Goal: Task Accomplishment & Management: Manage account settings

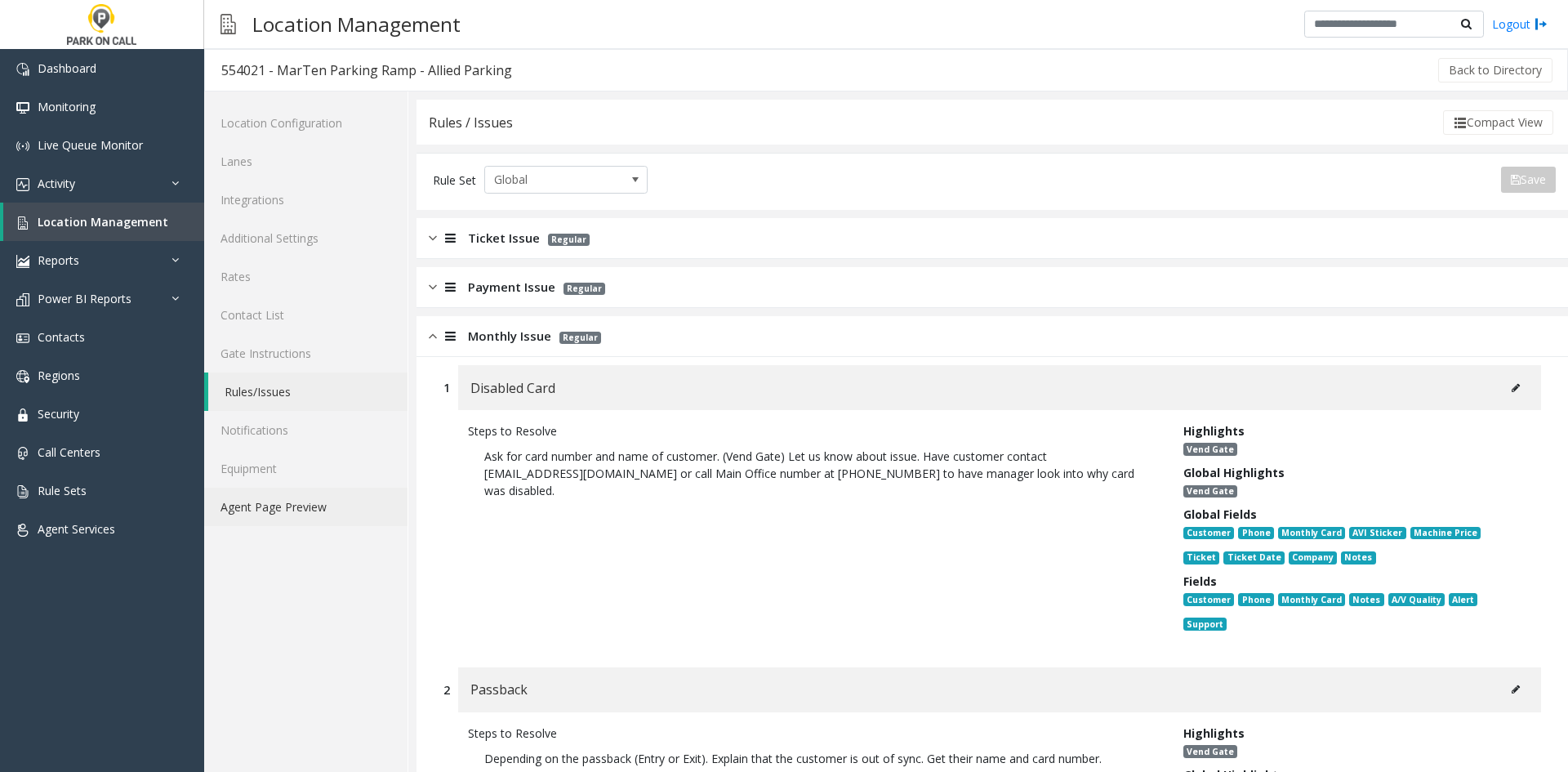
click at [243, 520] on link "Agent Page Preview" at bounding box center [305, 507] width 203 height 39
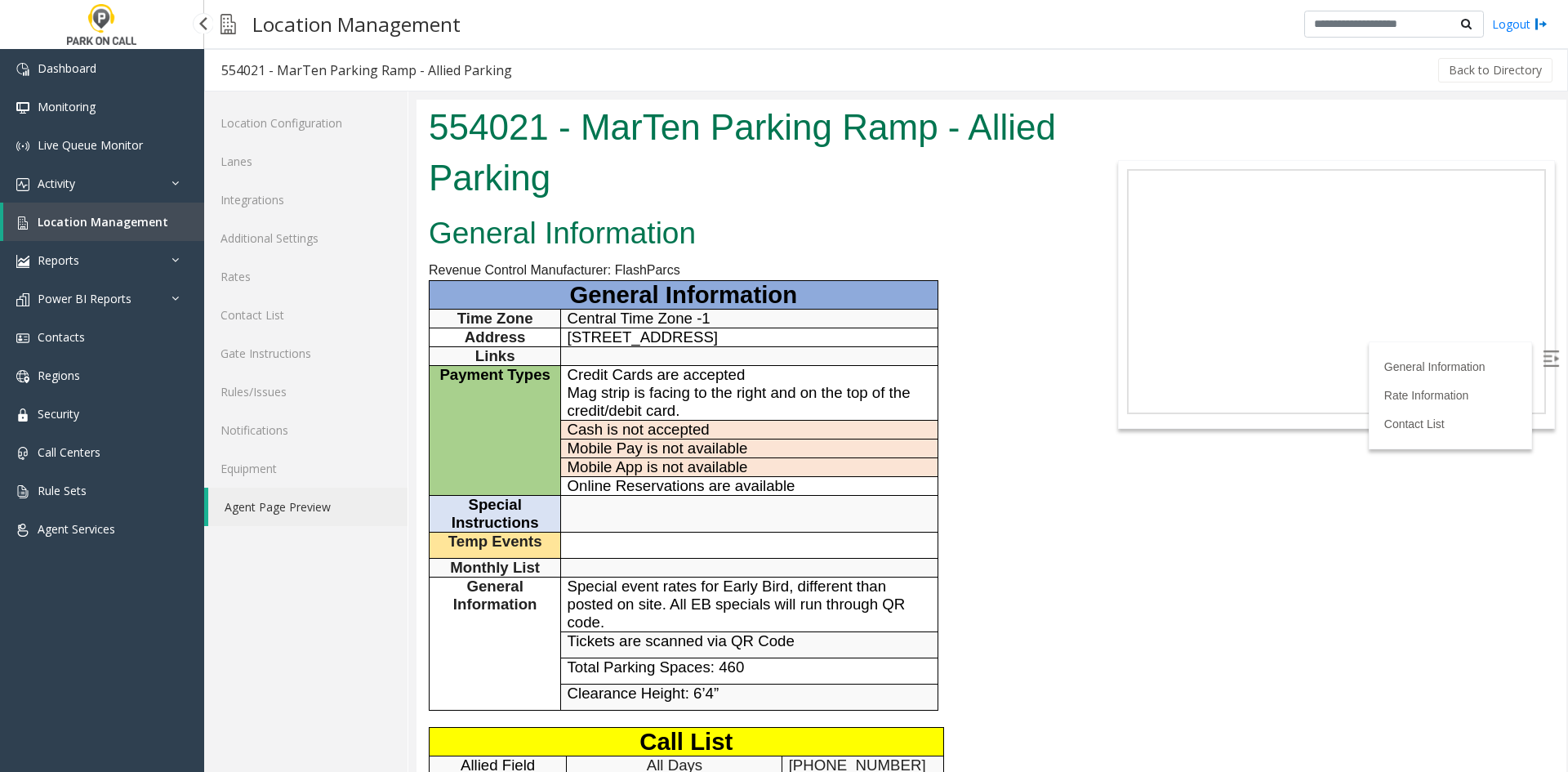
click at [162, 213] on link "Location Management" at bounding box center [104, 221] width 201 height 39
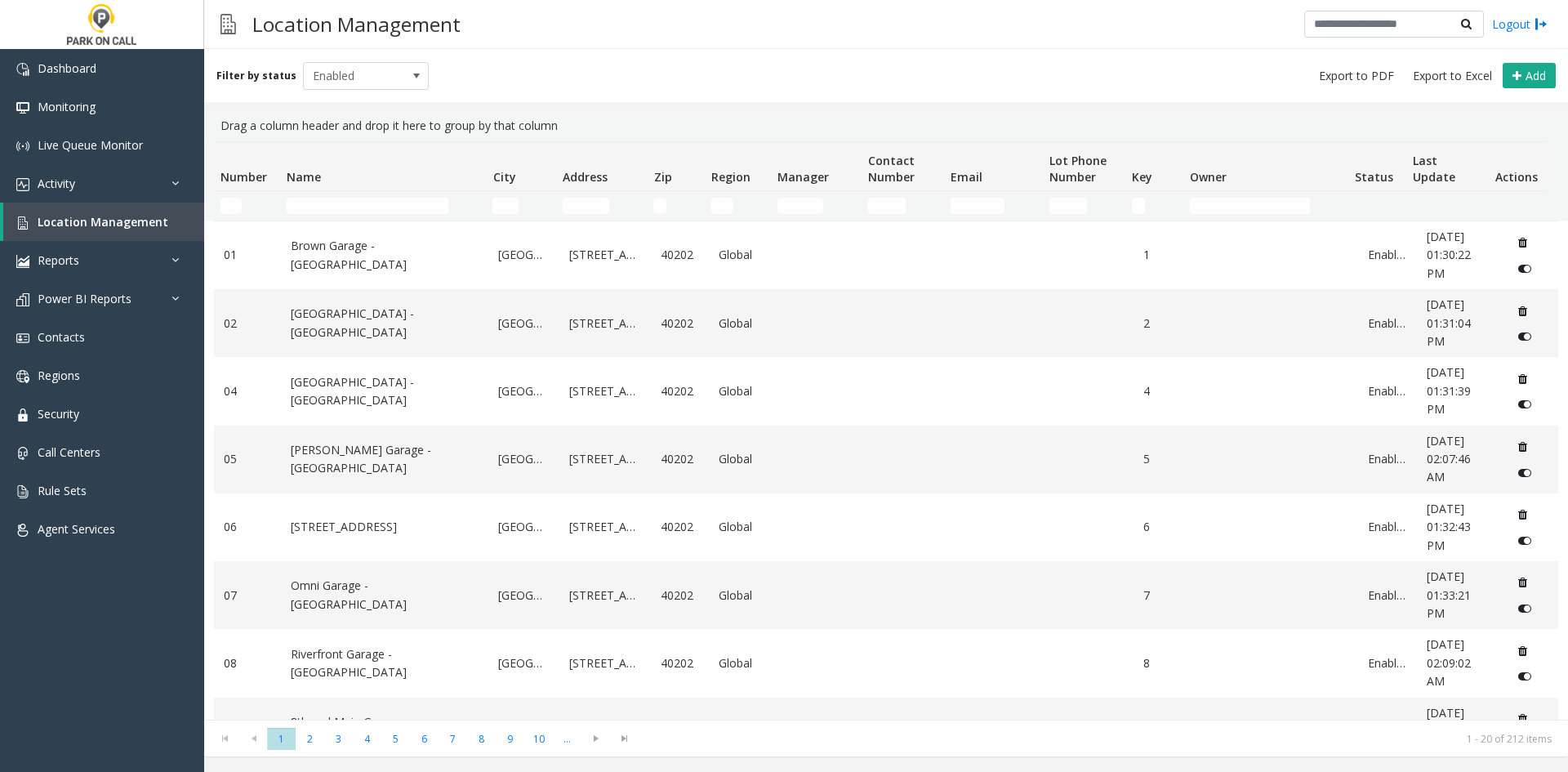
click at [300, 194] on td "Name Filter" at bounding box center [382, 206] width 206 height 30
click at [299, 214] on td "Name Filter" at bounding box center [382, 206] width 206 height 30
click at [302, 208] on input "Name Filter" at bounding box center [368, 206] width 162 height 17
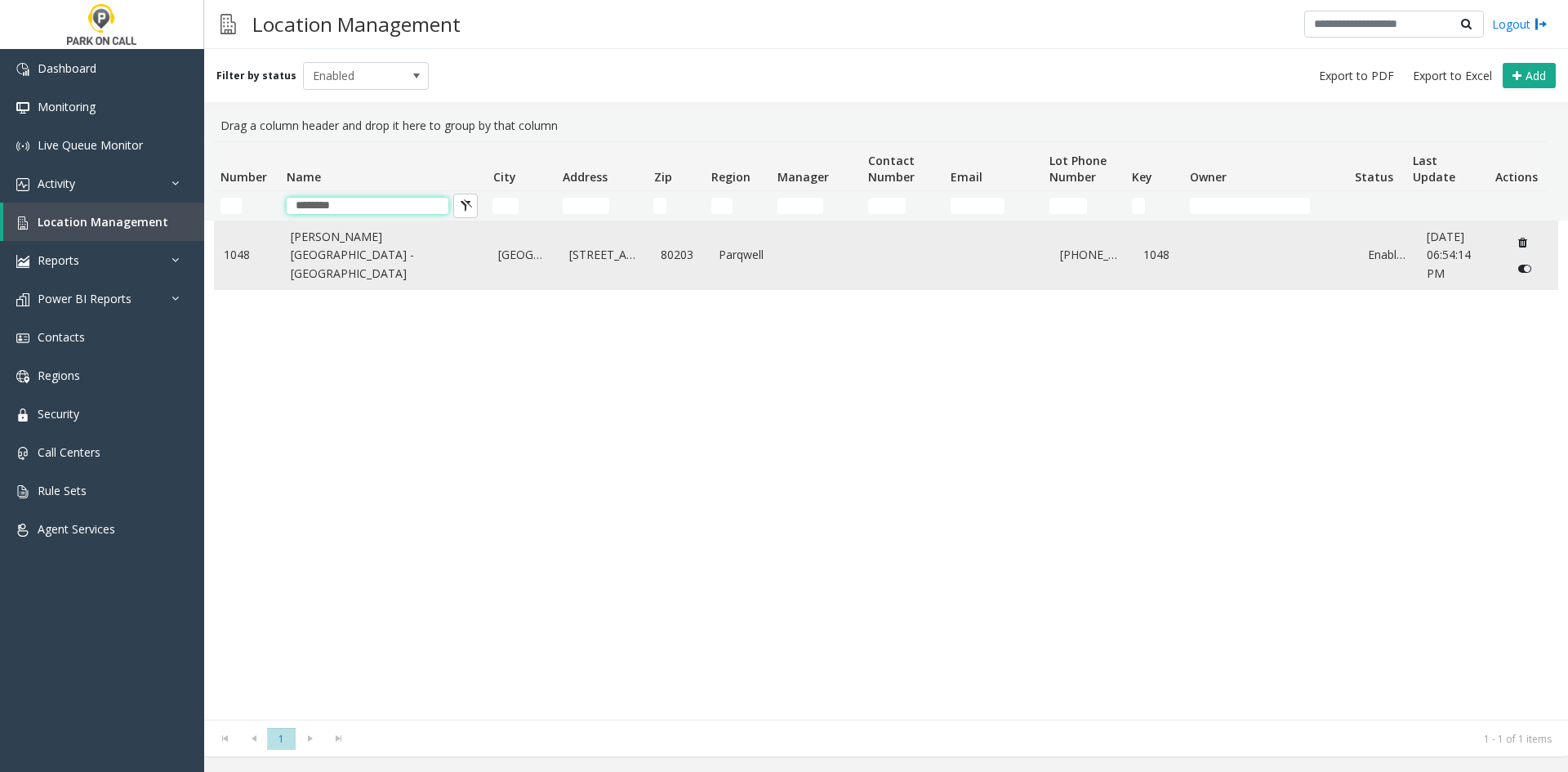
type input "********"
click at [304, 249] on link "[PERSON_NAME][GEOGRAPHIC_DATA] - [GEOGRAPHIC_DATA]" at bounding box center [385, 255] width 189 height 55
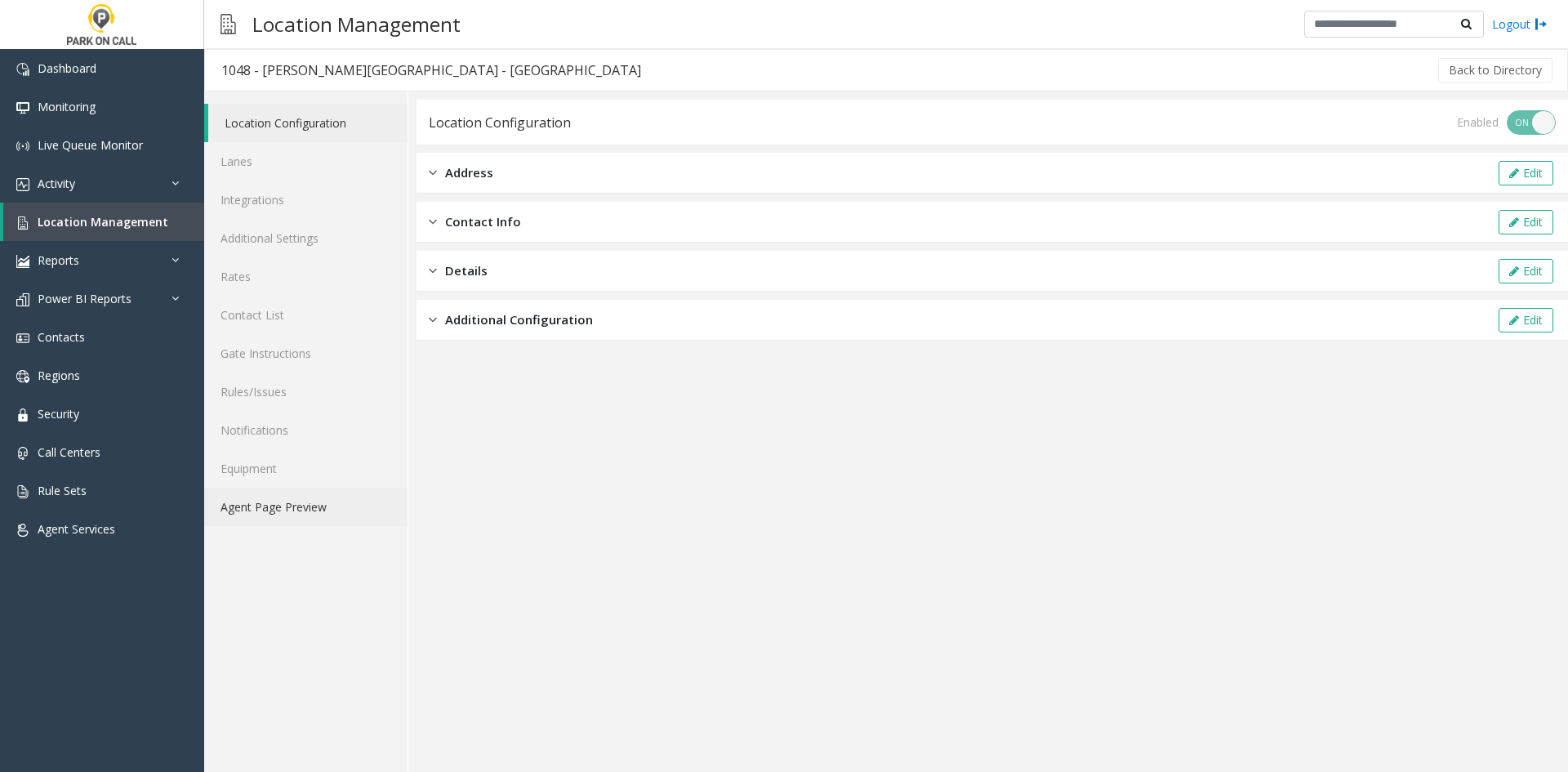
click at [273, 516] on link "Agent Page Preview" at bounding box center [305, 507] width 203 height 39
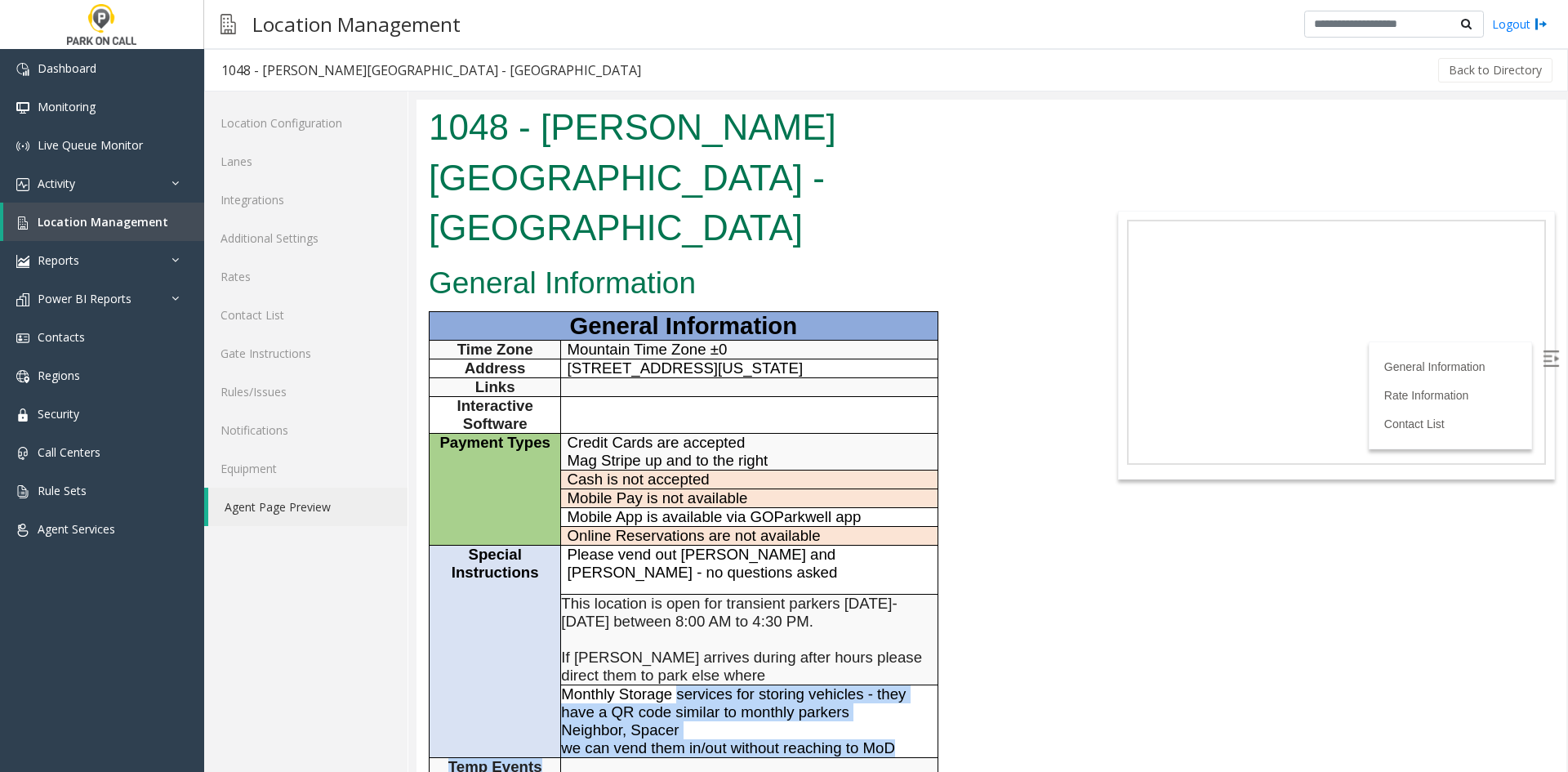
drag, startPoint x: 716, startPoint y: 640, endPoint x: 679, endPoint y: 587, distance: 64.6
click at [679, 587] on tbody "General Information Time Zone Mountain Time Zone ±0 Address [STREET_ADDRESS][US…" at bounding box center [683, 694] width 508 height 765
click at [679, 685] on span "Monthly Storage services for storing vehicles - they have a QR code similar to …" at bounding box center [733, 703] width 345 height 35
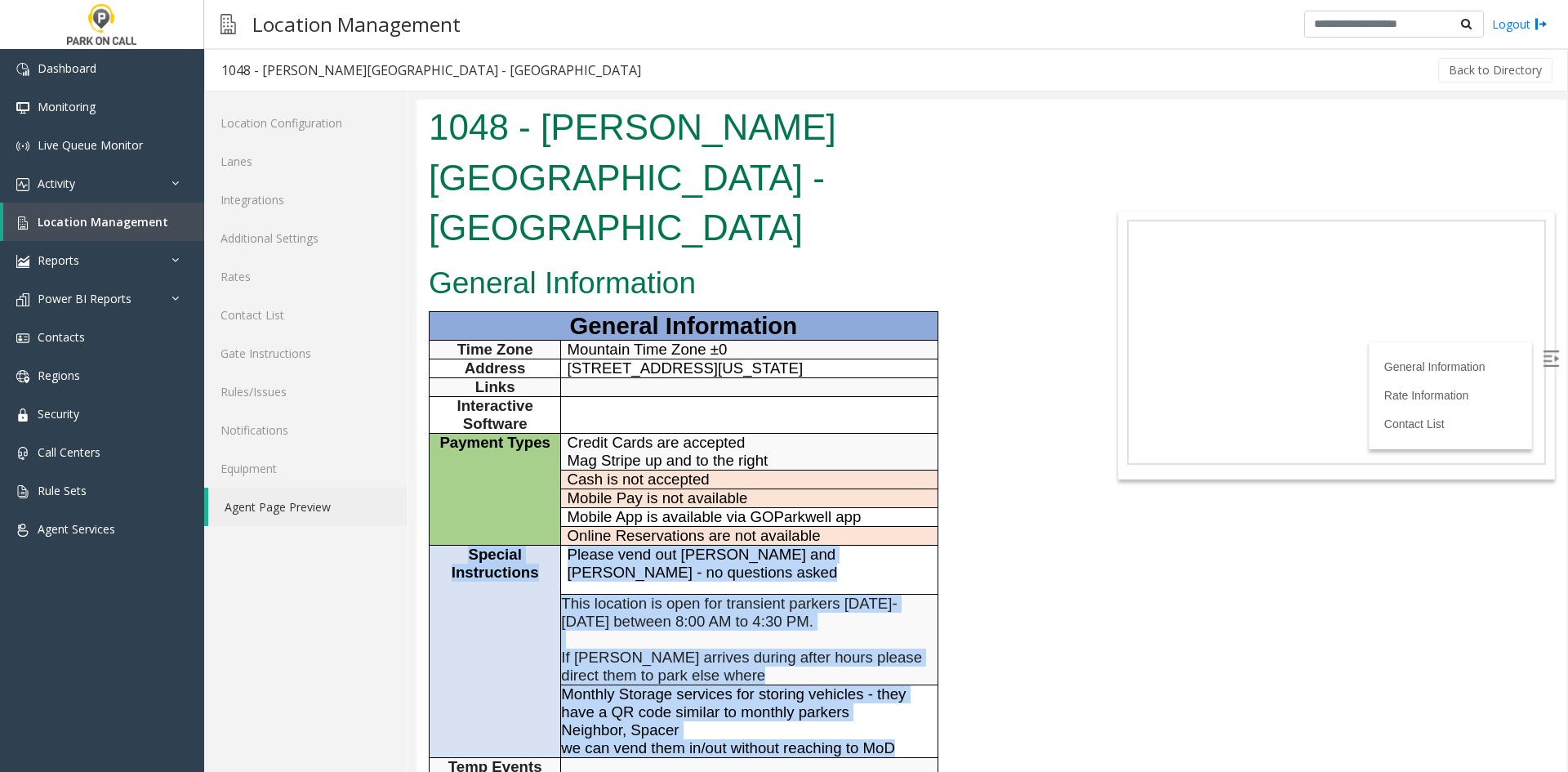
drag, startPoint x: 911, startPoint y: 482, endPoint x: 435, endPoint y: 459, distance: 476.6
click at [435, 459] on tbody "General Information Time Zone Mountain Time Zone ±0 Address [STREET_ADDRESS][US…" at bounding box center [683, 694] width 508 height 765
click at [435, 545] on p "Special Instructions" at bounding box center [494, 563] width 119 height 36
drag, startPoint x: 435, startPoint y: 459, endPoint x: 902, endPoint y: 648, distance: 503.8
click at [902, 648] on tbody "General Information Time Zone Mountain Time Zone ±0 Address [STREET_ADDRESS][US…" at bounding box center [683, 694] width 508 height 765
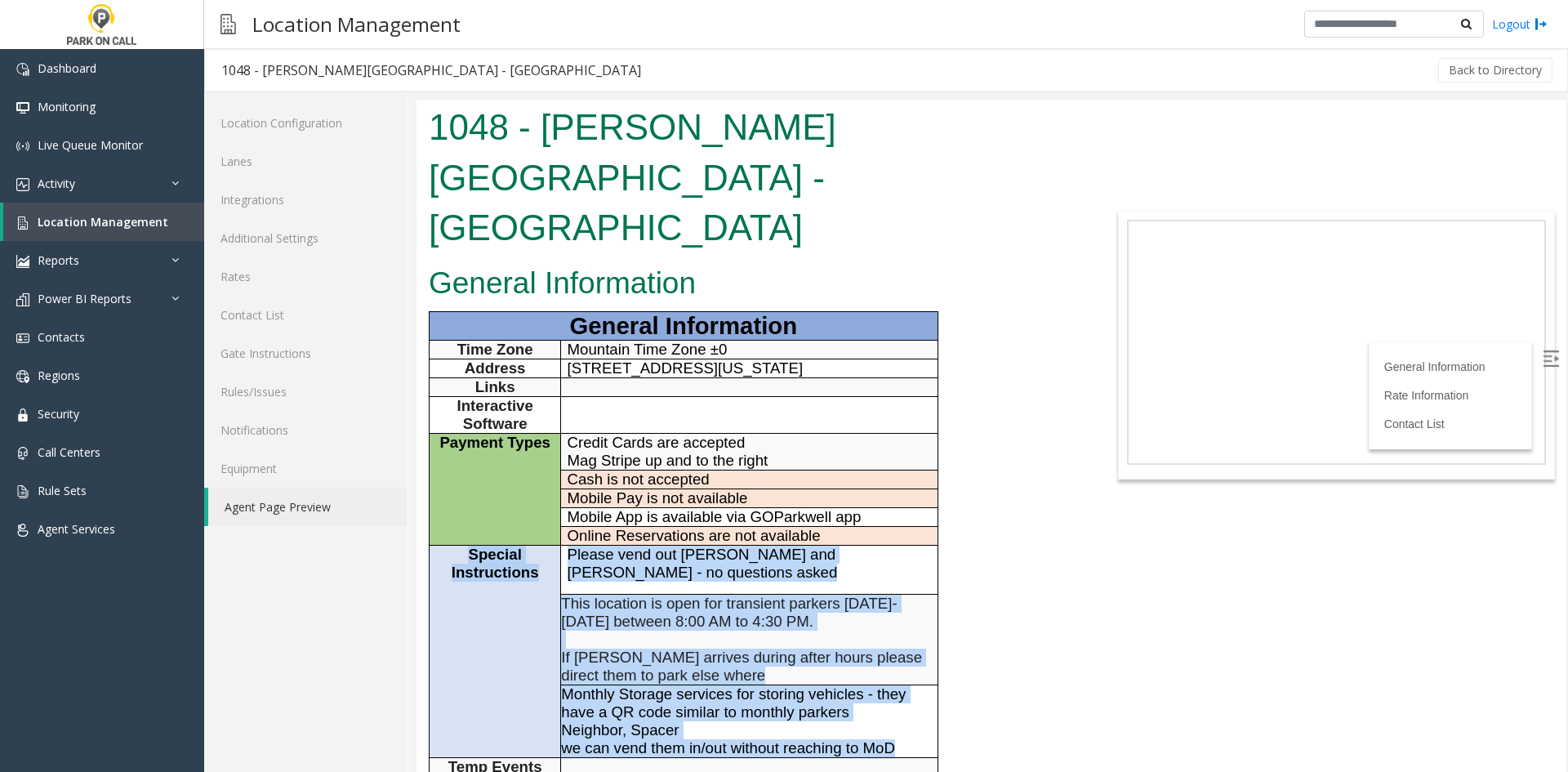
click at [902, 740] on p "we can vend them in/out without reaching to MoD" at bounding box center [748, 748] width 375 height 18
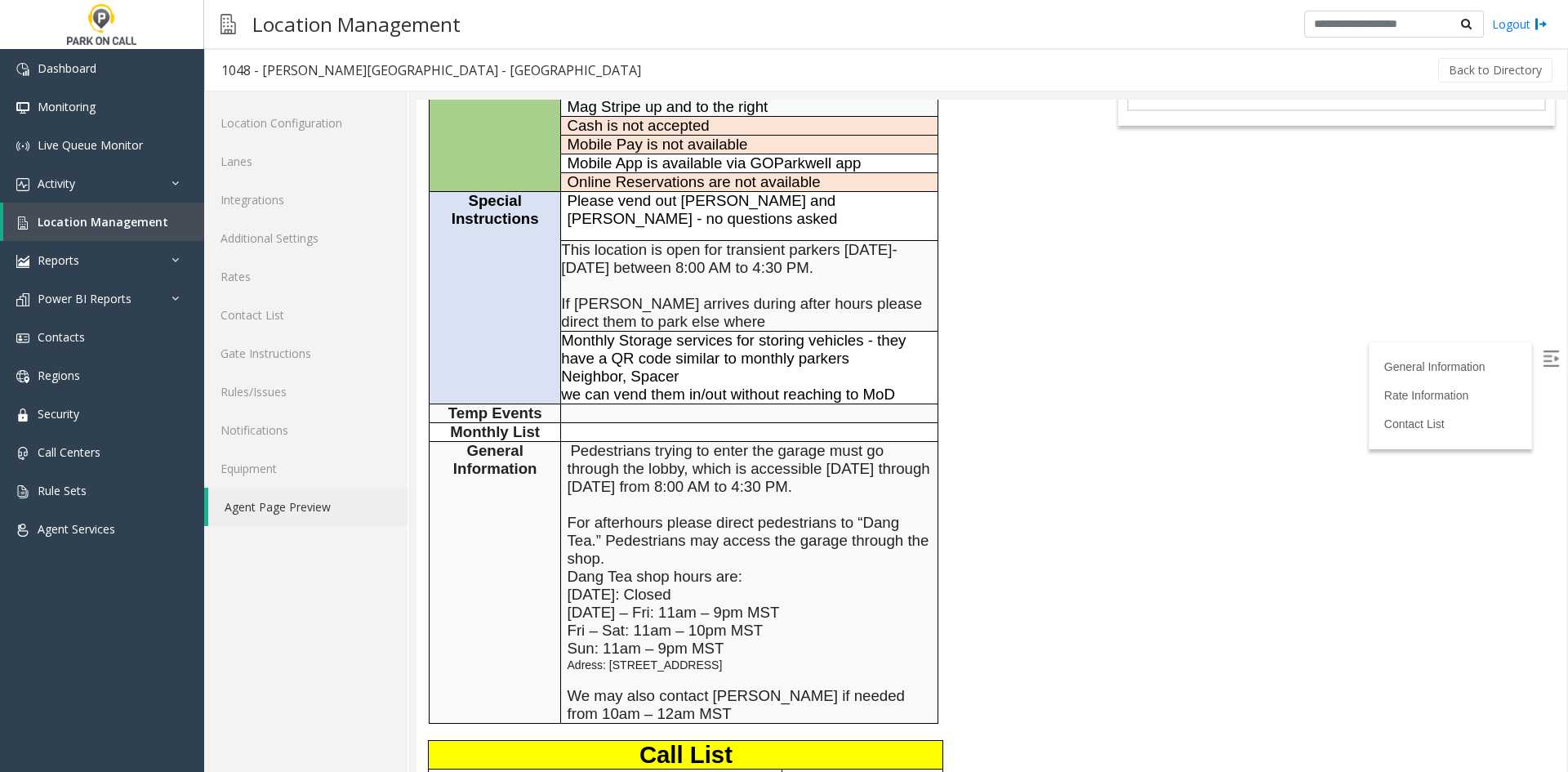
scroll to position [326, 0]
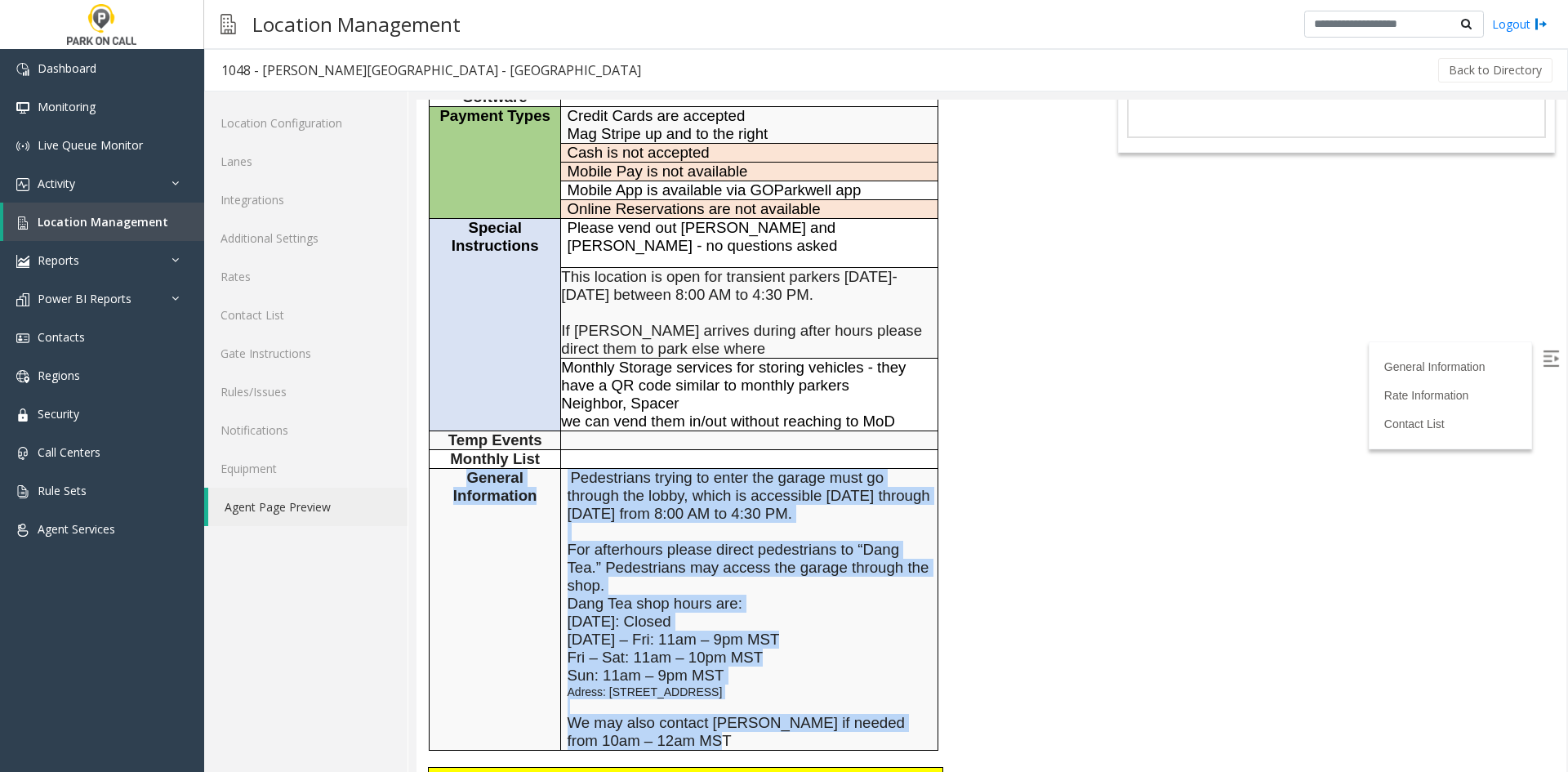
drag, startPoint x: 763, startPoint y: 642, endPoint x: 452, endPoint y: 382, distance: 405.4
click at [452, 469] on tr "General Information Pedestrians trying to enter the garage must go through the …" at bounding box center [683, 610] width 508 height 282
click at [452, 469] on p "General Information" at bounding box center [494, 487] width 119 height 36
drag, startPoint x: 452, startPoint y: 382, endPoint x: 704, endPoint y: 646, distance: 365.0
click at [704, 646] on tr "General Information Pedestrians trying to enter the garage must go through the …" at bounding box center [683, 610] width 508 height 282
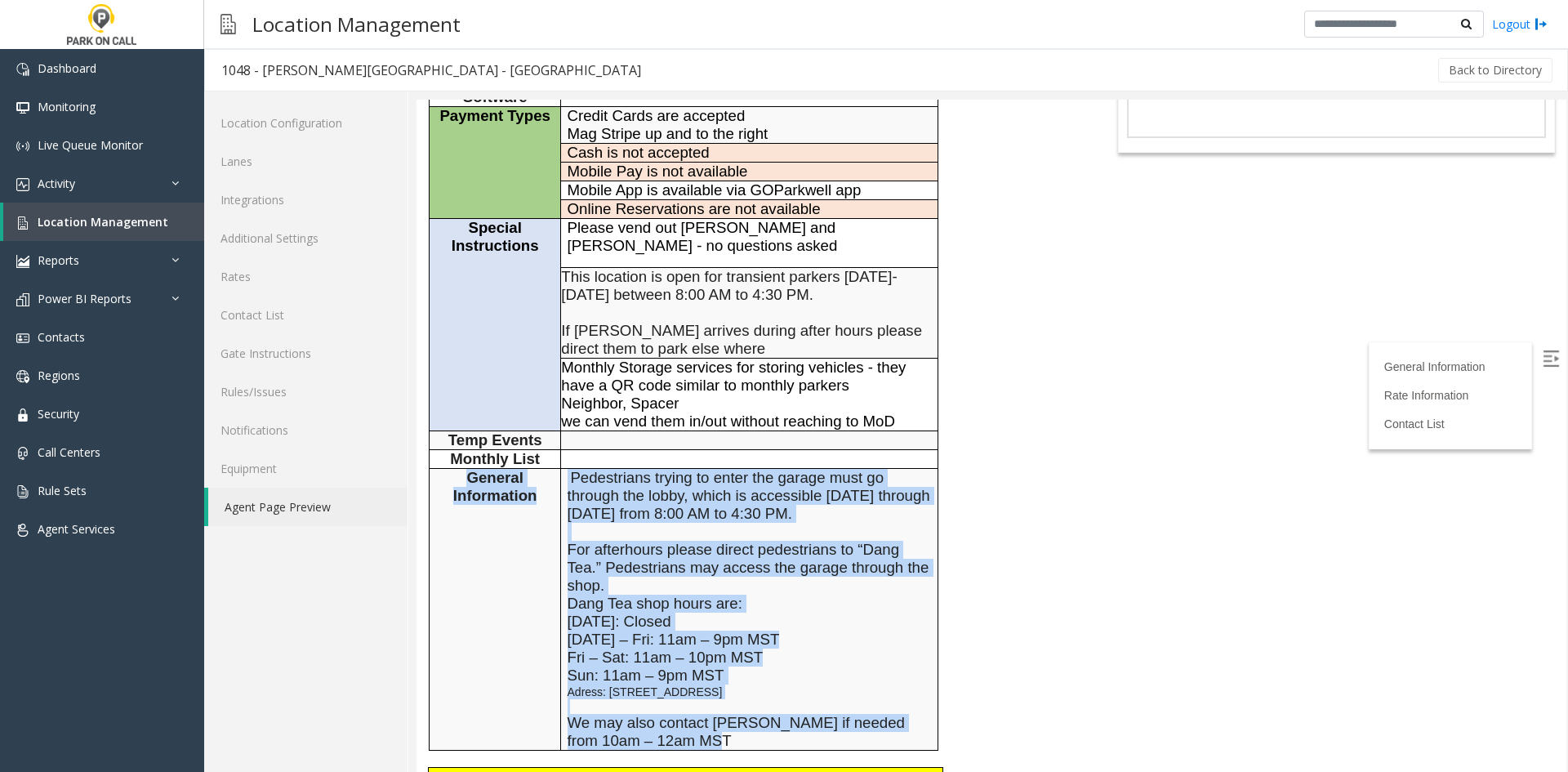
click at [704, 667] on p "Sun: 11am – 9pm MST Adress: [STREET_ADDRESS] We may also contact [PERSON_NAME] …" at bounding box center [750, 708] width 364 height 83
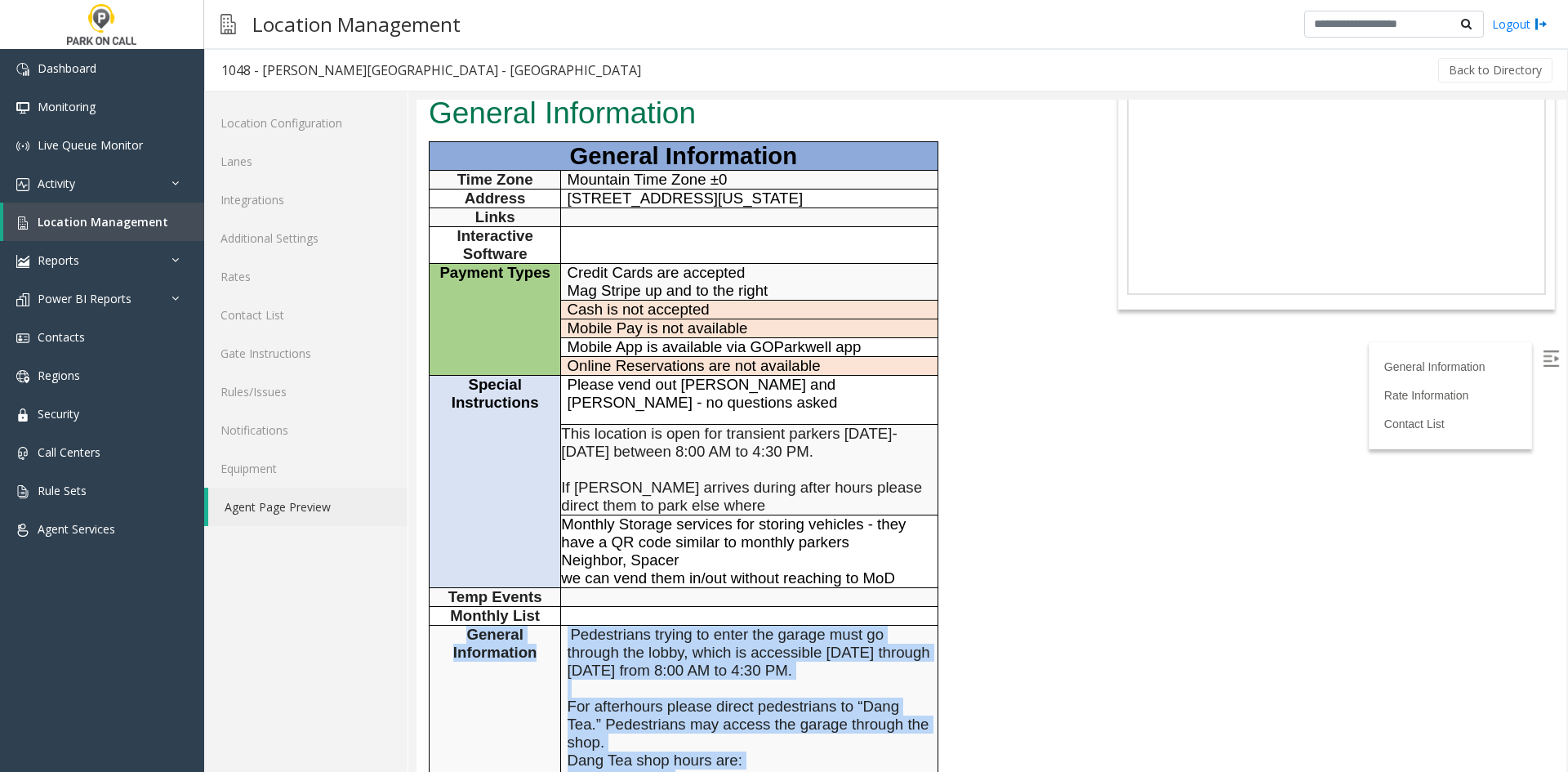
scroll to position [164, 0]
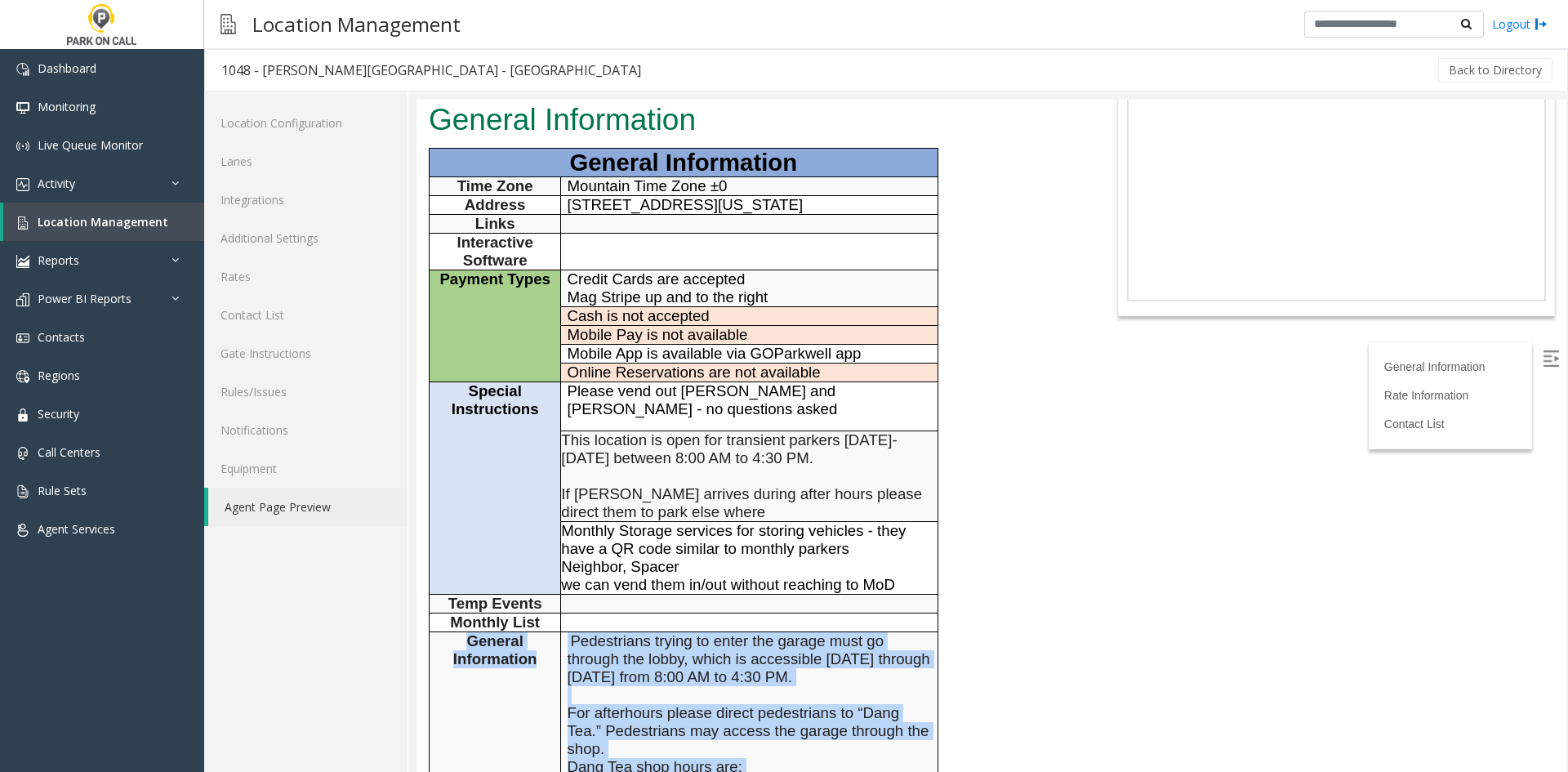
drag, startPoint x: 704, startPoint y: 646, endPoint x: 430, endPoint y: 546, distance: 291.7
click at [430, 632] on tr "General Information Pedestrians trying to enter the garage must go through the …" at bounding box center [683, 773] width 508 height 282
click at [430, 632] on td "General Information" at bounding box center [495, 773] width 131 height 282
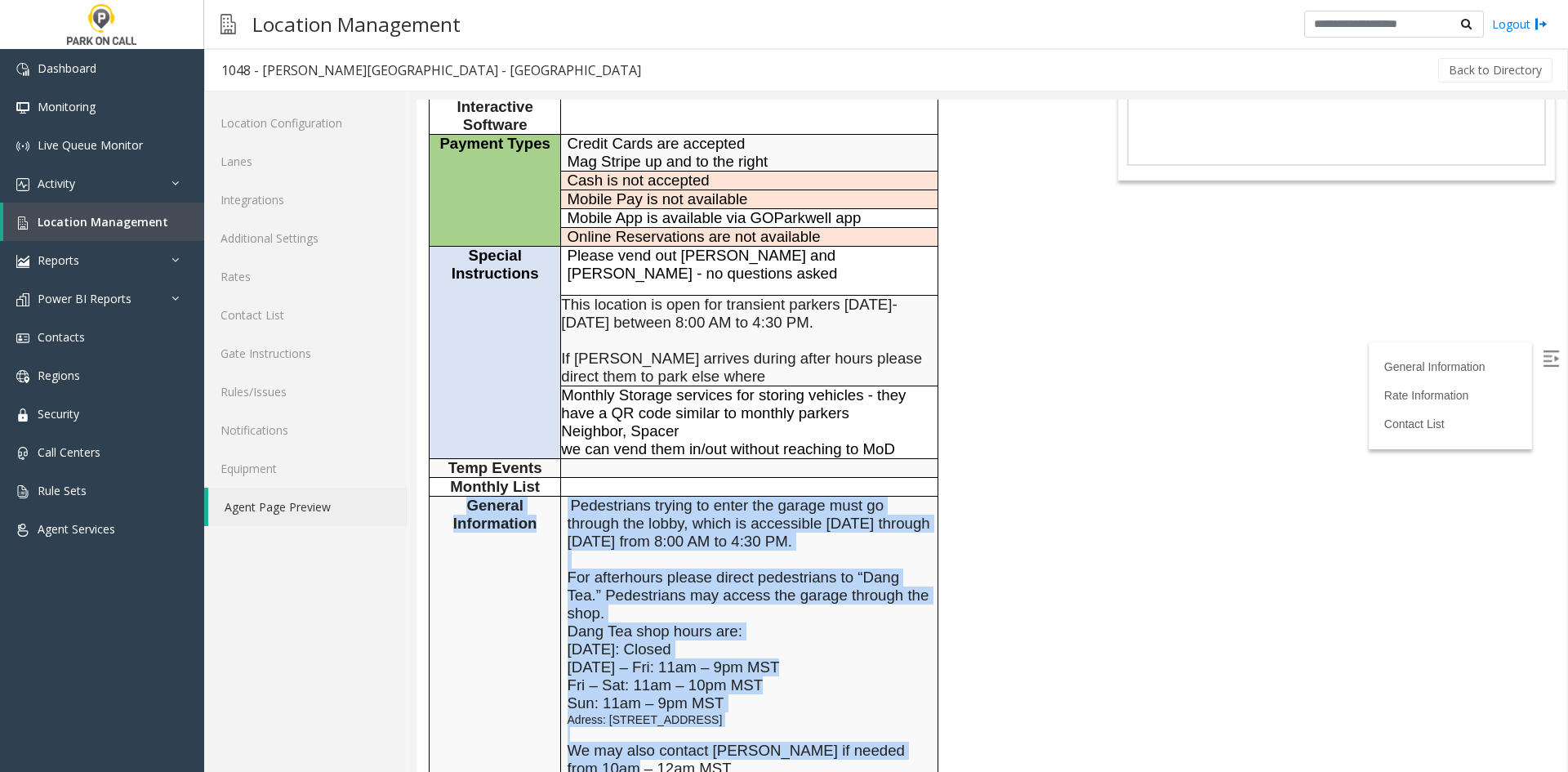
scroll to position [409, 0]
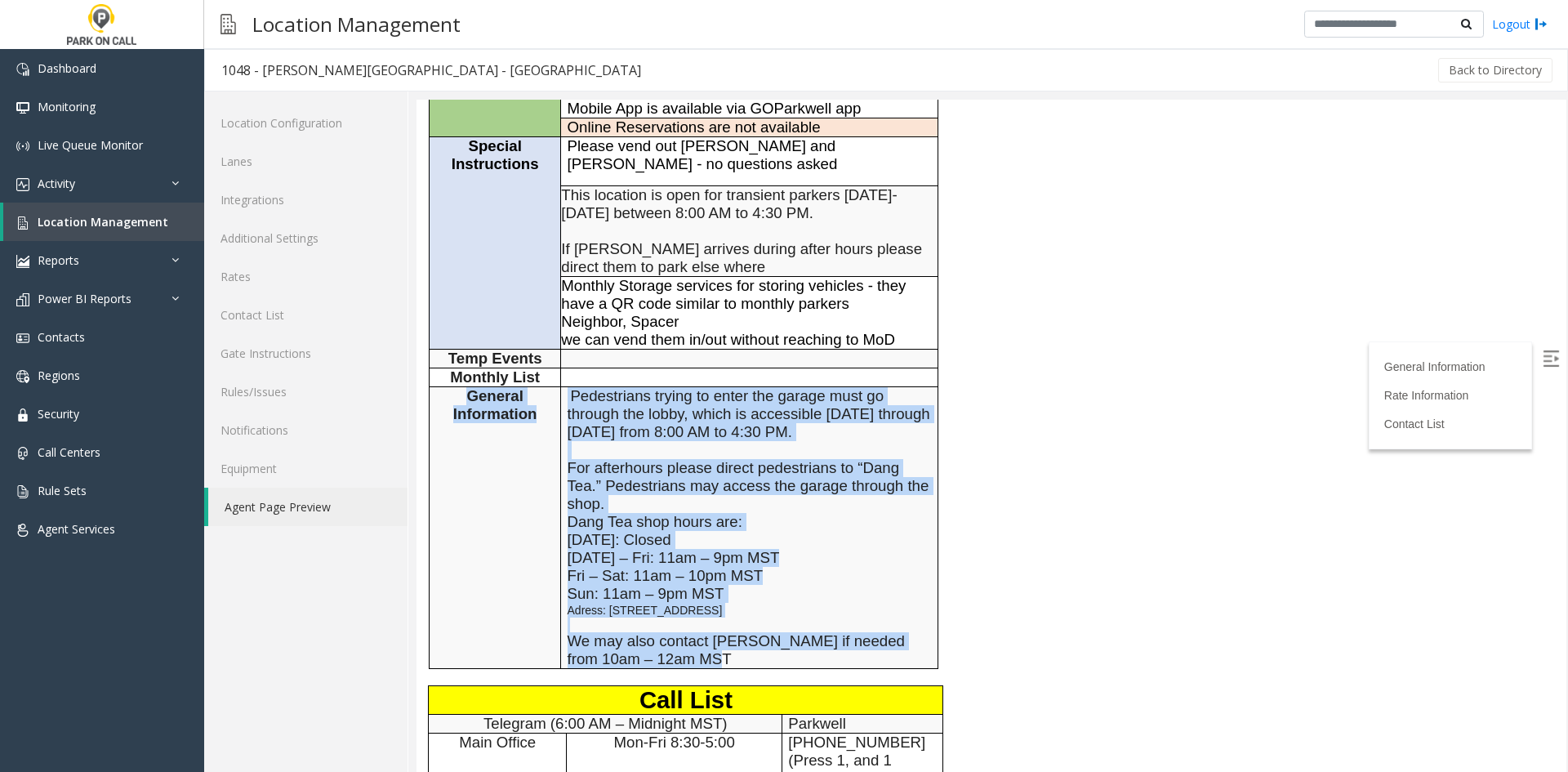
drag, startPoint x: 430, startPoint y: 546, endPoint x: 719, endPoint y: 558, distance: 289.2
click at [719, 558] on tr "General Information Pedestrians trying to enter the garage must go through the …" at bounding box center [683, 528] width 508 height 282
click at [719, 585] on p "Sun: 11am – 9pm MST Adress: [STREET_ADDRESS] We may also contact [PERSON_NAME] …" at bounding box center [750, 626] width 364 height 83
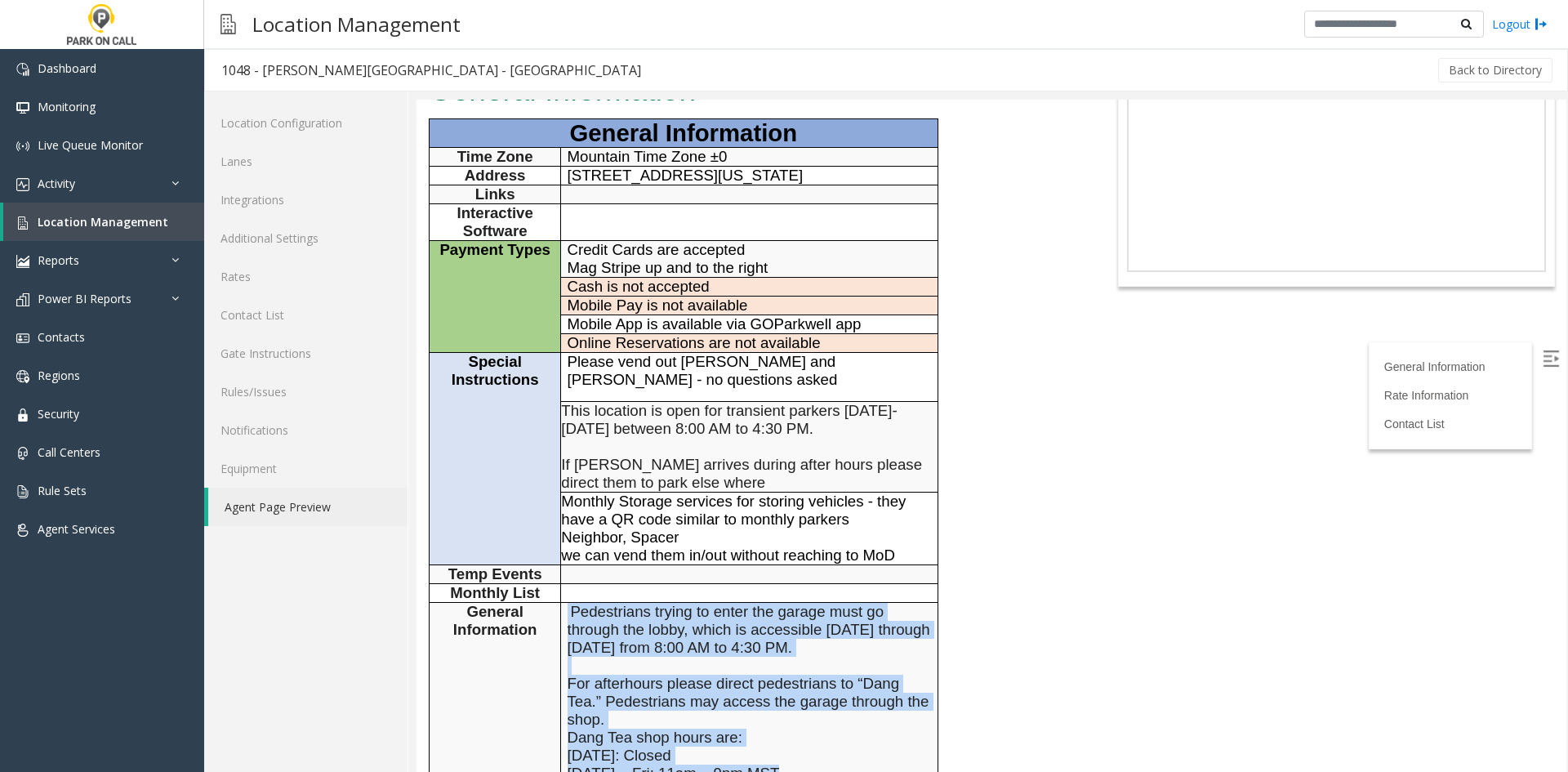
scroll to position [164, 0]
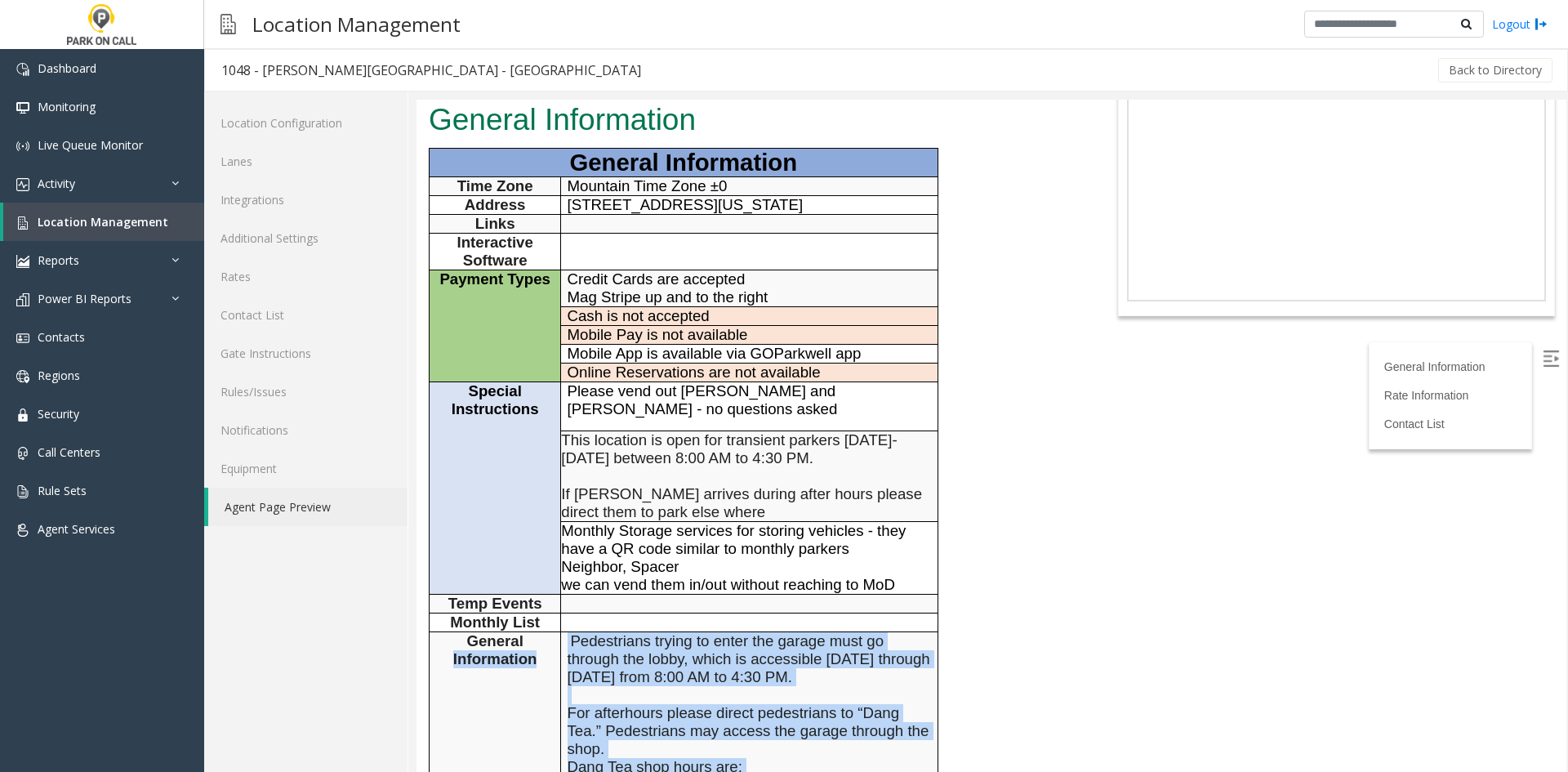
drag, startPoint x: 719, startPoint y: 558, endPoint x: 682, endPoint y: 538, distance: 42.1
click at [475, 632] on tr "General Information Pedestrians trying to enter the garage must go through the …" at bounding box center [683, 773] width 508 height 282
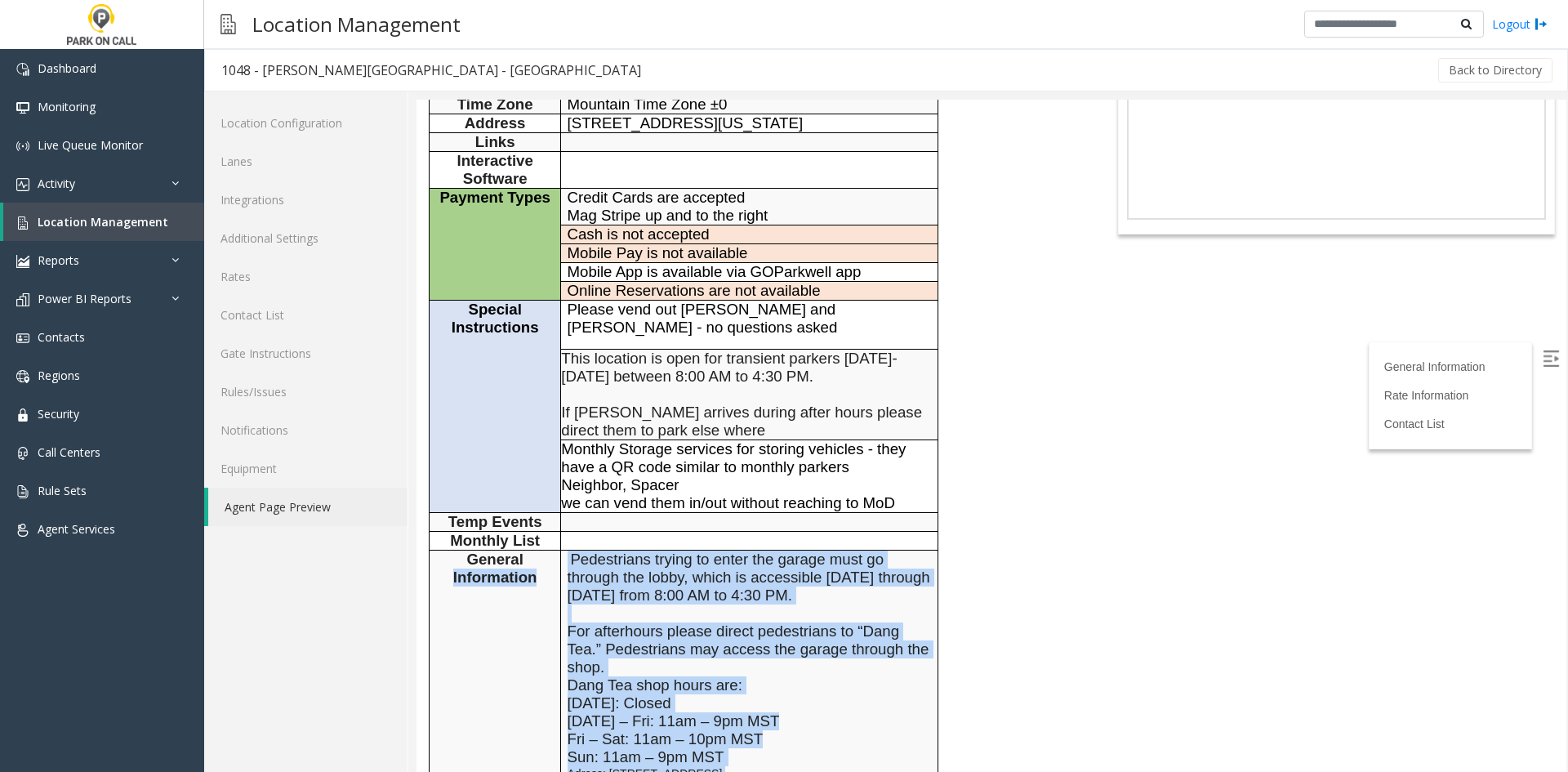
click at [731, 551] on span "Pedestrians trying to enter the garage must go through the lobby, which is acce…" at bounding box center [749, 640] width 362 height 179
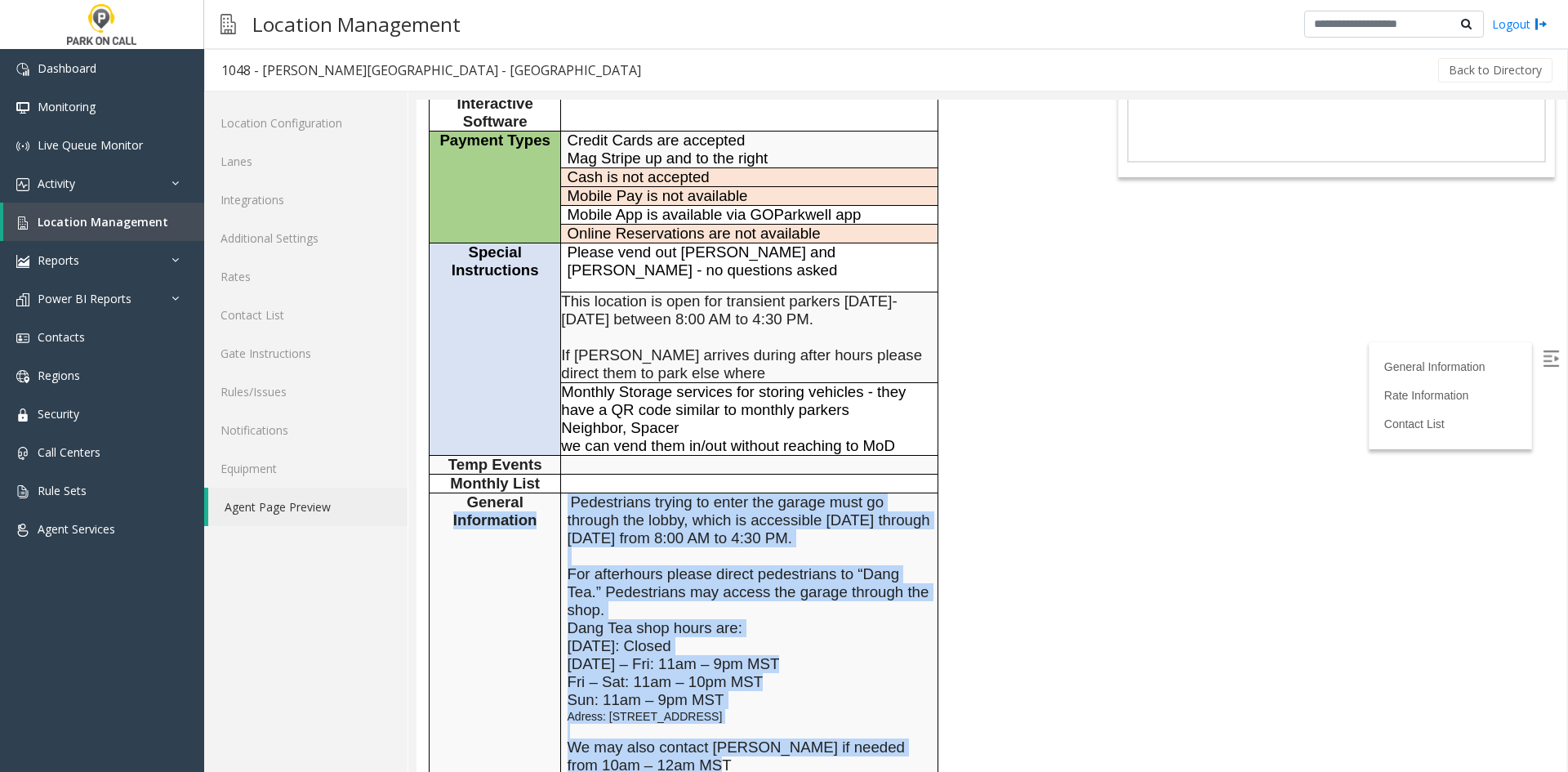
scroll to position [326, 0]
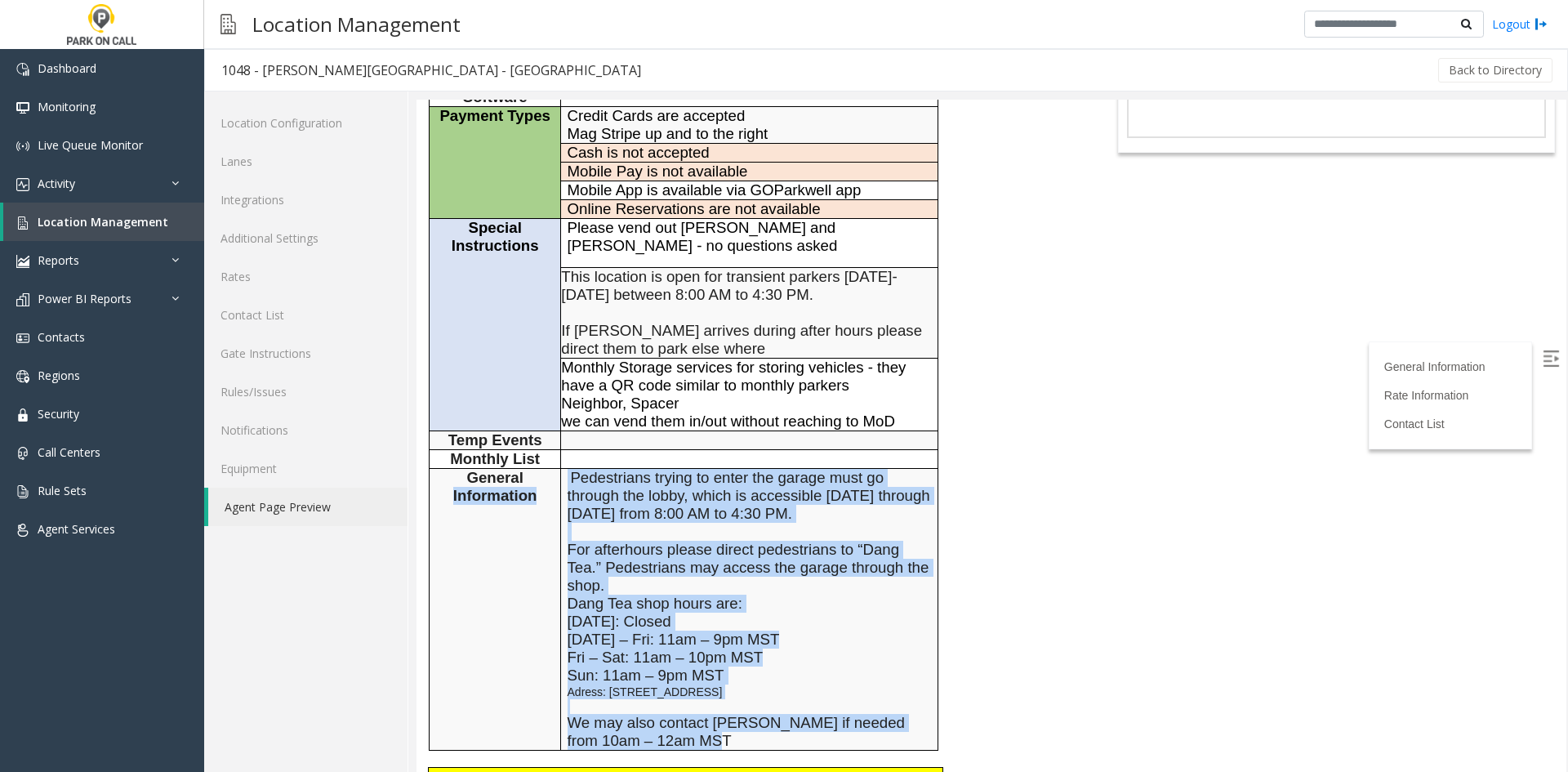
click at [718, 504] on span "Pedestrians trying to enter the garage must go through the lobby, which is acce…" at bounding box center [749, 558] width 362 height 179
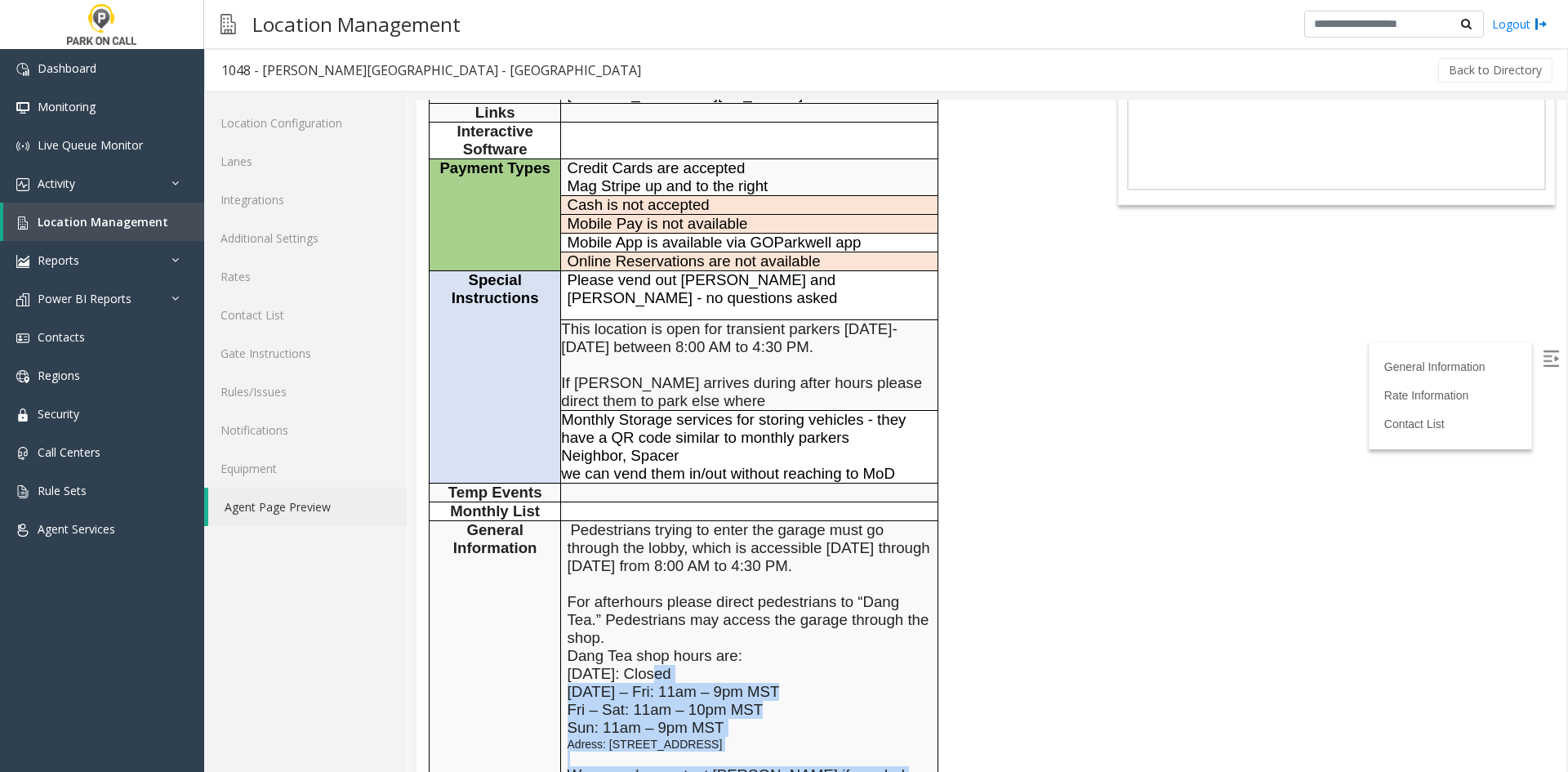
scroll to position [245, 0]
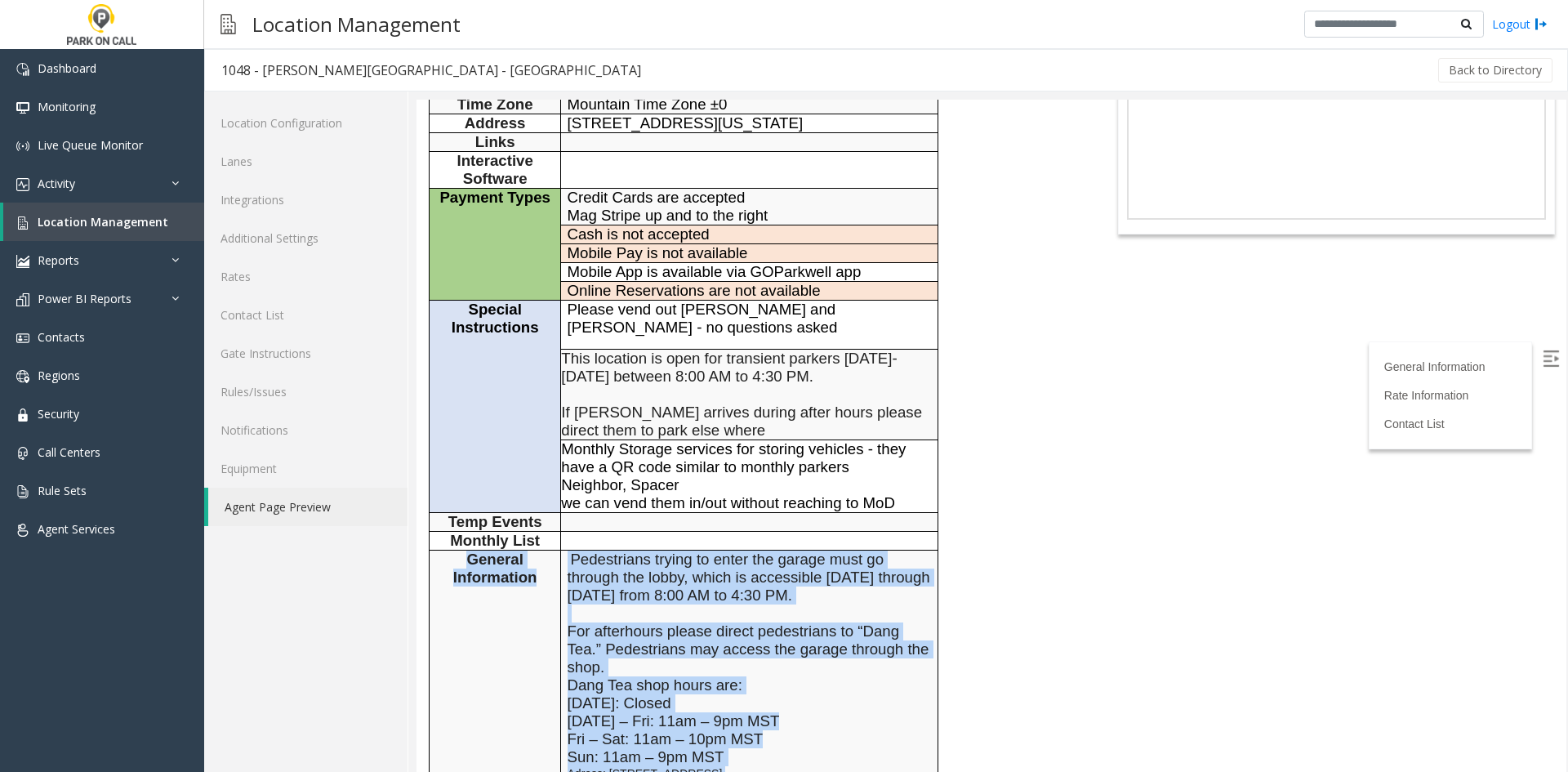
drag, startPoint x: 720, startPoint y: 634, endPoint x: 471, endPoint y: 452, distance: 308.4
click at [471, 551] on tr "General Information Pedestrians trying to enter the garage must go through the …" at bounding box center [683, 691] width 508 height 282
click at [471, 551] on span "General Information" at bounding box center [495, 568] width 84 height 35
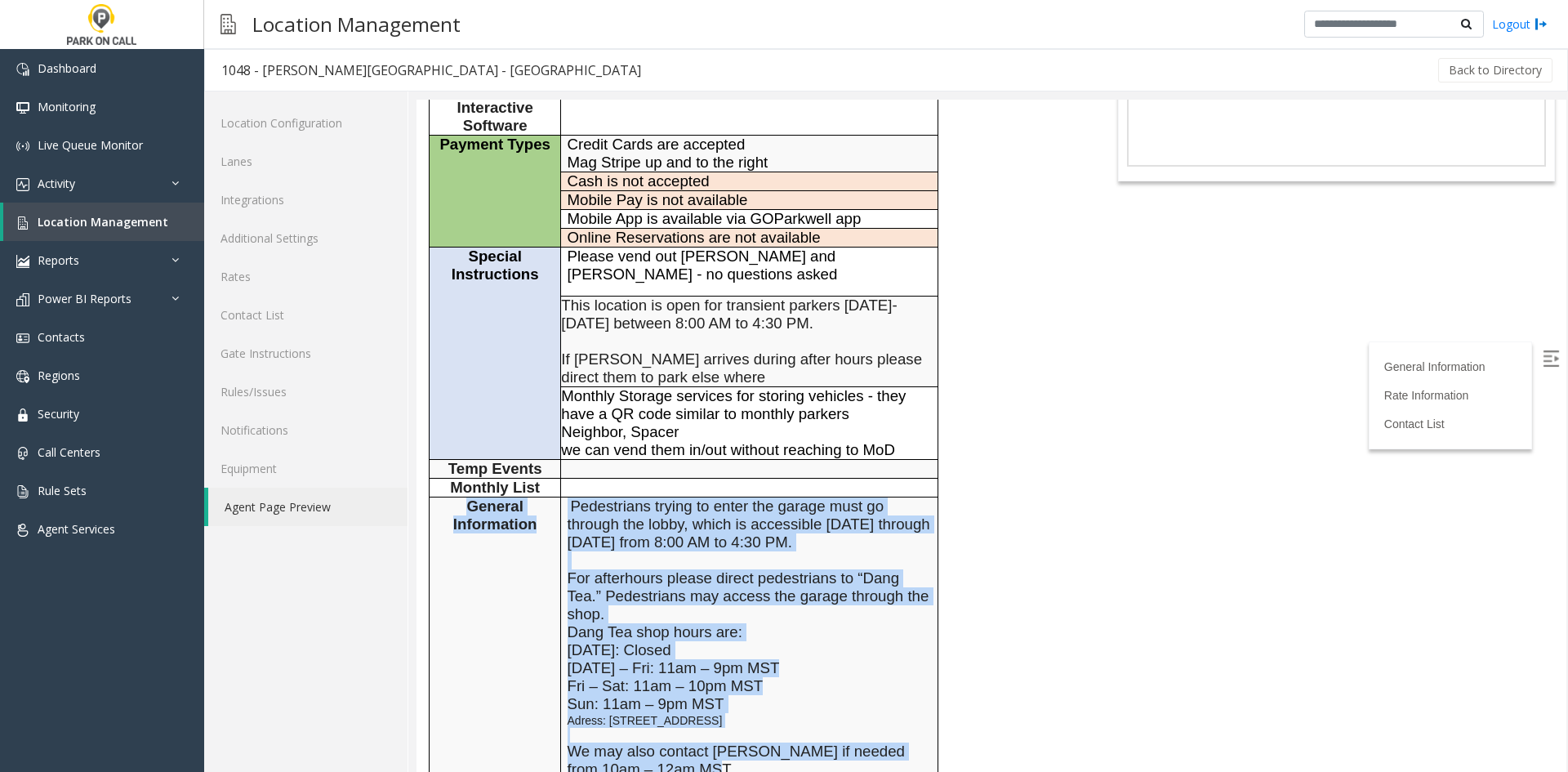
scroll to position [326, 0]
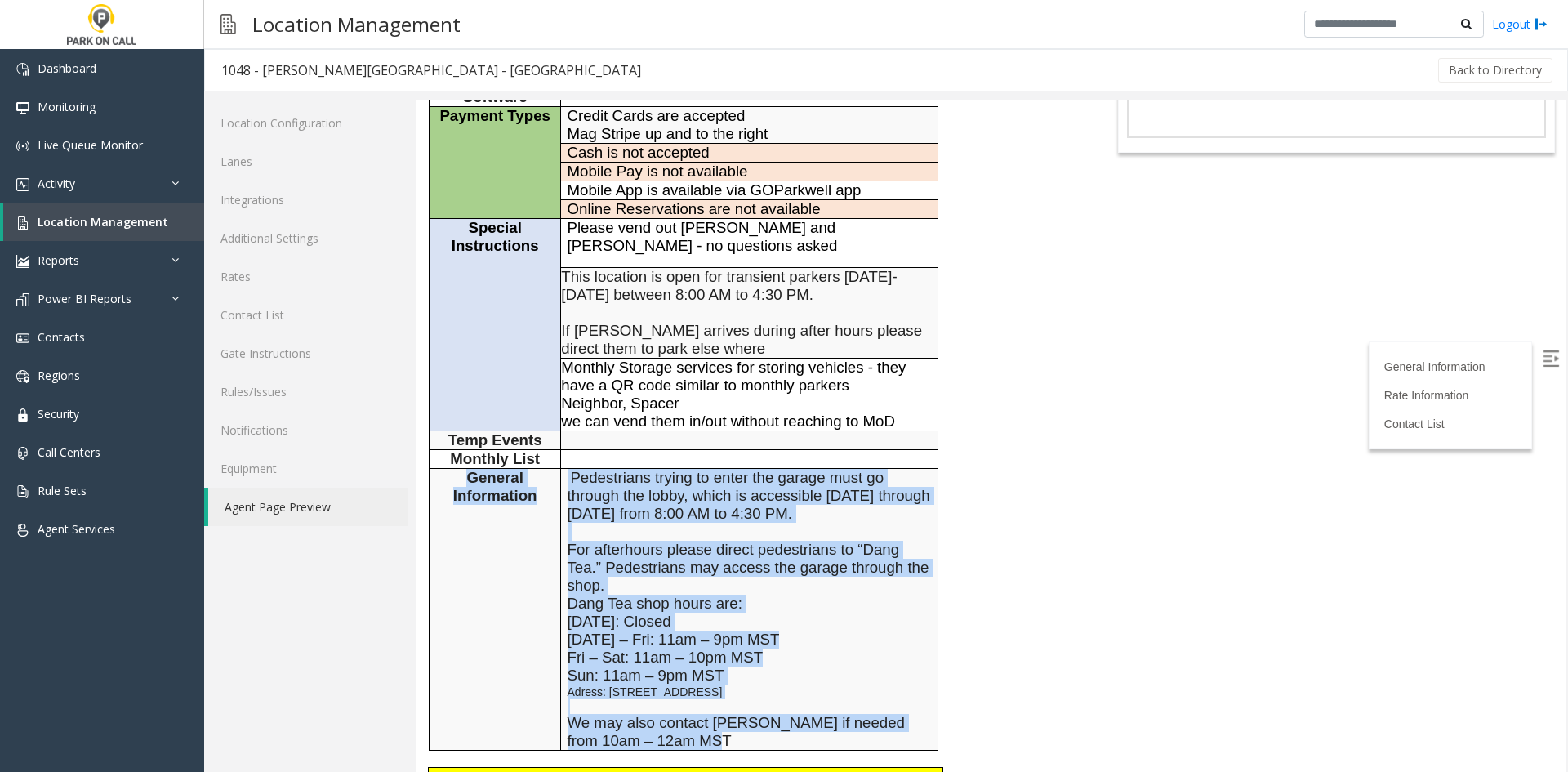
drag, startPoint x: 471, startPoint y: 452, endPoint x: 758, endPoint y: 635, distance: 340.4
click at [758, 635] on tr "General Information Pedestrians trying to enter the garage must go through the …" at bounding box center [683, 610] width 508 height 282
click at [754, 667] on p "Sun: 11am – 9pm MST Adress: [STREET_ADDRESS] We may also contact [PERSON_NAME] …" at bounding box center [750, 708] width 364 height 83
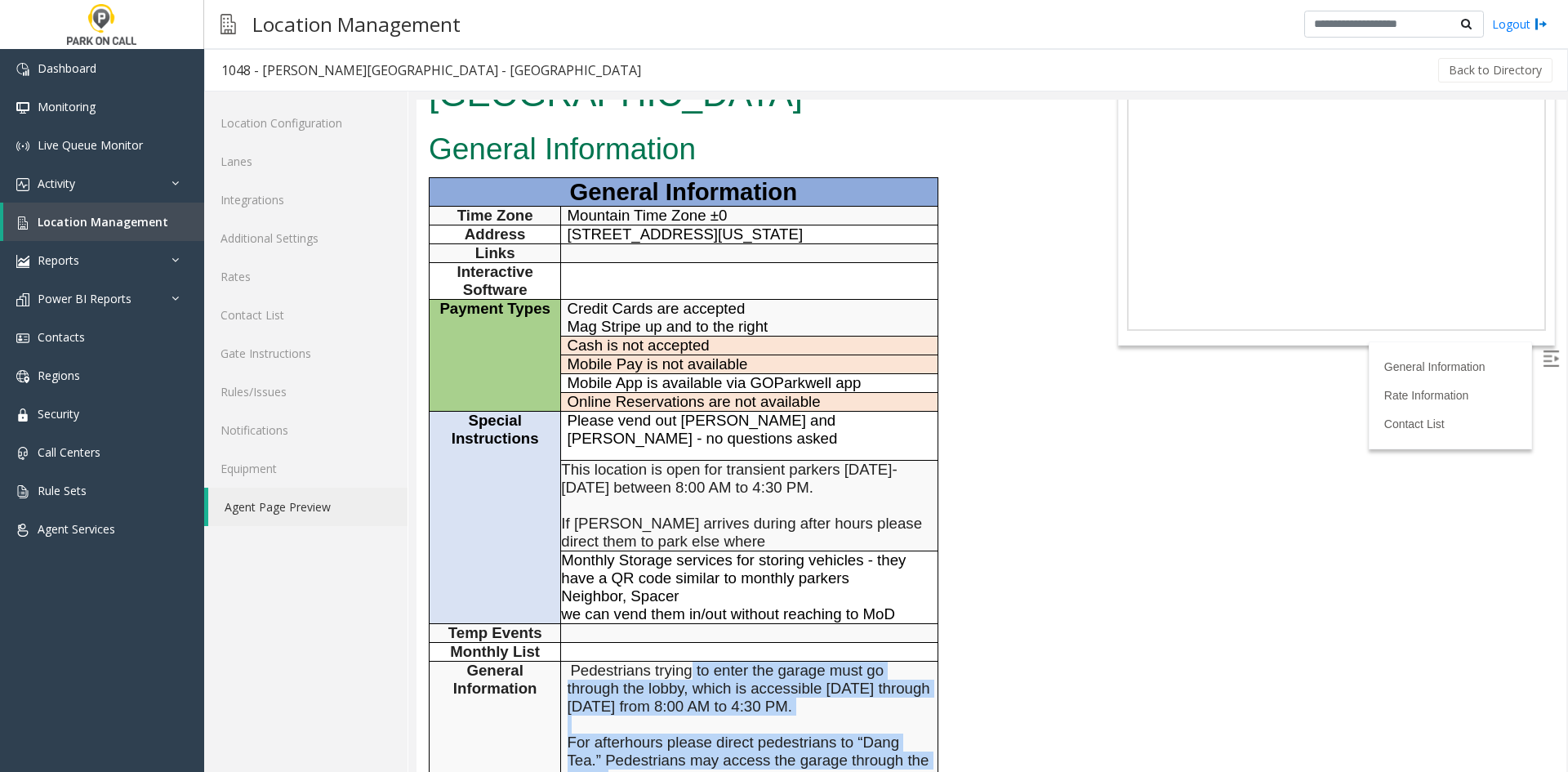
scroll to position [81, 0]
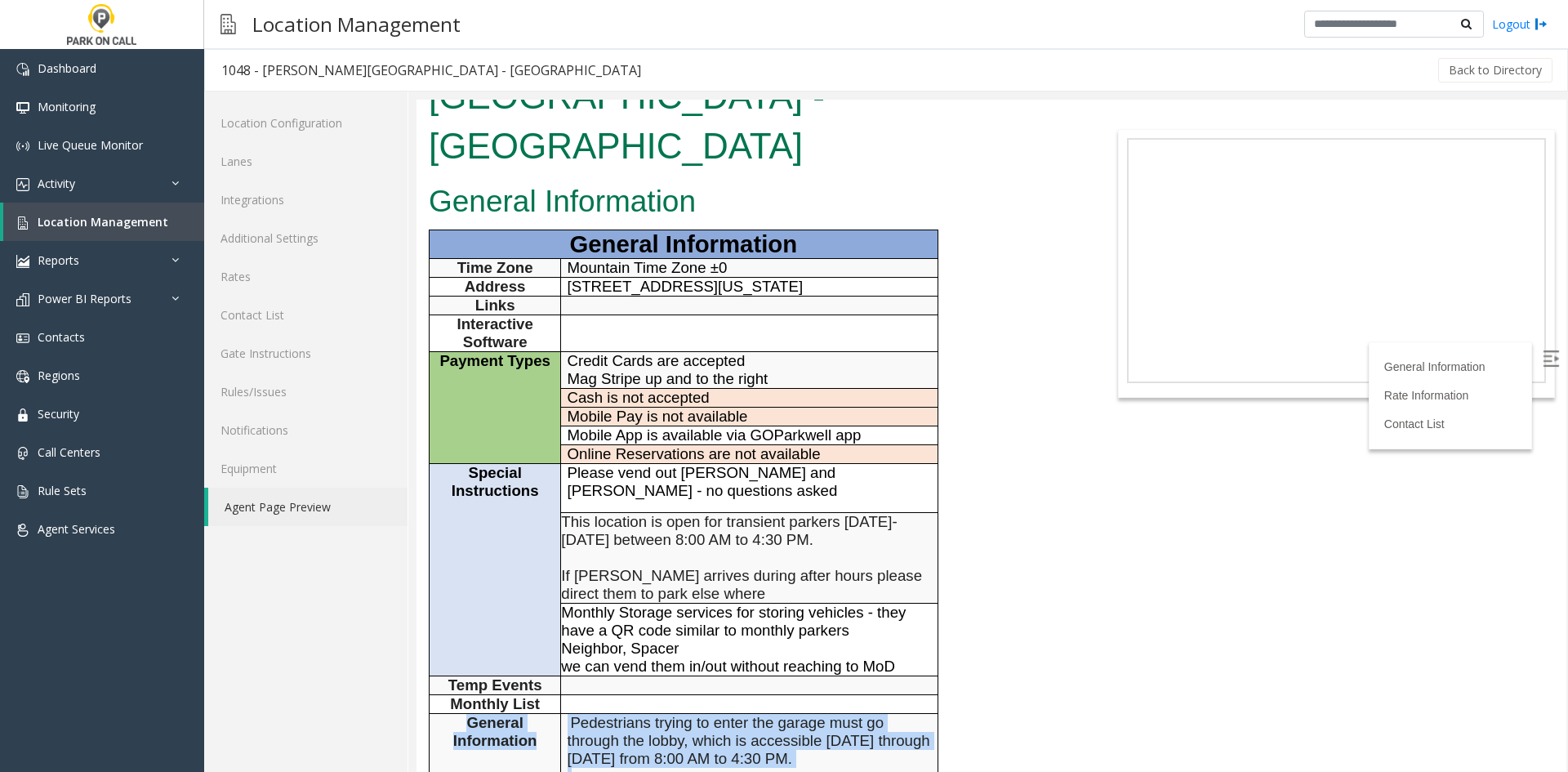
drag, startPoint x: 754, startPoint y: 638, endPoint x: 454, endPoint y: 629, distance: 300.1
click at [454, 714] on p "General Information" at bounding box center [494, 732] width 119 height 36
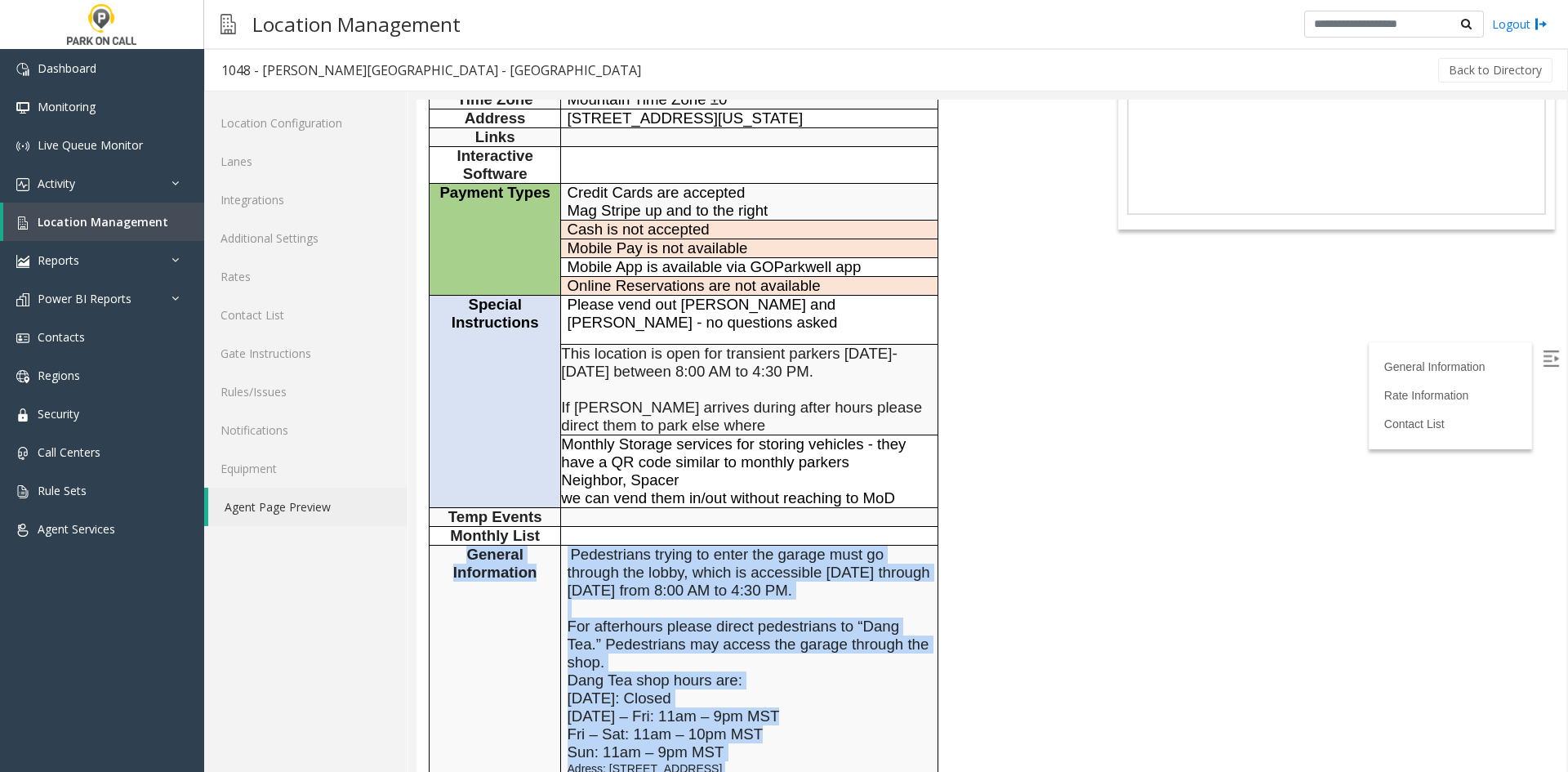
scroll to position [326, 0]
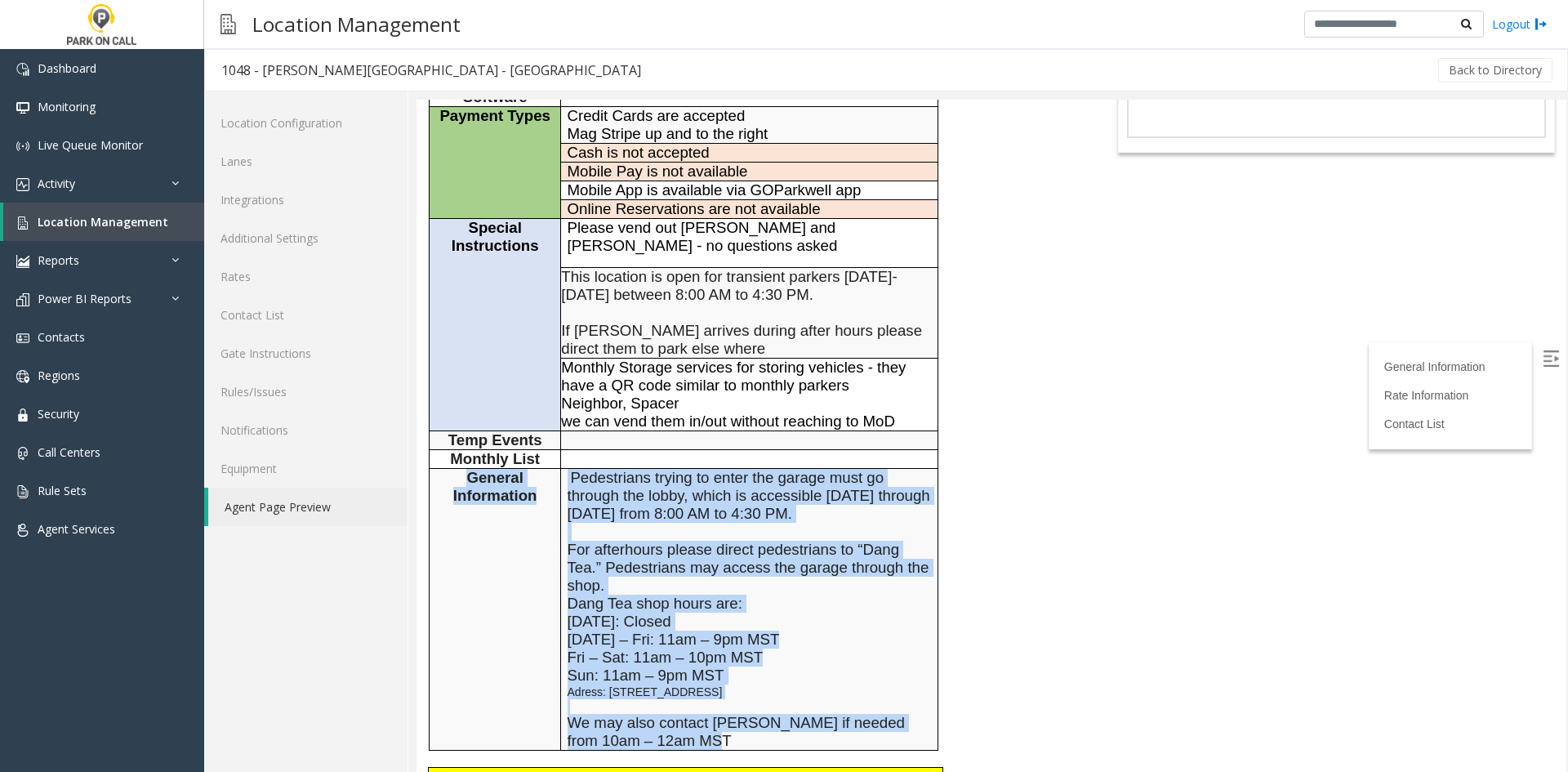
drag, startPoint x: 454, startPoint y: 629, endPoint x: 701, endPoint y: 646, distance: 247.6
click at [701, 646] on tr "General Information Pedestrians trying to enter the garage must go through the …" at bounding box center [683, 610] width 508 height 282
click at [701, 667] on p "Sun: 11am – 9pm MST Adress: [STREET_ADDRESS] We may also contact [PERSON_NAME] …" at bounding box center [750, 708] width 364 height 83
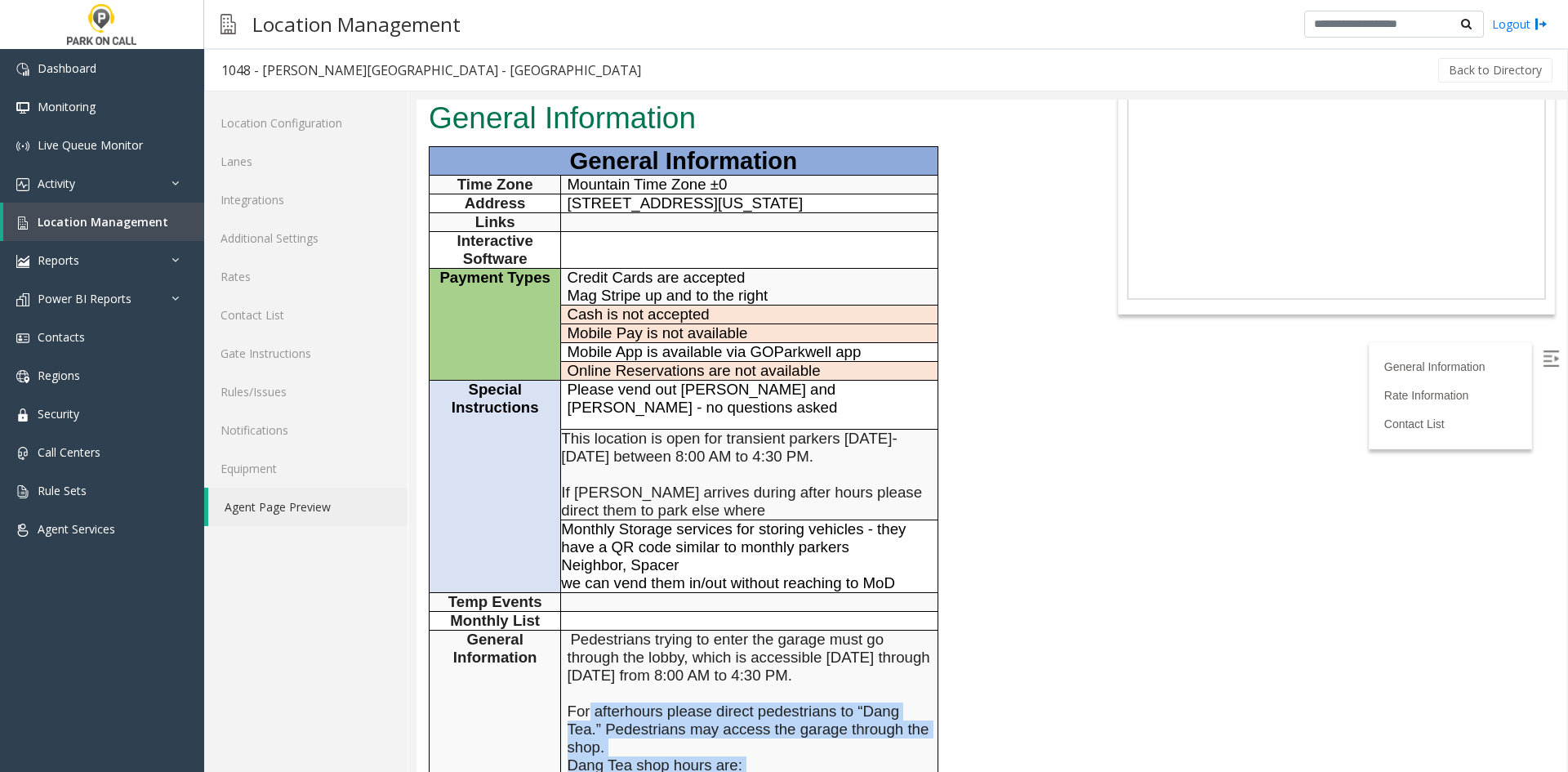
scroll to position [164, 0]
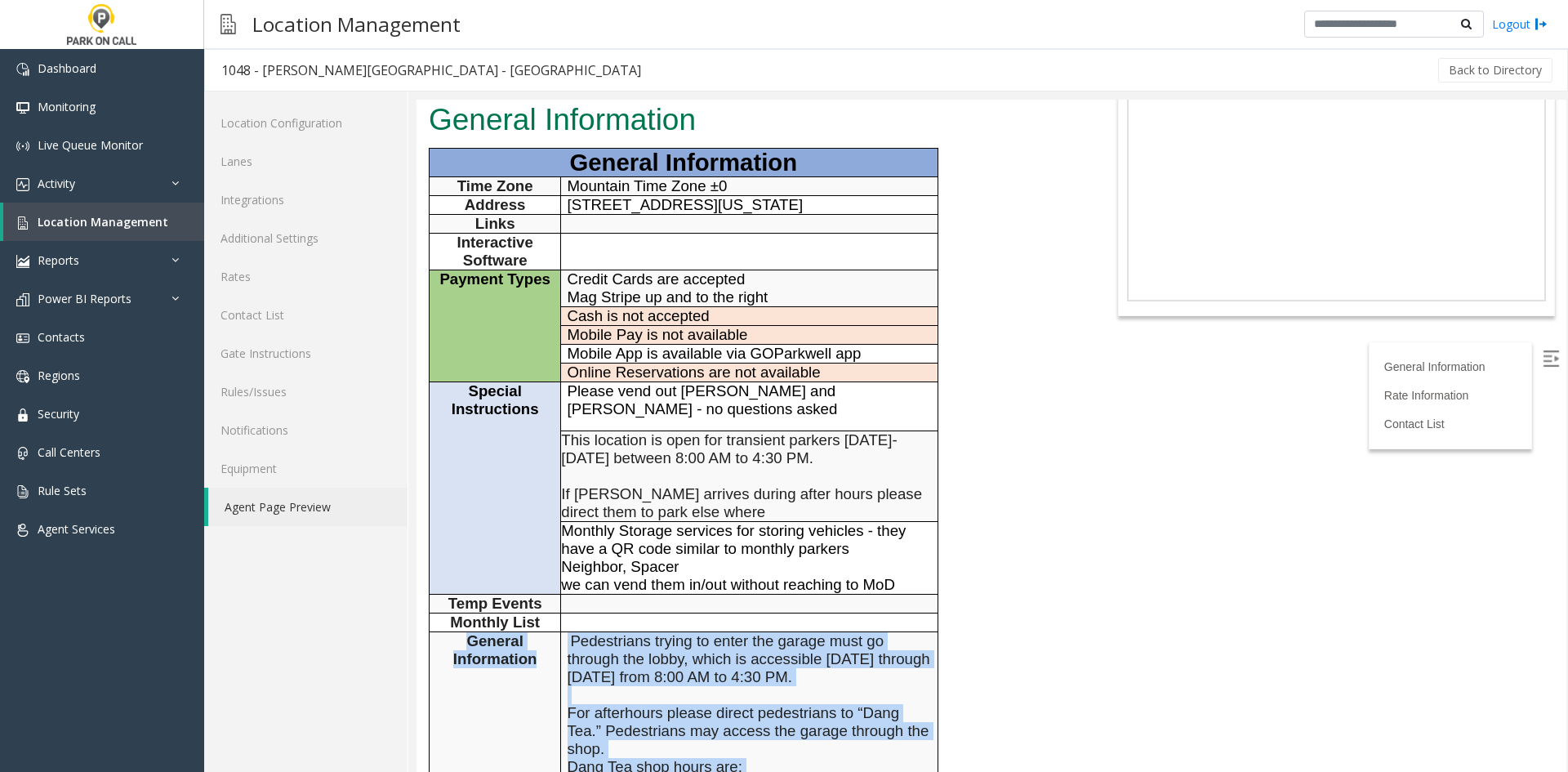
drag, startPoint x: 701, startPoint y: 646, endPoint x: 455, endPoint y: 545, distance: 265.9
click at [455, 632] on tr "General Information Pedestrians trying to enter the garage must go through the …" at bounding box center [683, 773] width 508 height 282
click at [455, 632] on p "General Information" at bounding box center [494, 649] width 119 height 36
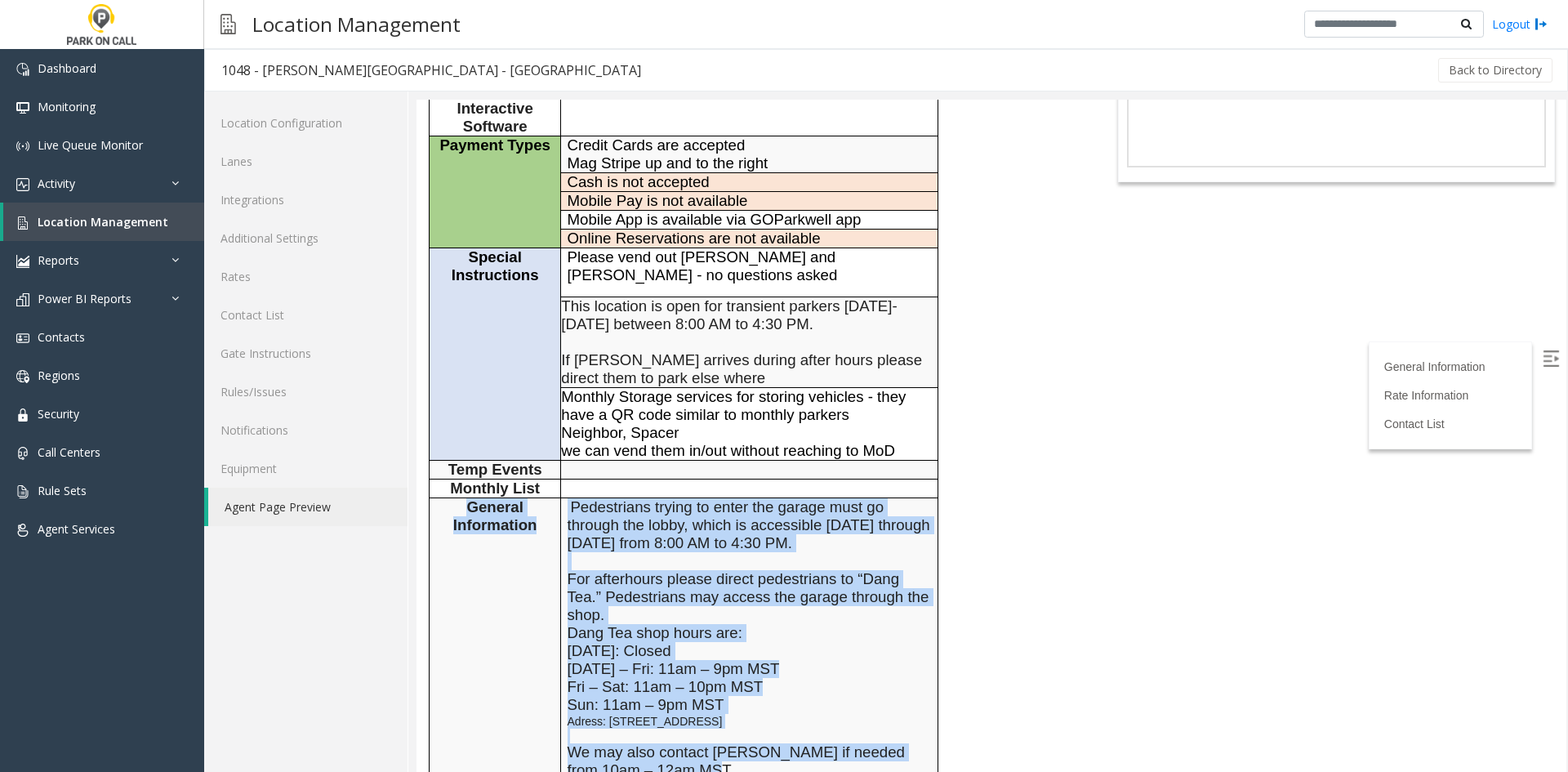
scroll to position [326, 0]
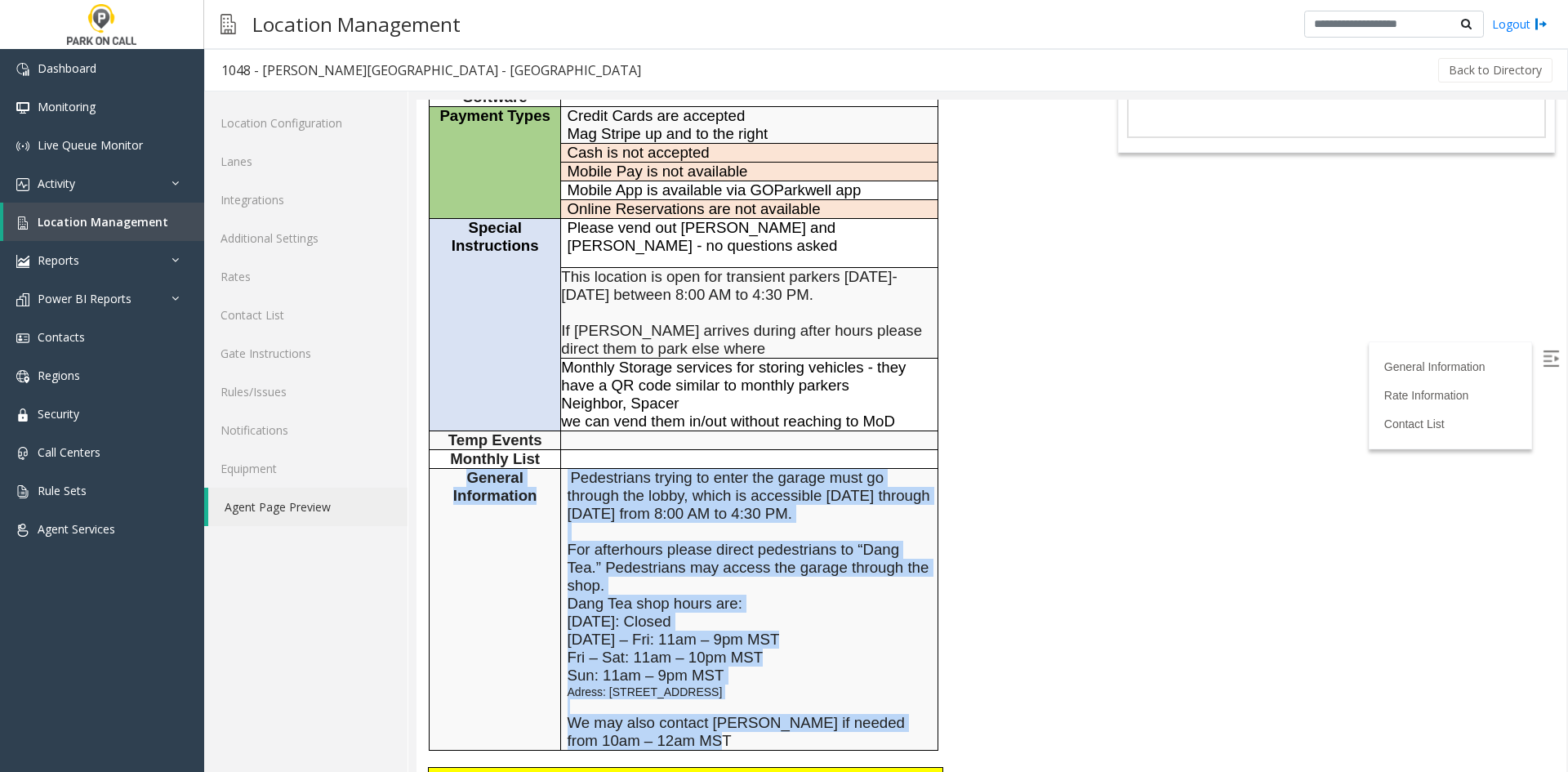
drag, startPoint x: 455, startPoint y: 545, endPoint x: 736, endPoint y: 637, distance: 295.7
click at [736, 637] on tr "General Information Pedestrians trying to enter the garage must go through the …" at bounding box center [683, 610] width 508 height 282
click at [736, 667] on p "Sun: 11am – 9pm MST Adress: [STREET_ADDRESS] We may also contact [PERSON_NAME] …" at bounding box center [750, 708] width 364 height 83
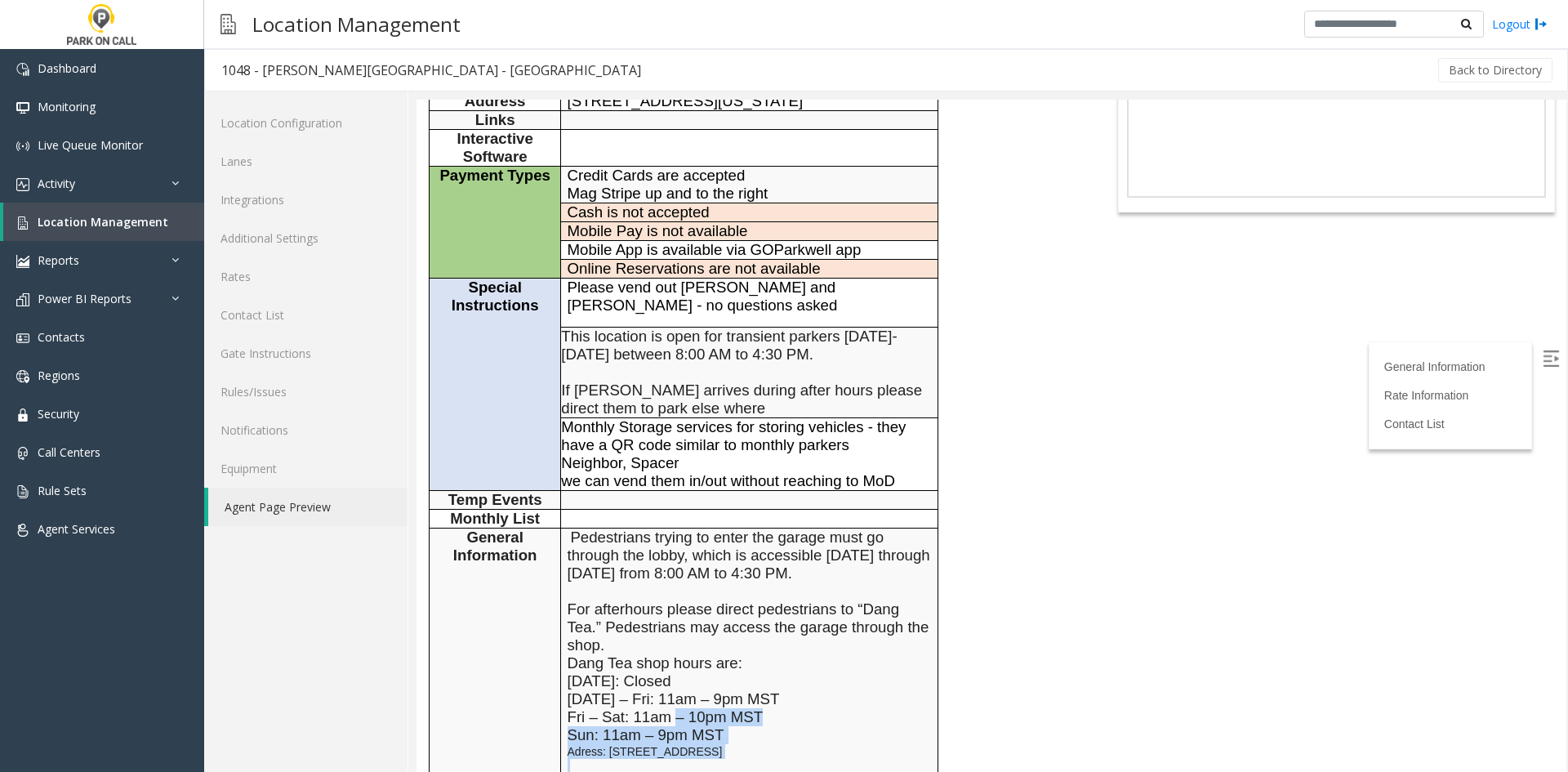
scroll to position [164, 0]
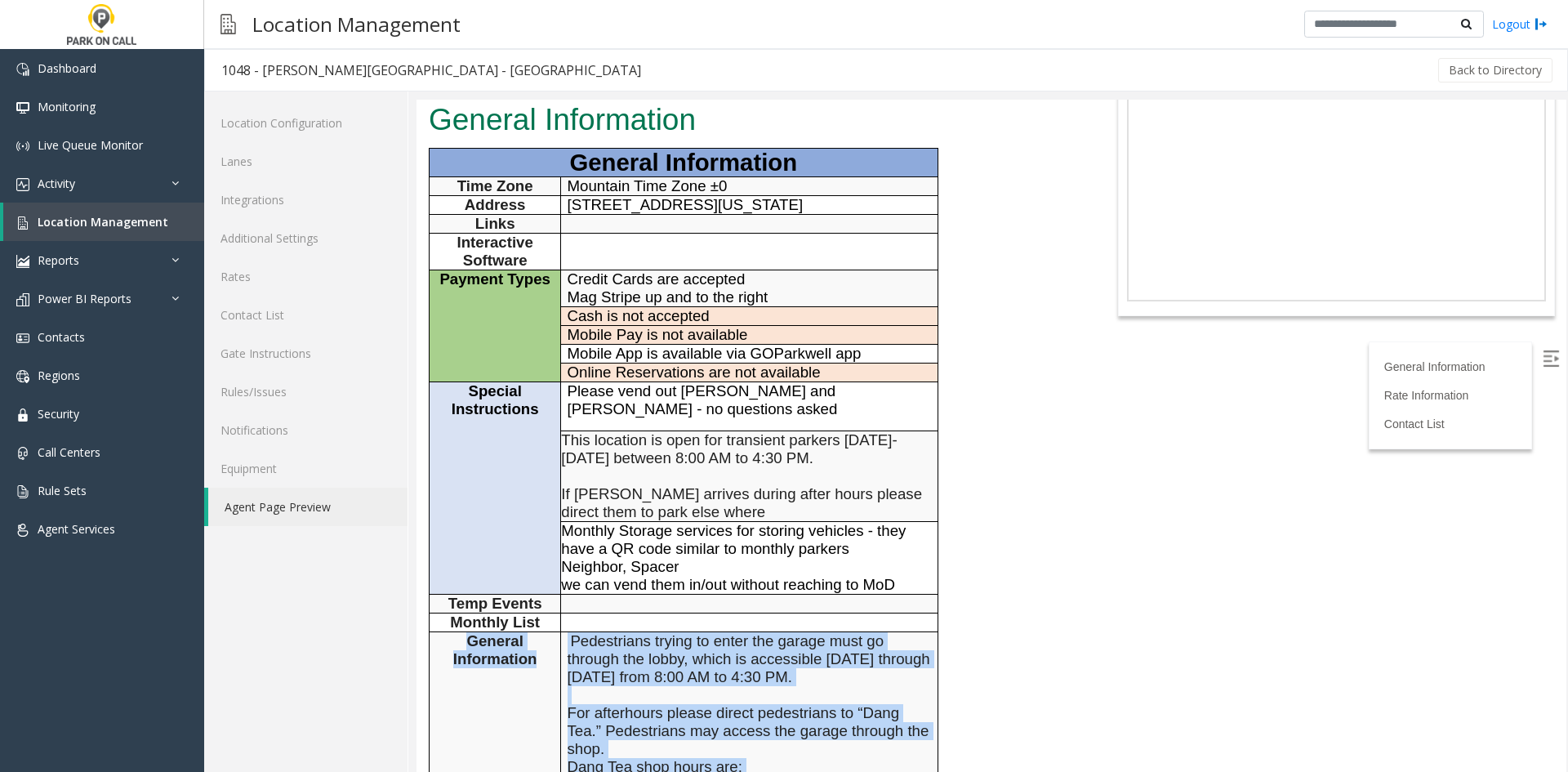
drag, startPoint x: 736, startPoint y: 637, endPoint x: 483, endPoint y: 544, distance: 269.6
click at [483, 632] on tr "General Information Pedestrians trying to enter the garage must go through the …" at bounding box center [683, 773] width 508 height 282
click at [483, 632] on span "General Information" at bounding box center [495, 649] width 84 height 35
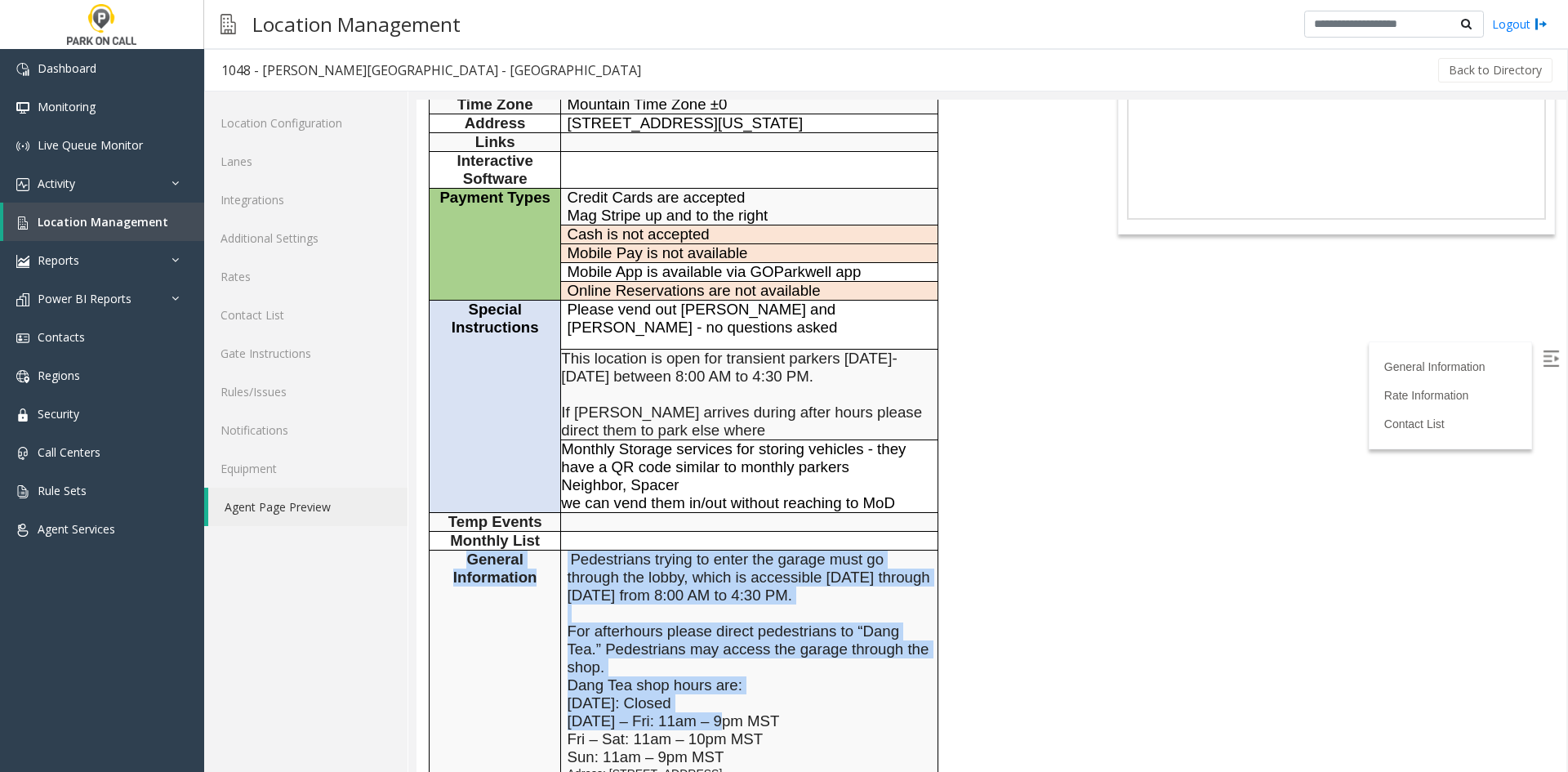
scroll to position [326, 0]
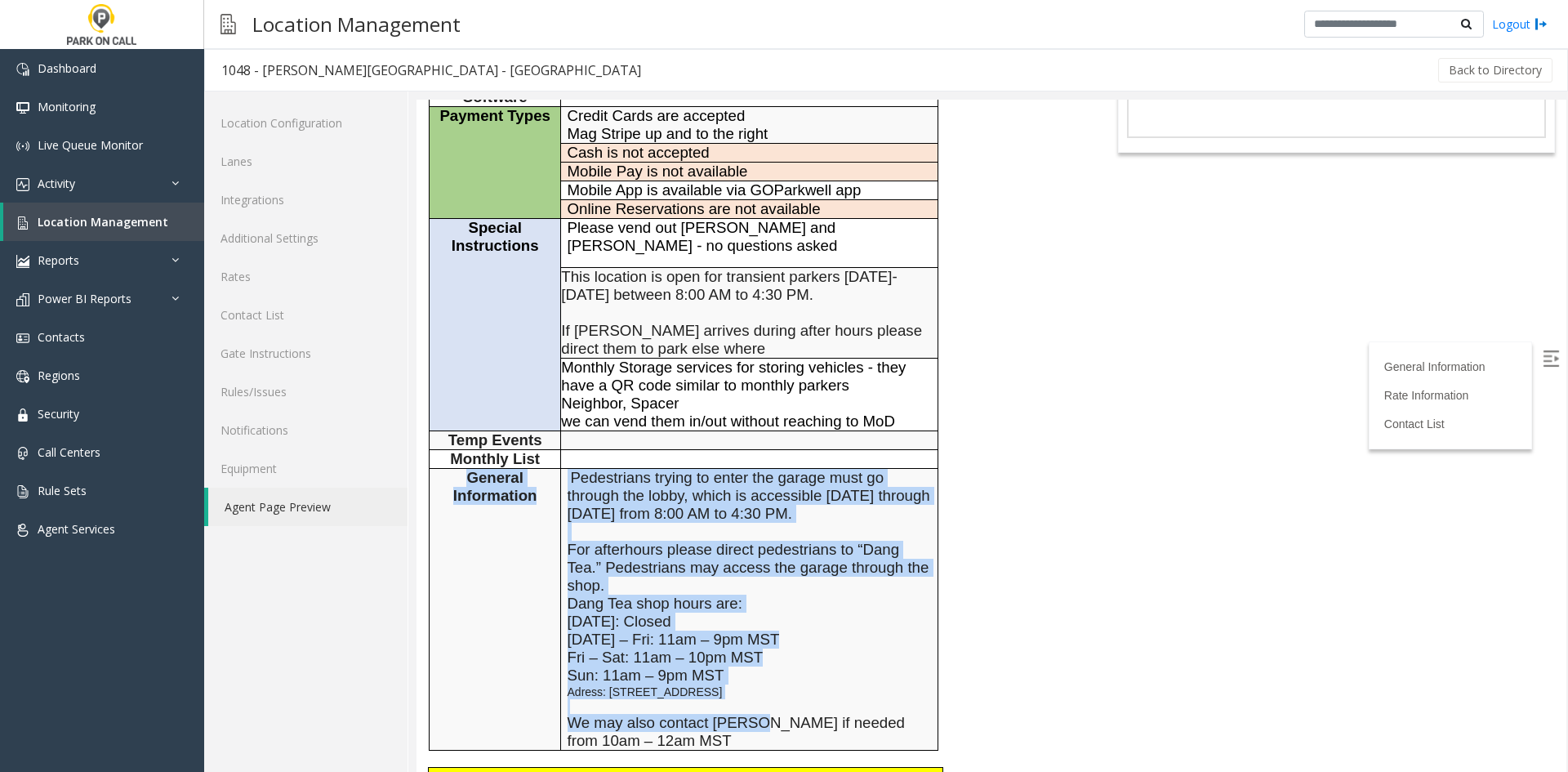
drag, startPoint x: 483, startPoint y: 544, endPoint x: 726, endPoint y: 631, distance: 258.1
click at [726, 631] on tr "General Information Pedestrians trying to enter the garage must go through the …" at bounding box center [683, 610] width 508 height 282
click at [726, 667] on p "Sun: 11am – 9pm MST Adress: [STREET_ADDRESS] We may also contact [PERSON_NAME] …" at bounding box center [750, 708] width 364 height 83
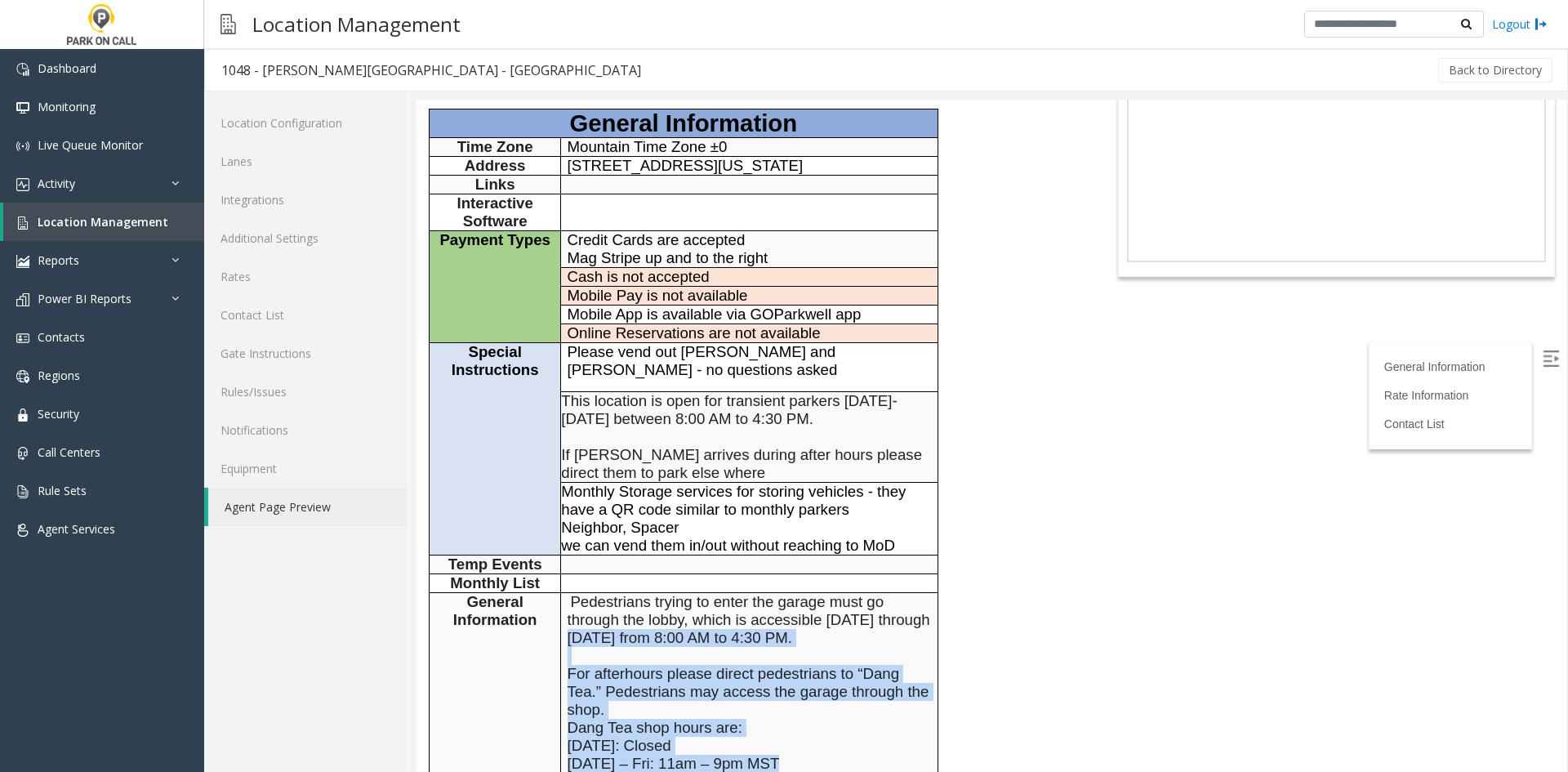
scroll to position [164, 0]
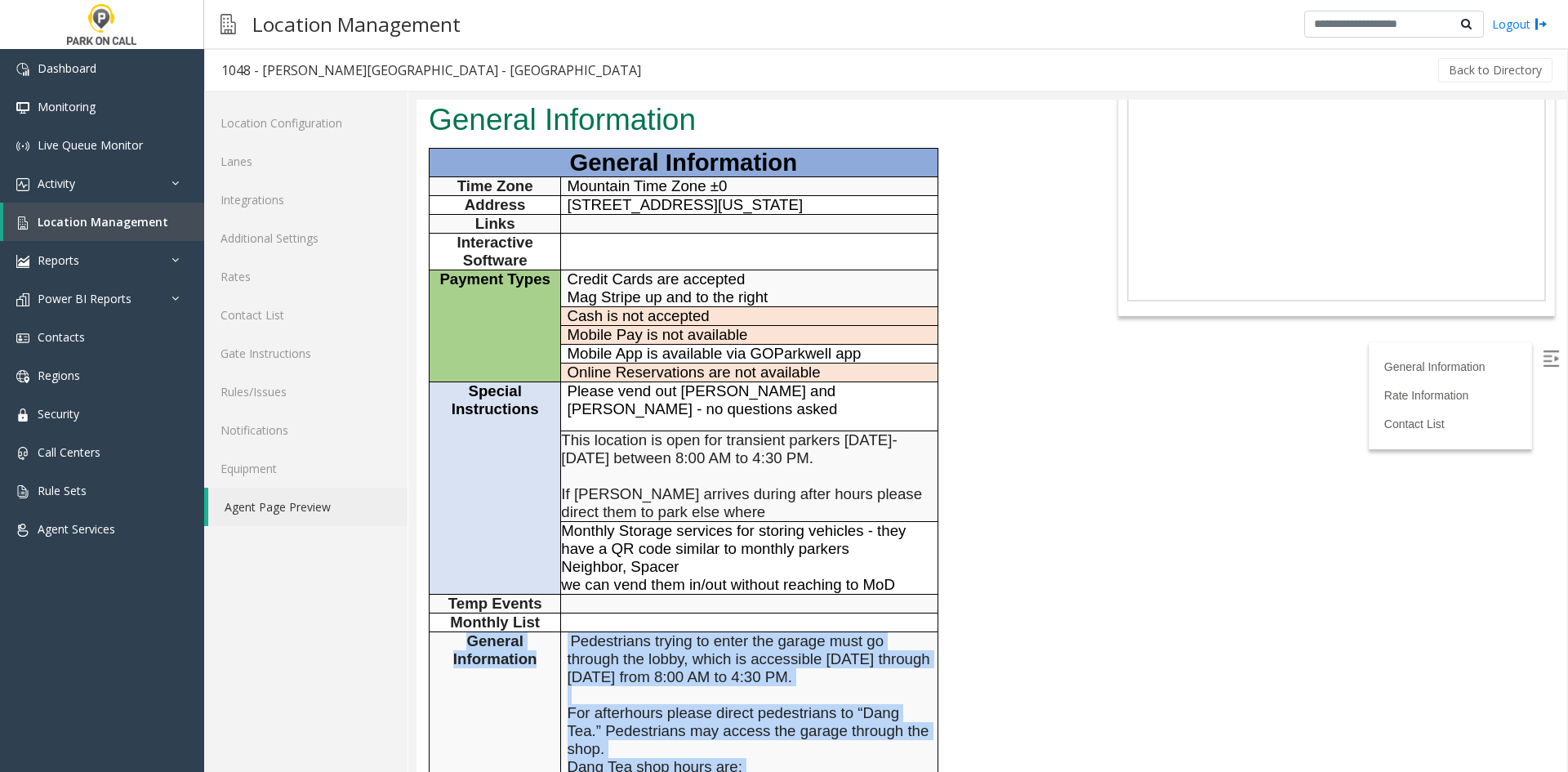
drag, startPoint x: 726, startPoint y: 631, endPoint x: 458, endPoint y: 544, distance: 281.8
click at [458, 632] on tr "General Information Pedestrians trying to enter the garage must go through the …" at bounding box center [683, 773] width 508 height 282
click at [458, 632] on p "General Information" at bounding box center [494, 649] width 119 height 36
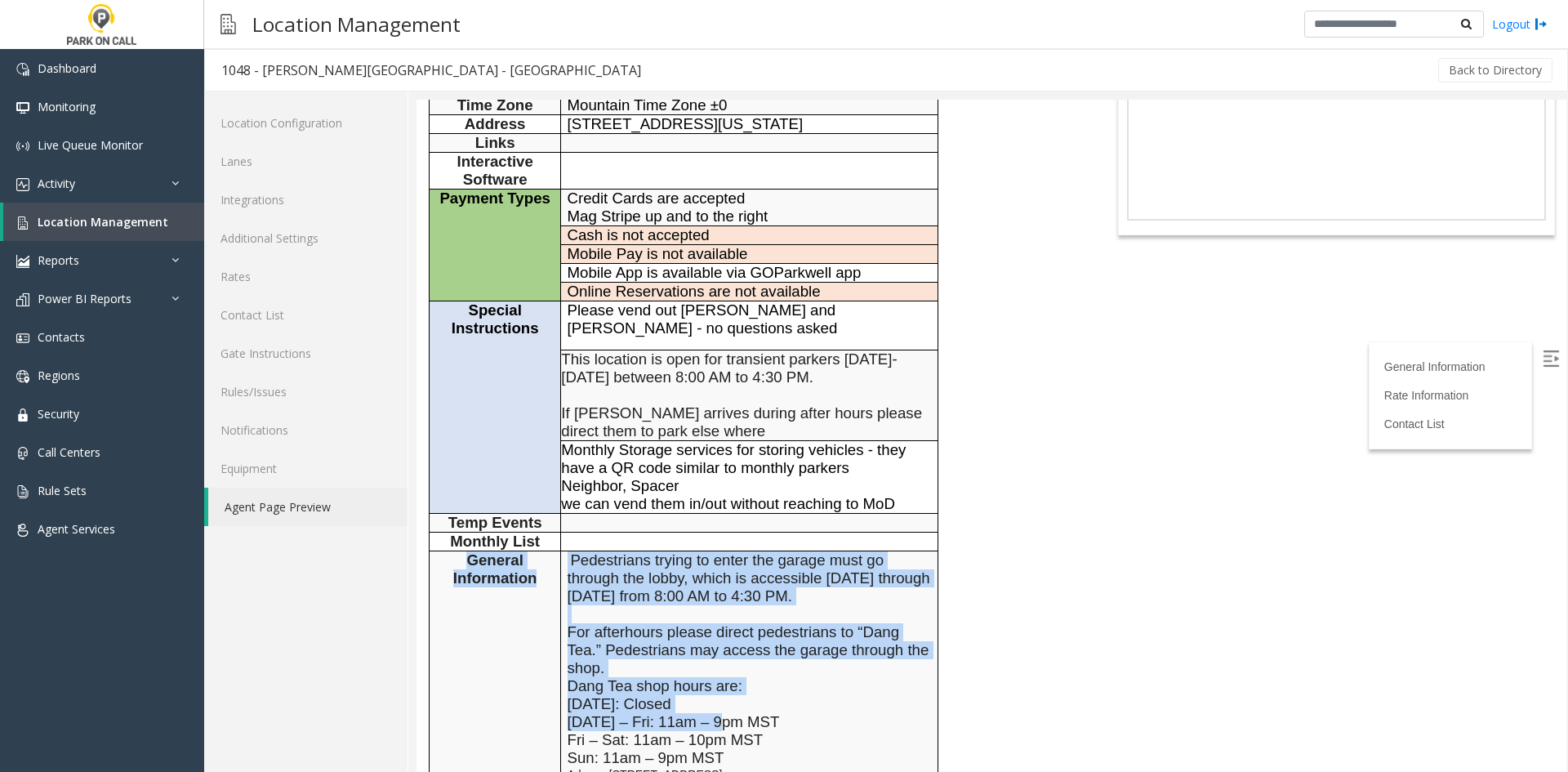
scroll to position [245, 0]
drag, startPoint x: 458, startPoint y: 544, endPoint x: 786, endPoint y: 727, distance: 375.6
click at [786, 727] on tr "General Information Pedestrians trying to enter the garage must go through the …" at bounding box center [683, 691] width 508 height 282
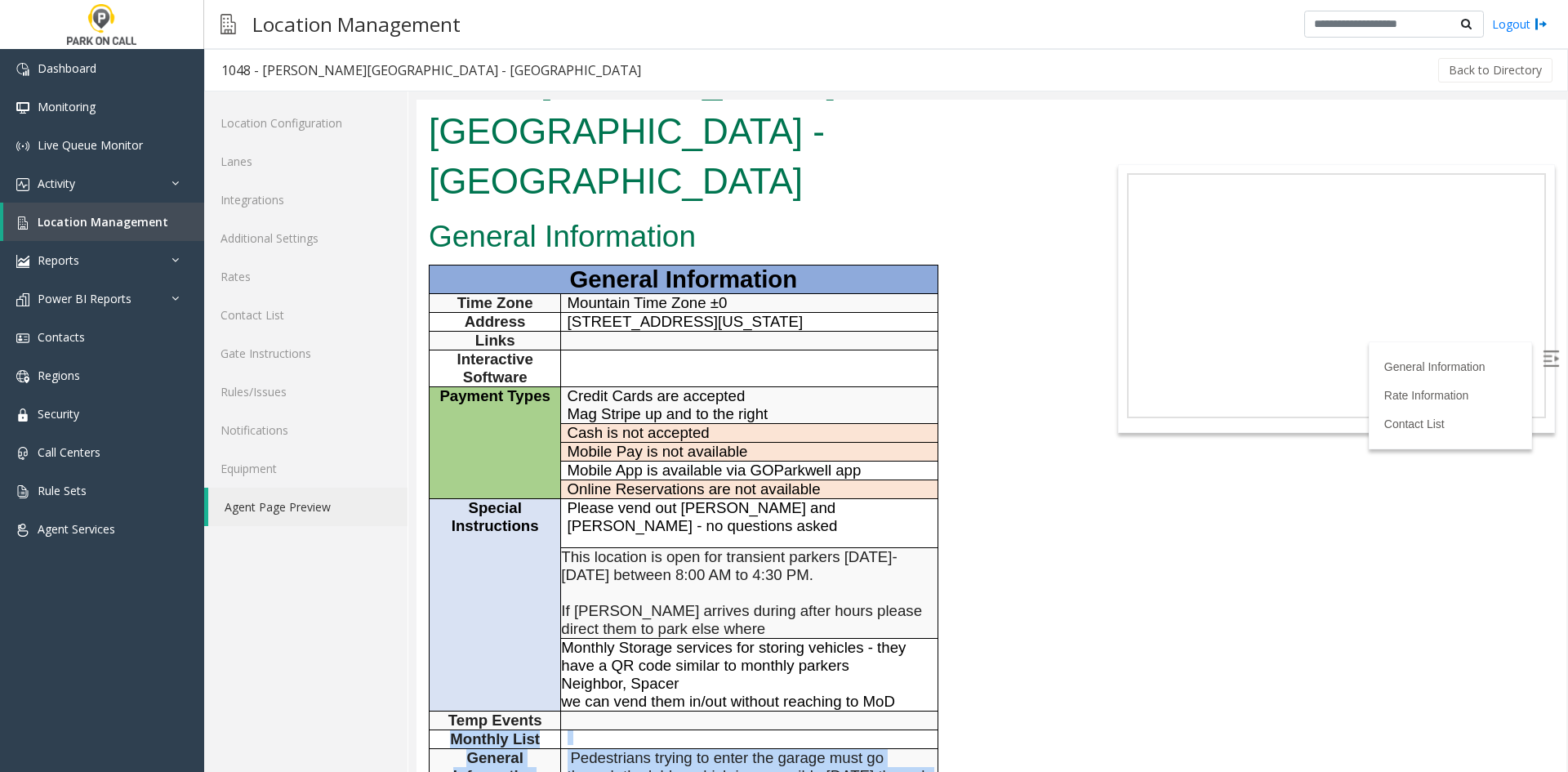
scroll to position [0, 0]
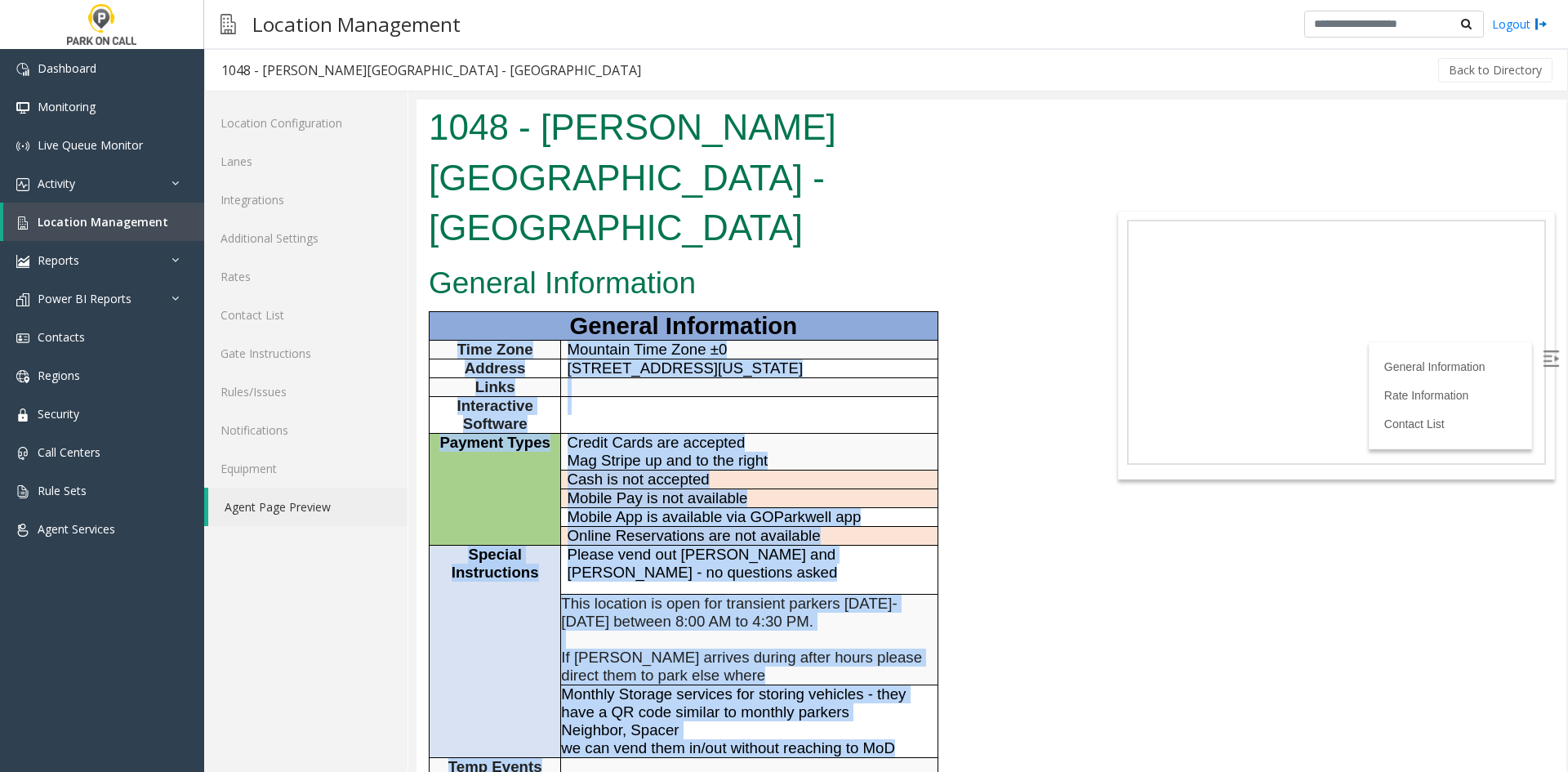
drag, startPoint x: 752, startPoint y: 725, endPoint x: 447, endPoint y: 255, distance: 560.3
click at [447, 312] on tbody "General Information Time Zone Mountain Time Zone ±0 Address [STREET_ADDRESS][US…" at bounding box center [683, 694] width 508 height 765
click at [447, 340] on p "Time Zone" at bounding box center [494, 349] width 119 height 18
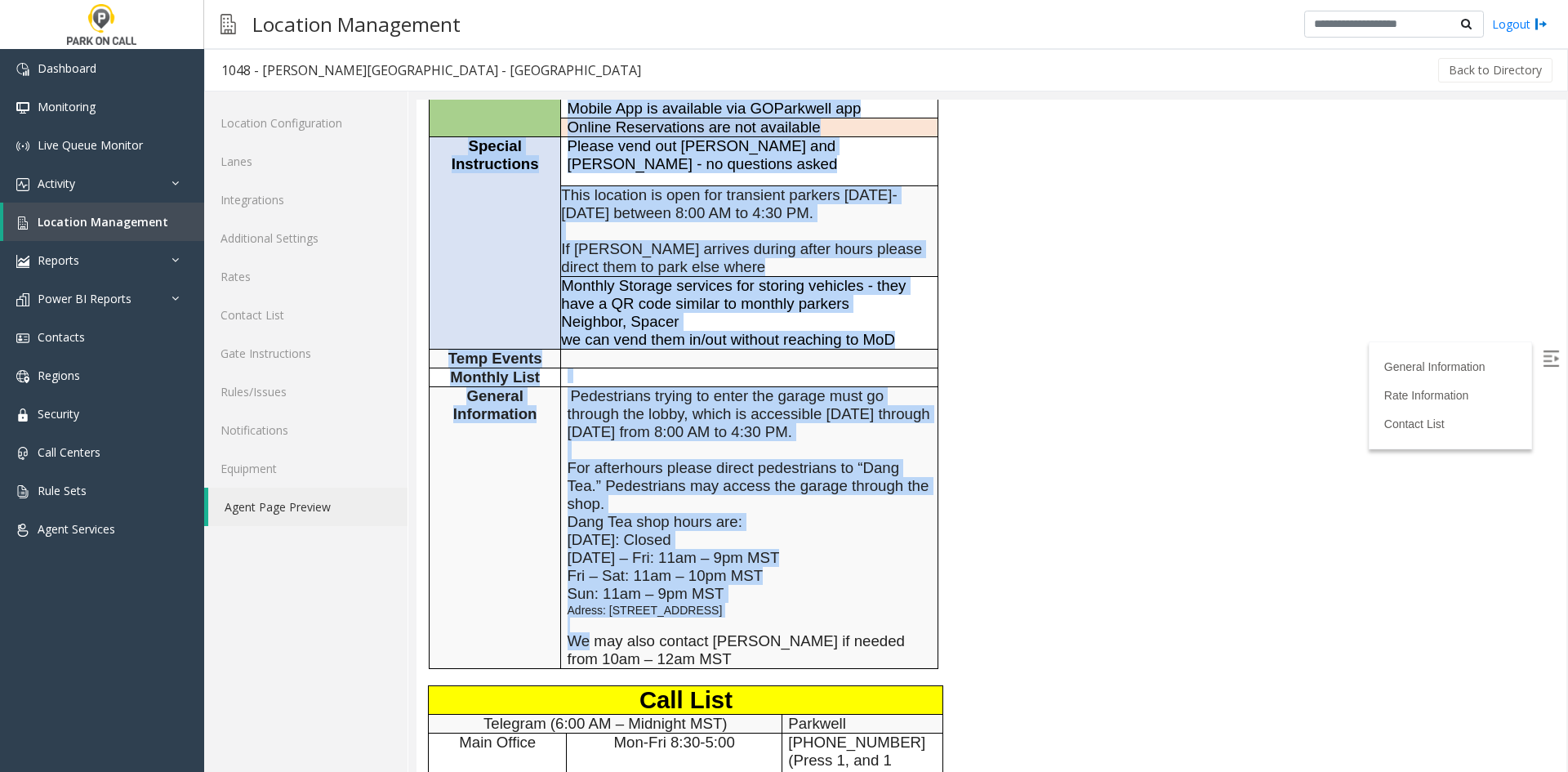
drag, startPoint x: 447, startPoint y: 255, endPoint x: 562, endPoint y: 545, distance: 312.0
click at [562, 545] on tbody "General Information Time Zone Mountain Time Zone ±0 Address [STREET_ADDRESS][US…" at bounding box center [683, 285] width 508 height 765
click at [562, 545] on td "Pedestrians trying to enter the garage must go through the lobby, which is acce…" at bounding box center [749, 528] width 376 height 282
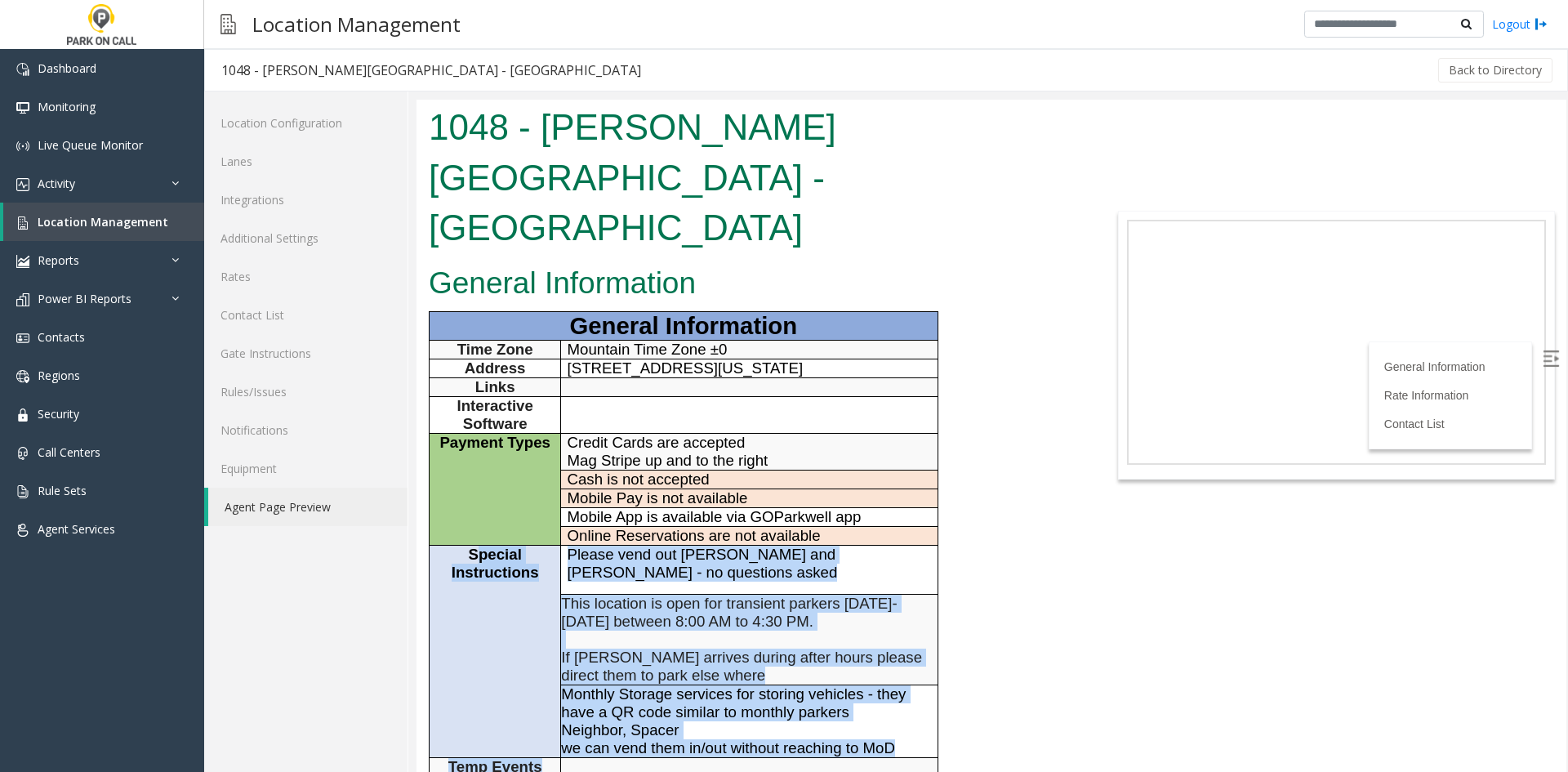
drag, startPoint x: 729, startPoint y: 650, endPoint x: 473, endPoint y: 453, distance: 323.0
click at [473, 545] on span "Special Instructions" at bounding box center [495, 563] width 88 height 35
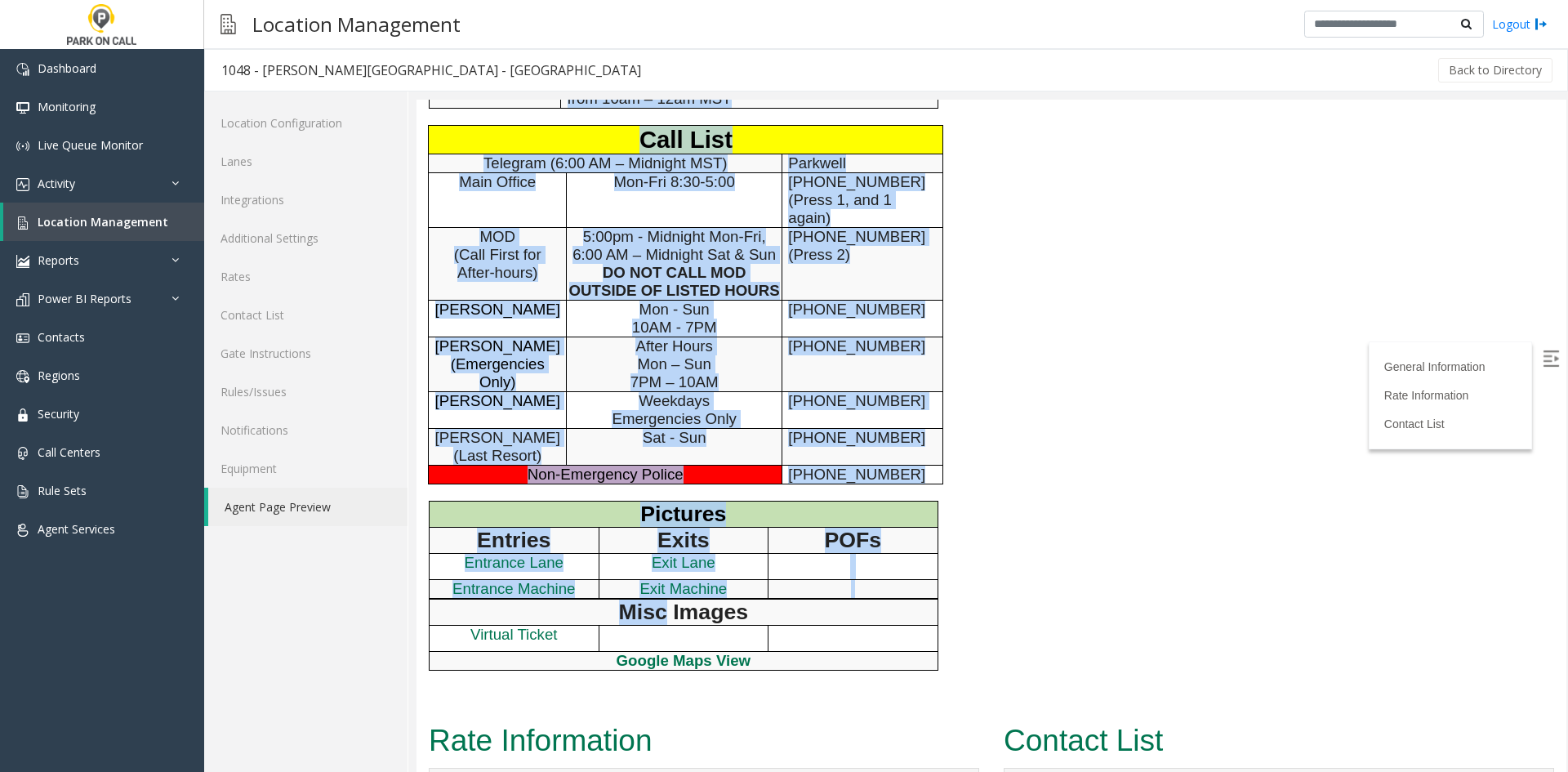
scroll to position [980, 0]
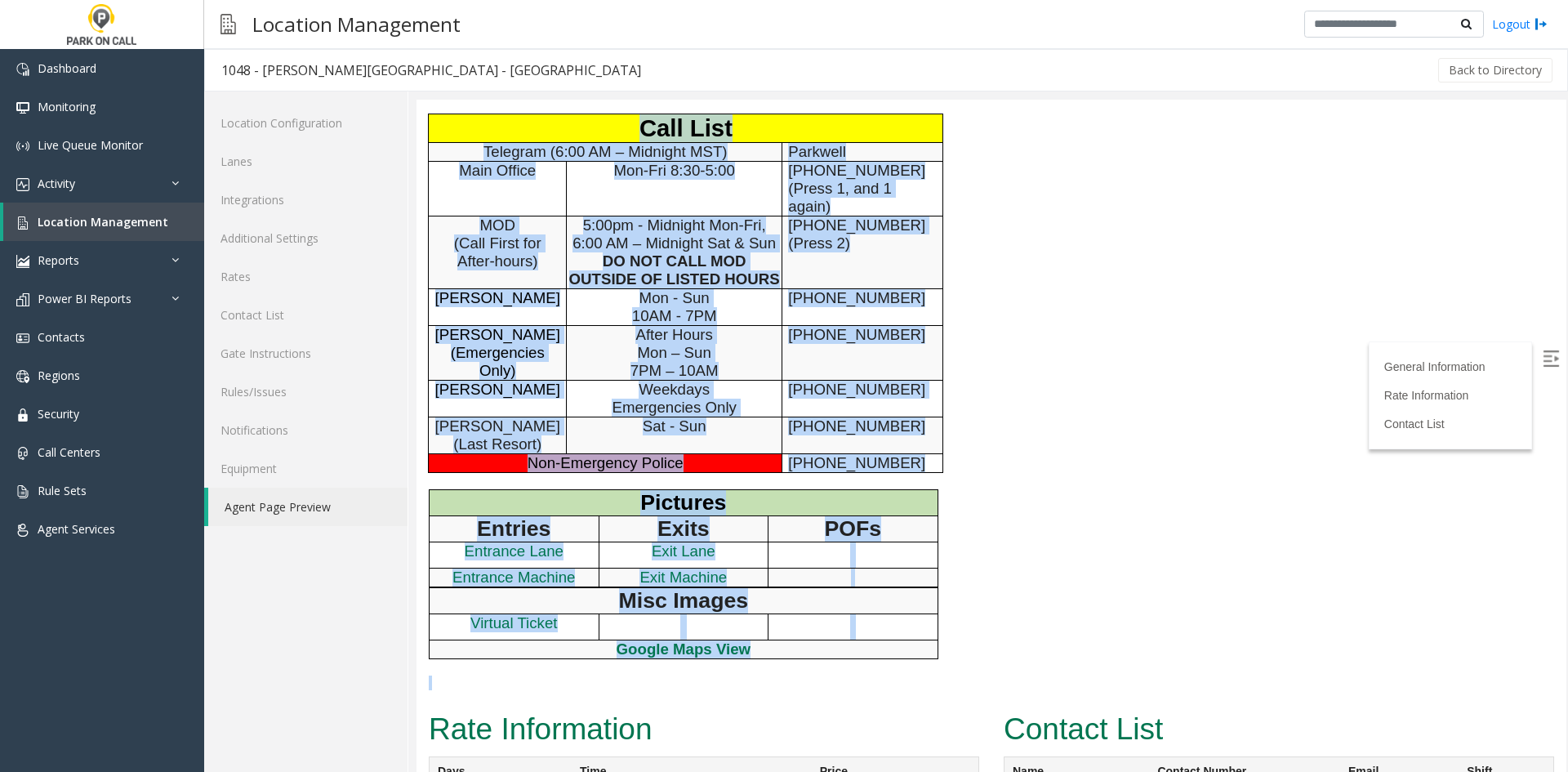
drag, startPoint x: 473, startPoint y: 453, endPoint x: 767, endPoint y: 586, distance: 322.7
click at [767, 676] on p at bounding box center [752, 683] width 646 height 15
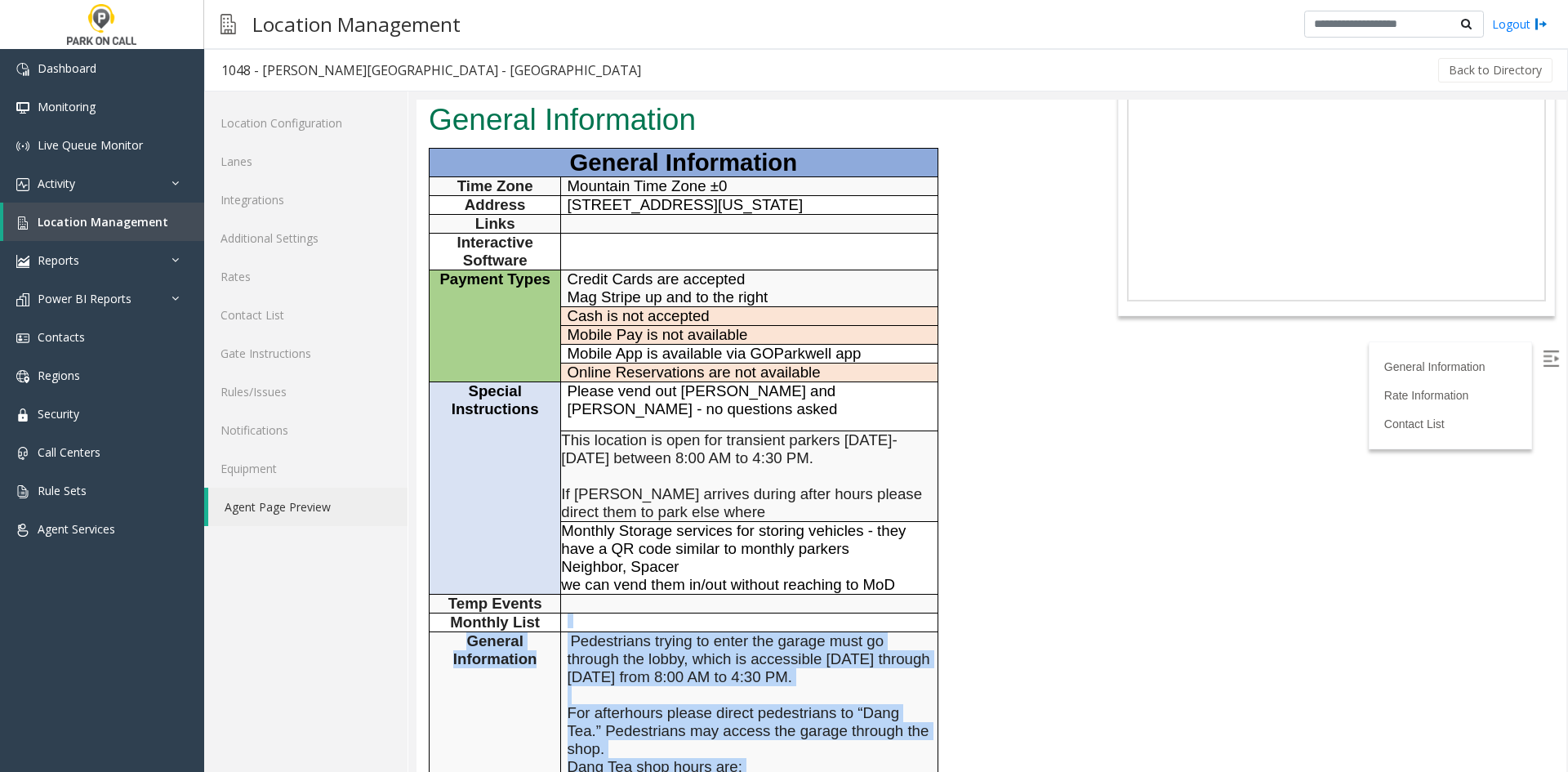
scroll to position [0, 0]
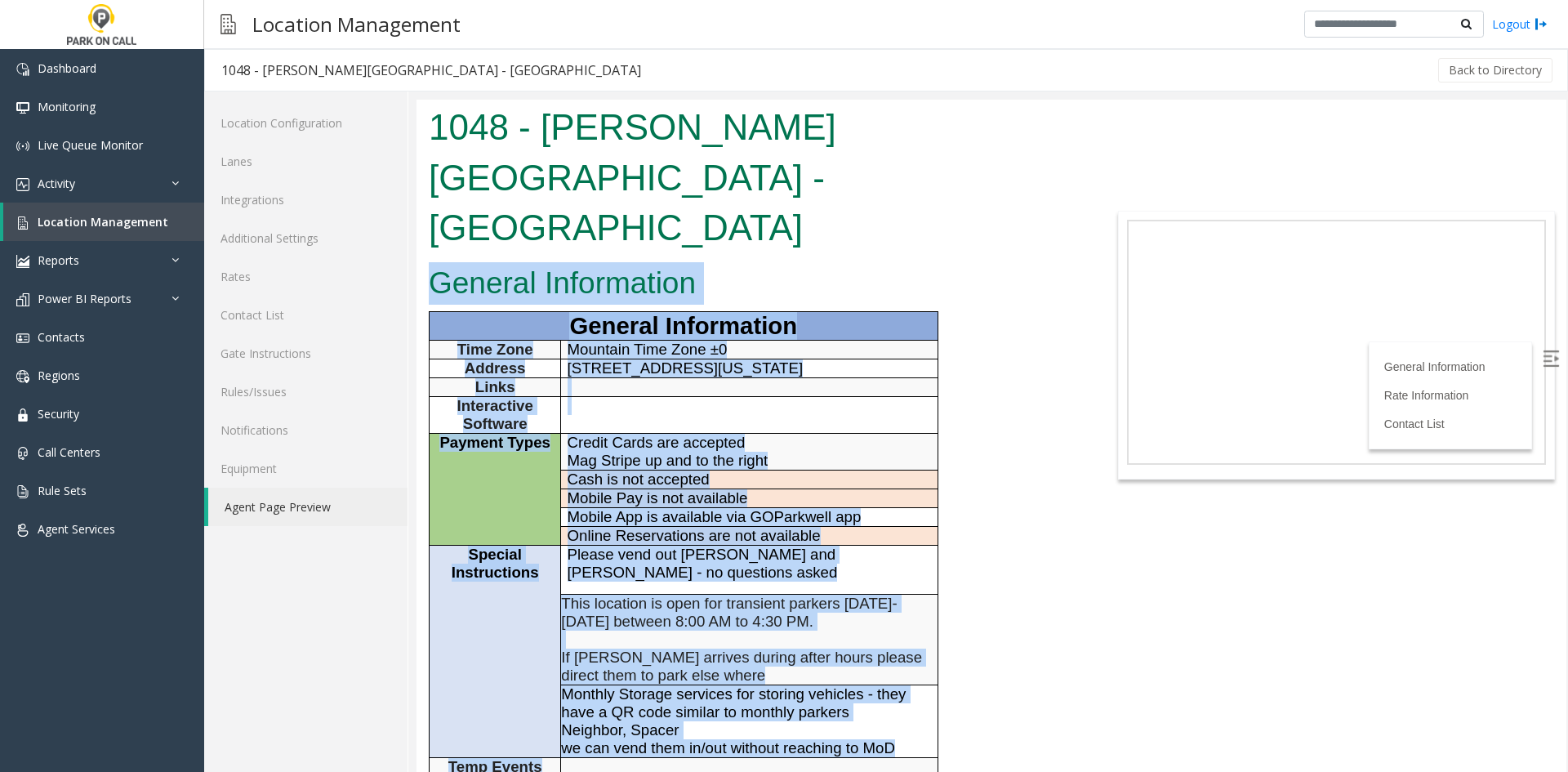
drag, startPoint x: 767, startPoint y: 586, endPoint x: 497, endPoint y: 179, distance: 488.4
click at [475, 263] on h2 "General Information" at bounding box center [752, 284] width 646 height 43
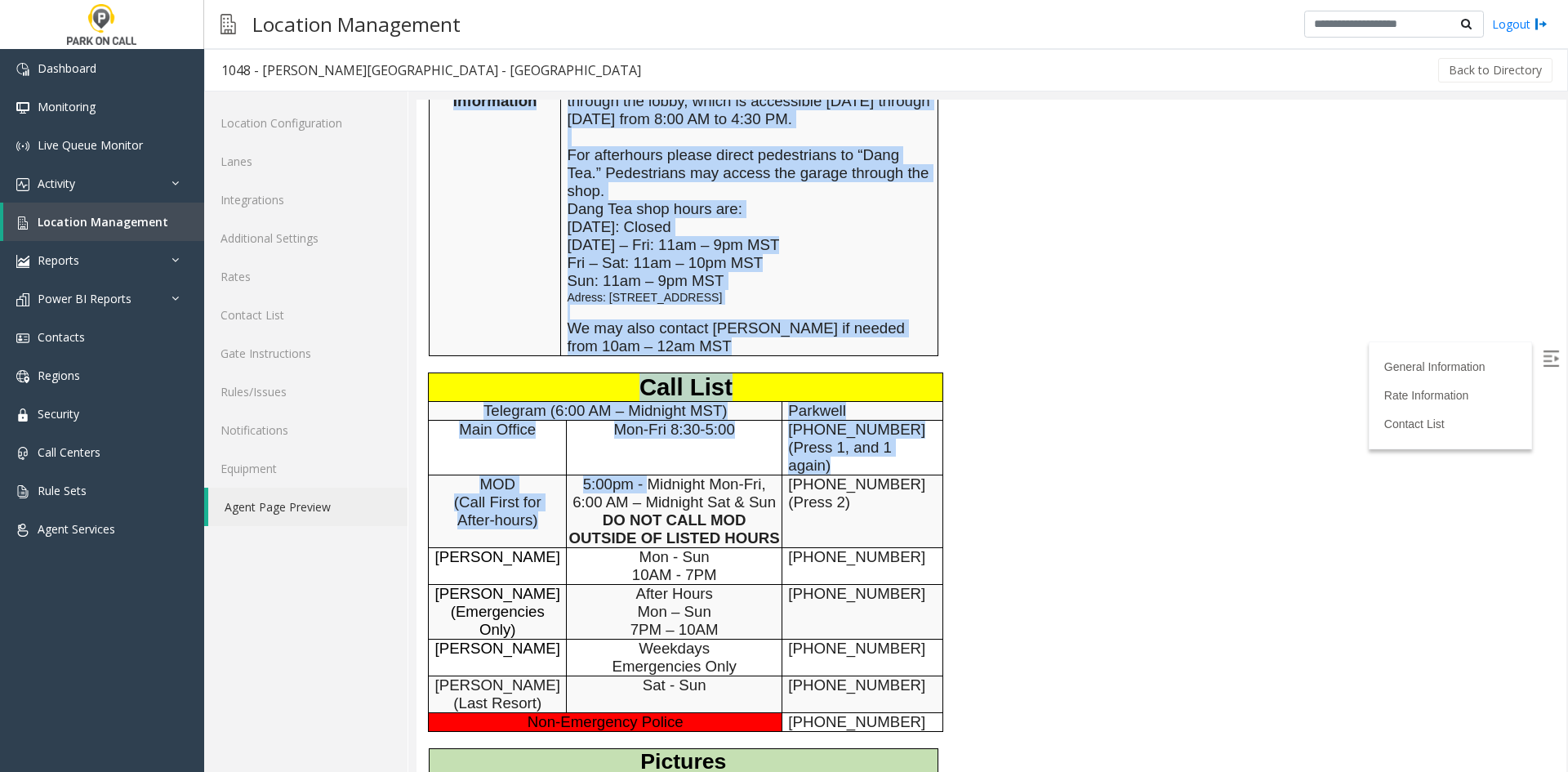
scroll to position [735, 0]
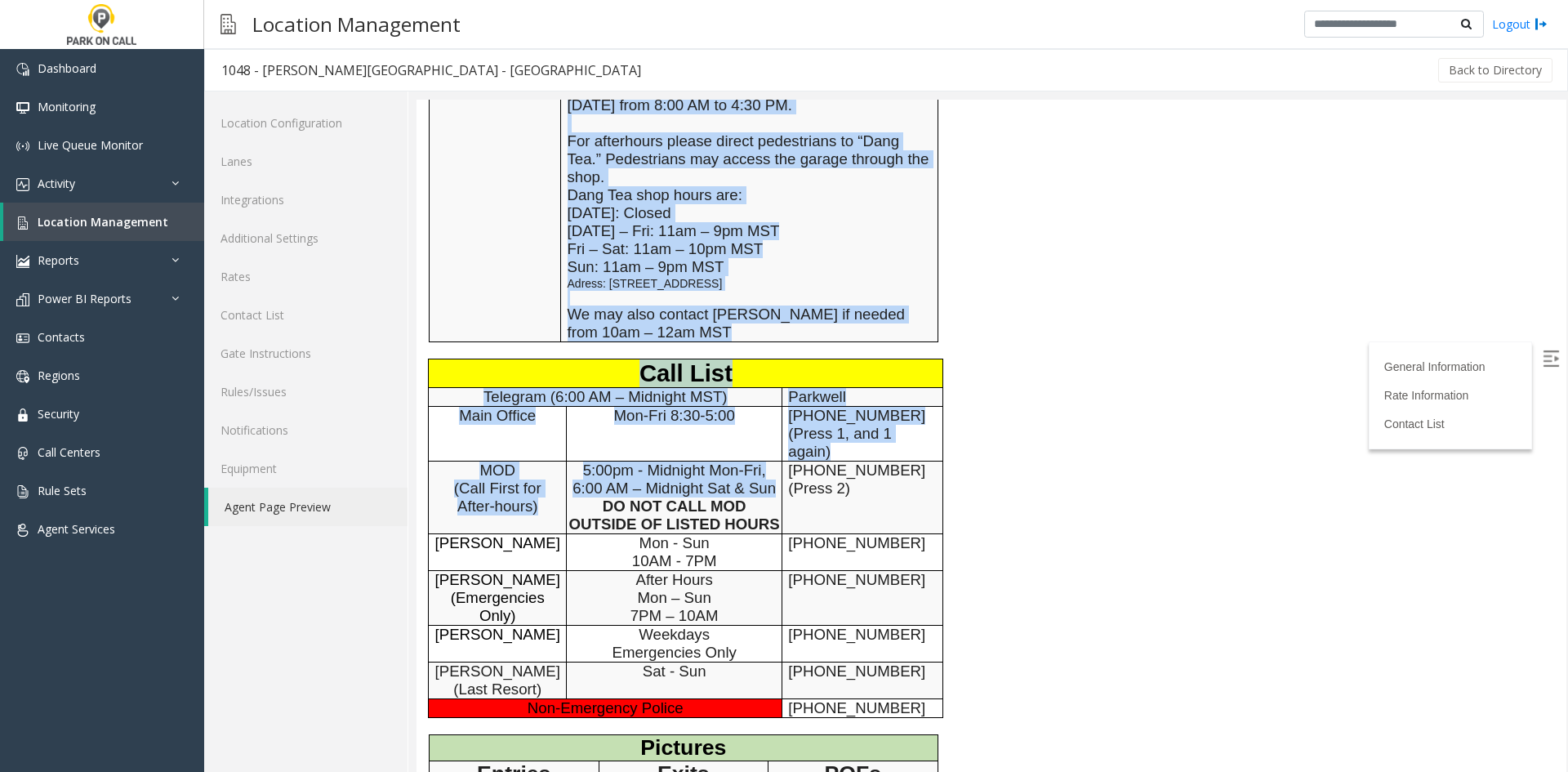
drag, startPoint x: 475, startPoint y: 173, endPoint x: 768, endPoint y: 385, distance: 361.7
click at [768, 385] on div "General Information General Information Time Zone Mountain Time Zone ±0 Address…" at bounding box center [752, 237] width 670 height 1426
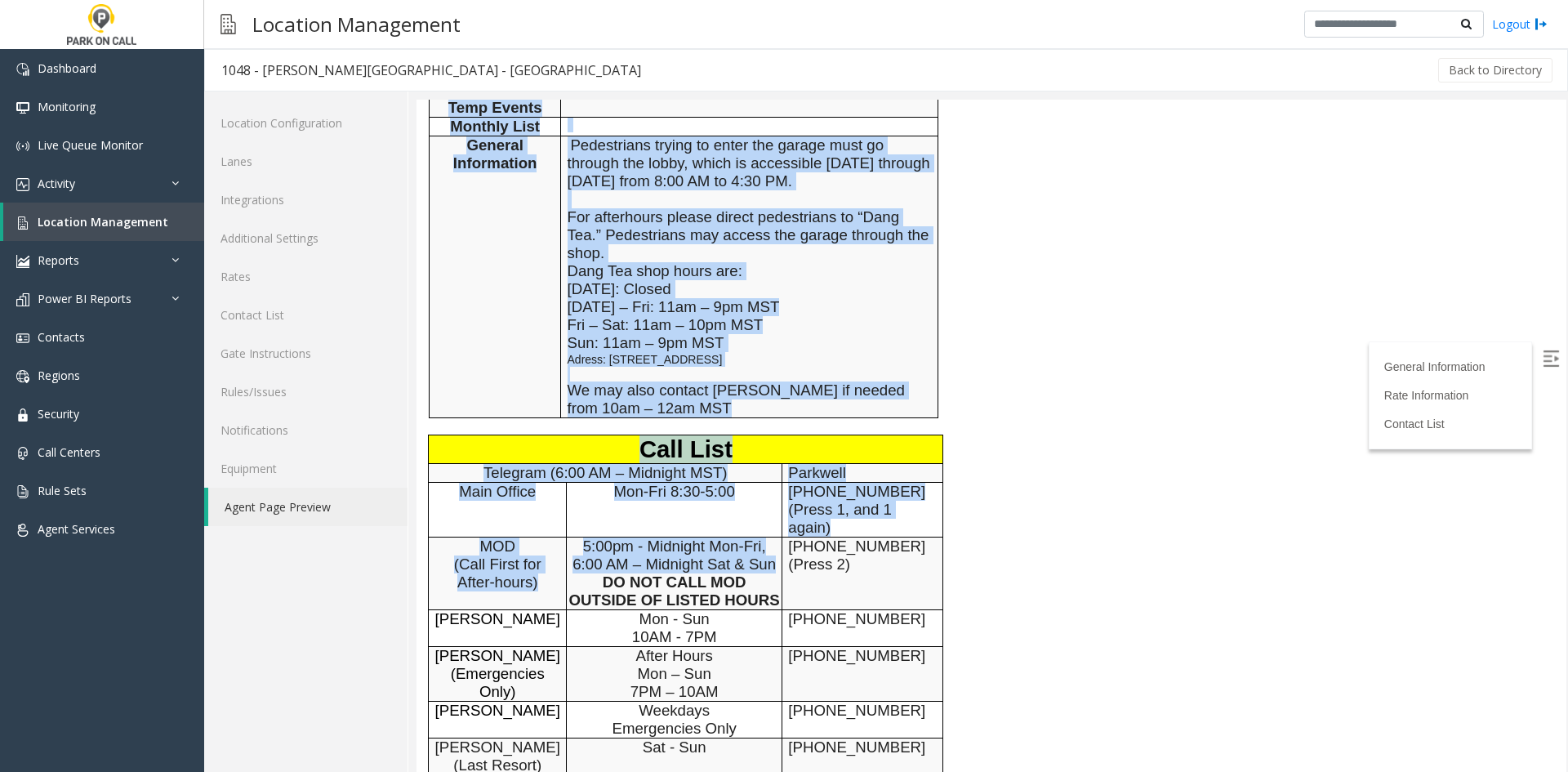
scroll to position [572, 0]
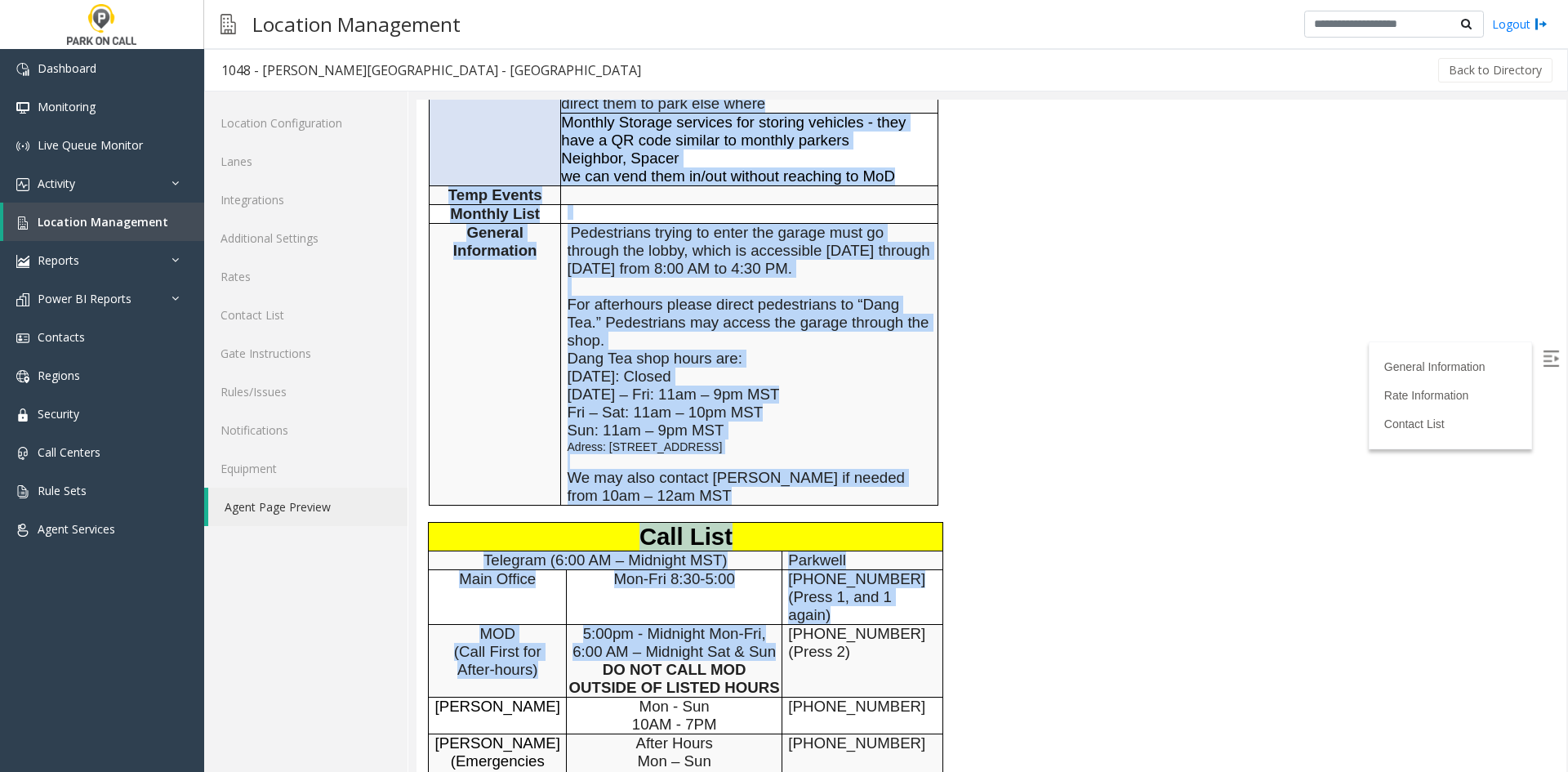
drag, startPoint x: 738, startPoint y: 396, endPoint x: 728, endPoint y: 396, distance: 10.0
click at [738, 422] on p "Sun: 11am – 9pm MST Adress: [STREET_ADDRESS] We may also contact [PERSON_NAME] …" at bounding box center [750, 463] width 364 height 83
click at [724, 422] on p "Sun: 11am – 9pm MST Adress: [STREET_ADDRESS] We may also contact [PERSON_NAME] …" at bounding box center [750, 463] width 364 height 83
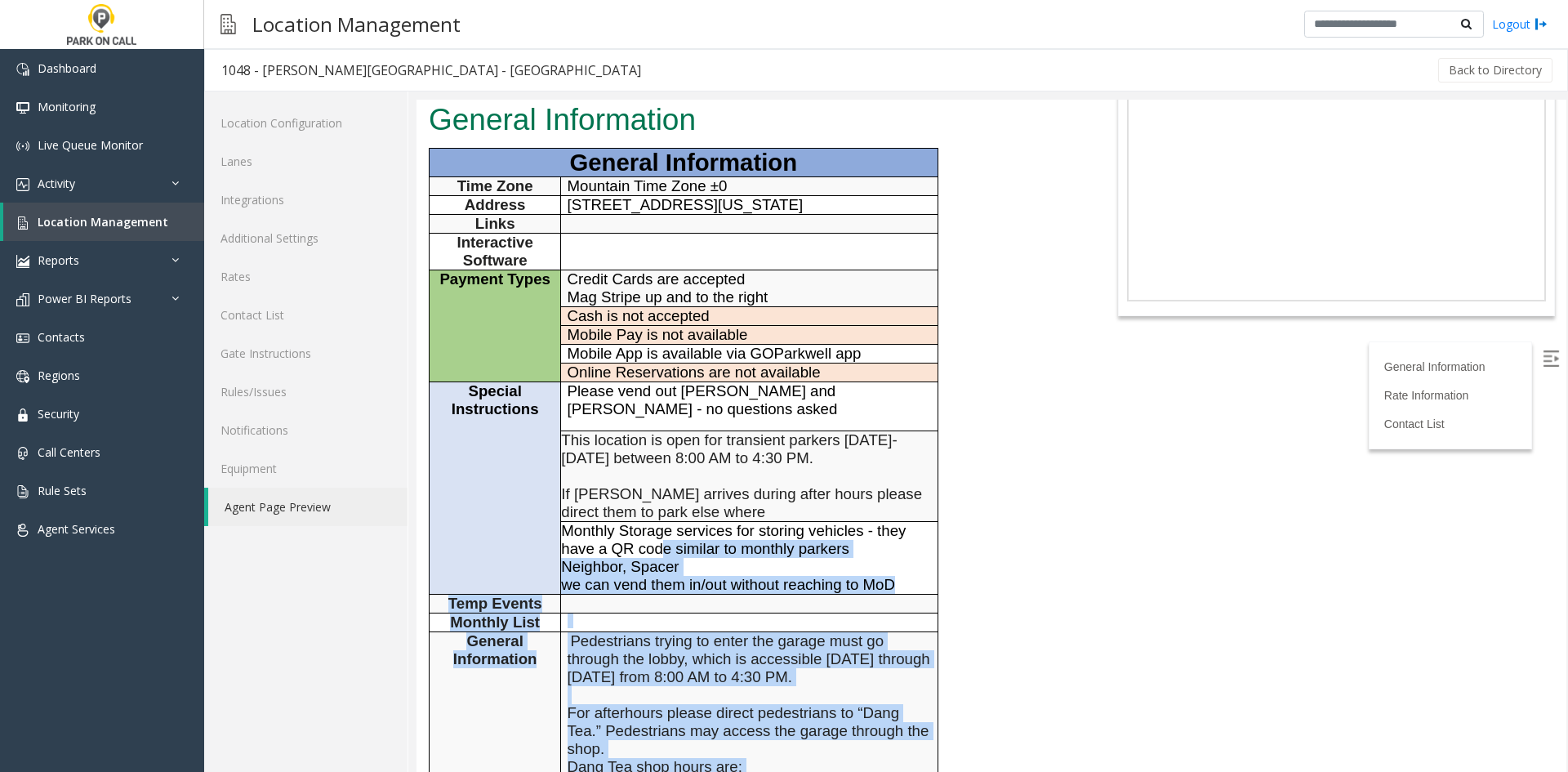
scroll to position [0, 0]
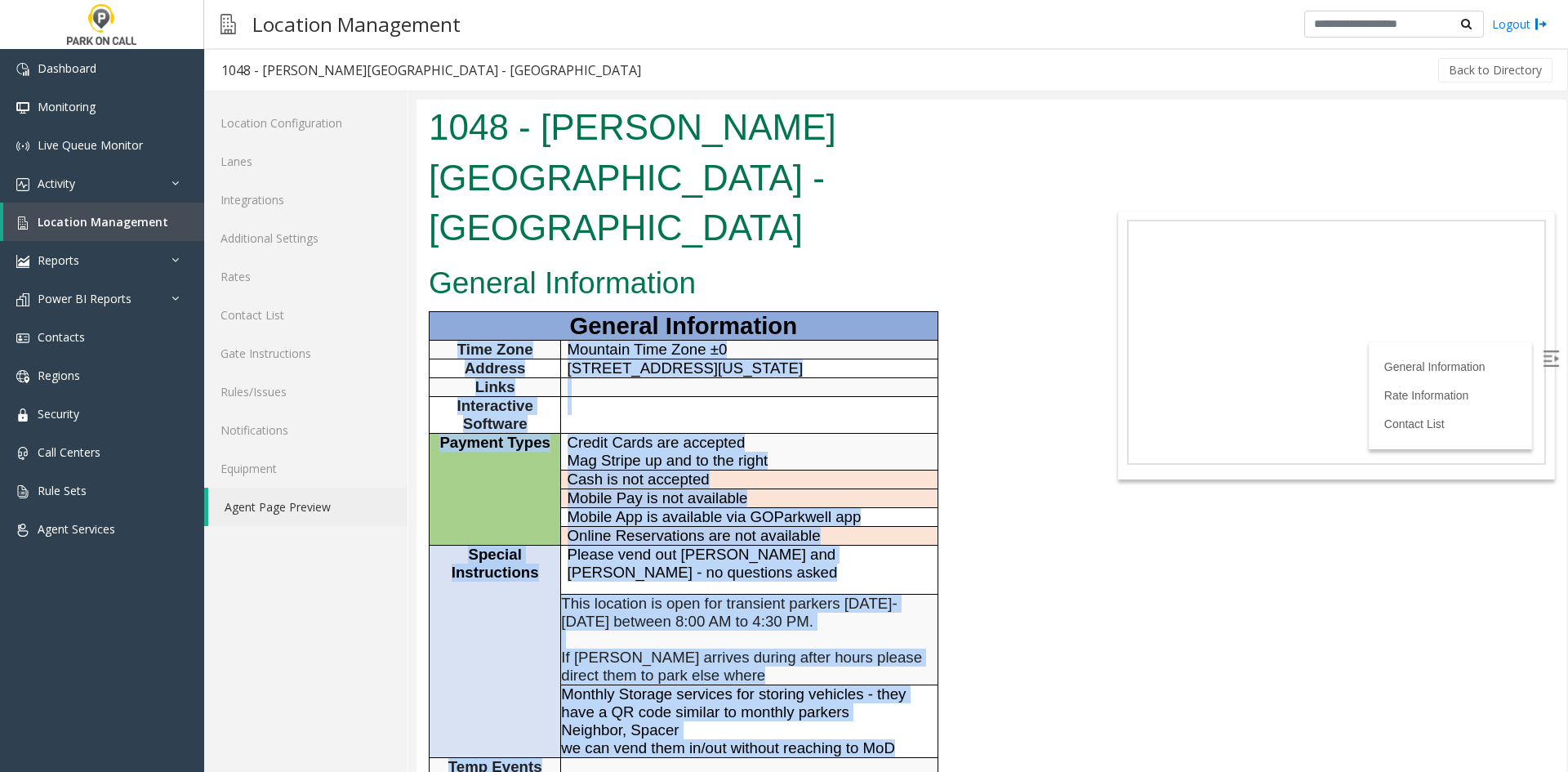
drag, startPoint x: 691, startPoint y: 468, endPoint x: 456, endPoint y: 246, distance: 323.3
click at [455, 340] on p "Time Zone" at bounding box center [494, 349] width 119 height 18
click at [452, 340] on p "Time Zone" at bounding box center [494, 349] width 119 height 18
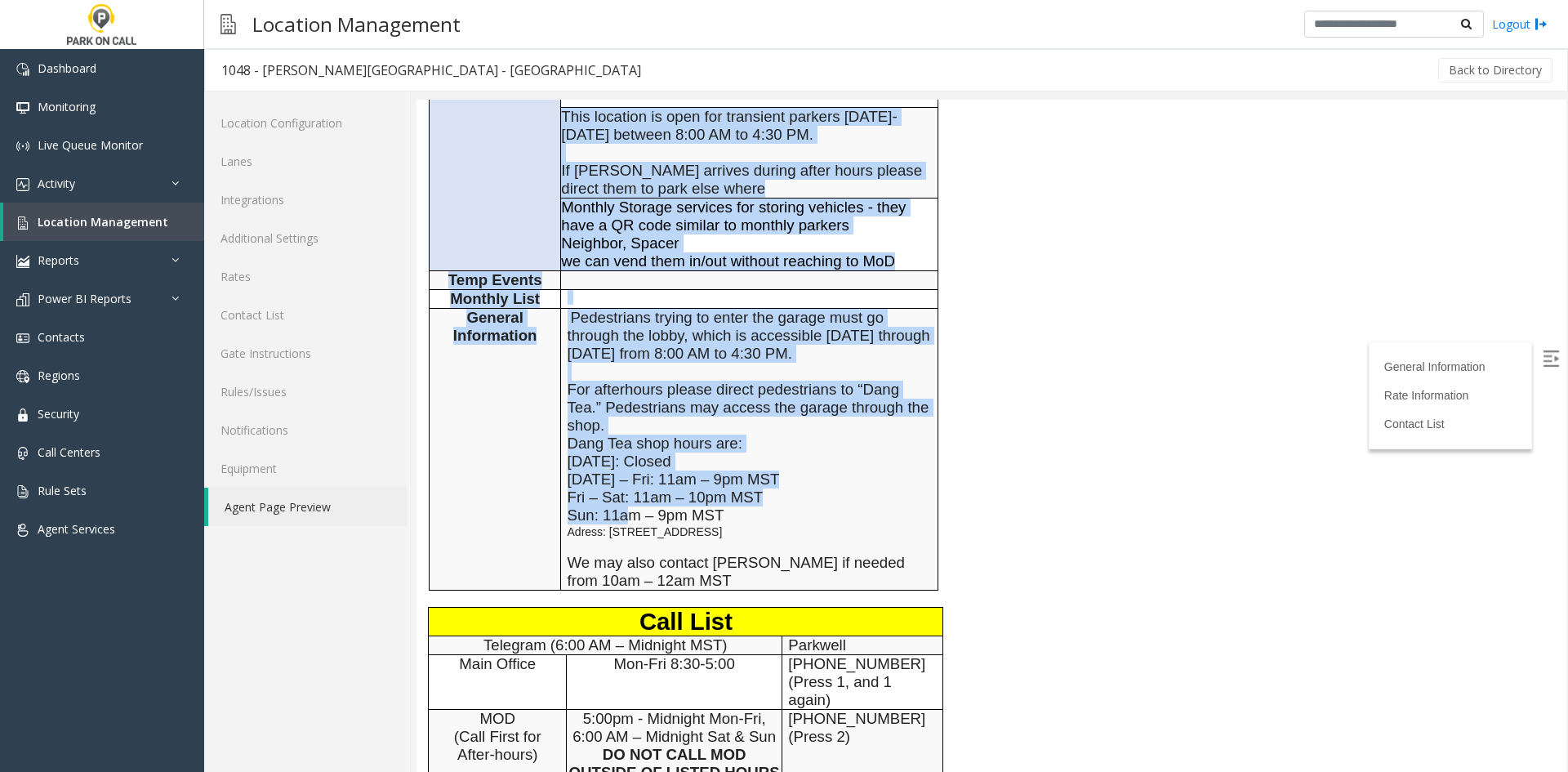
scroll to position [490, 0]
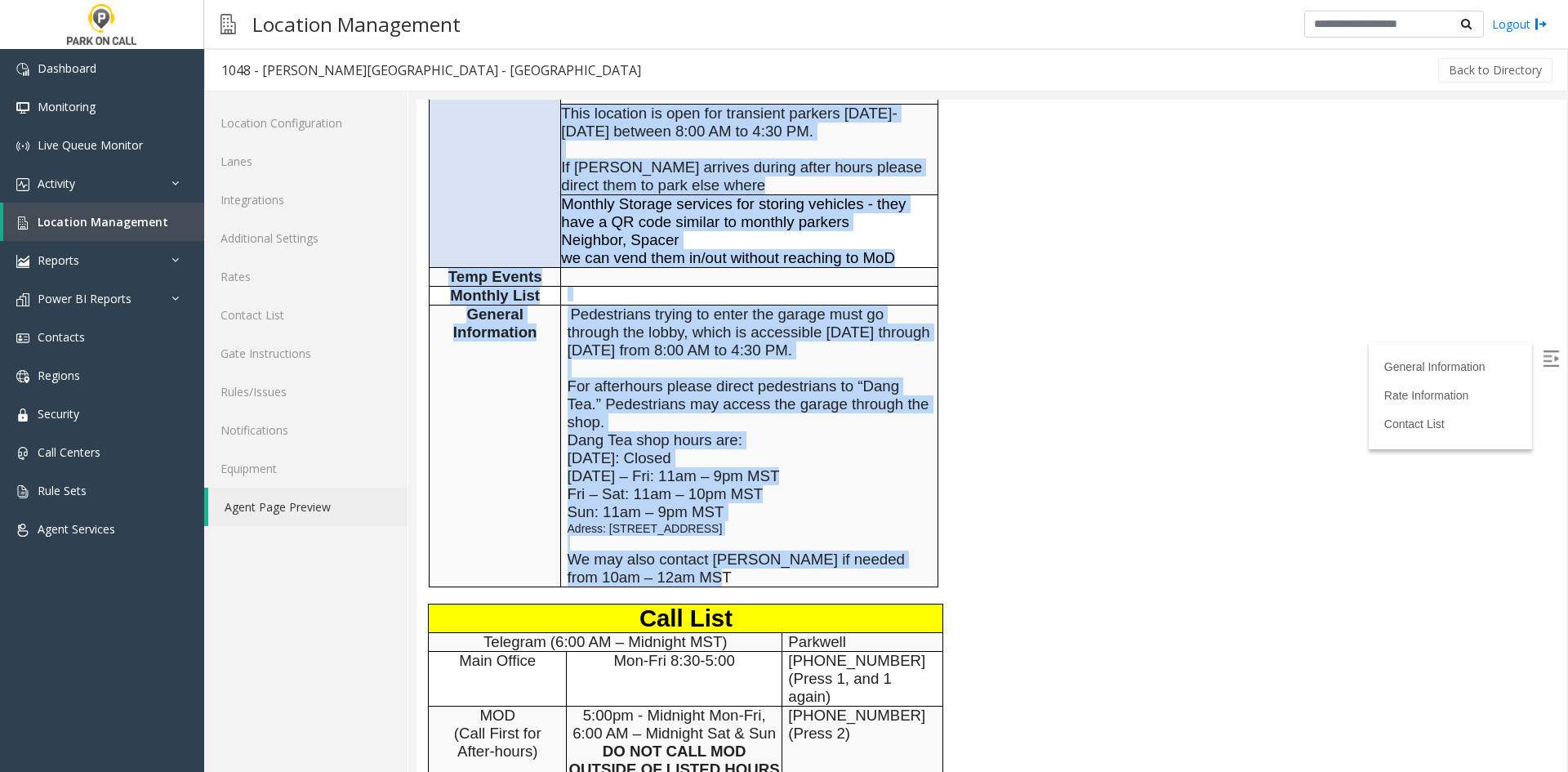
drag, startPoint x: 452, startPoint y: 240, endPoint x: 719, endPoint y: 478, distance: 357.7
click at [720, 478] on tbody "General Information Time Zone Mountain Time Zone ±0 Address [STREET_ADDRESS][US…" at bounding box center [683, 204] width 508 height 765
click at [719, 503] on p "Sun: 11am – 9pm MST Adress: [STREET_ADDRESS] We may also contact [PERSON_NAME] …" at bounding box center [750, 544] width 364 height 83
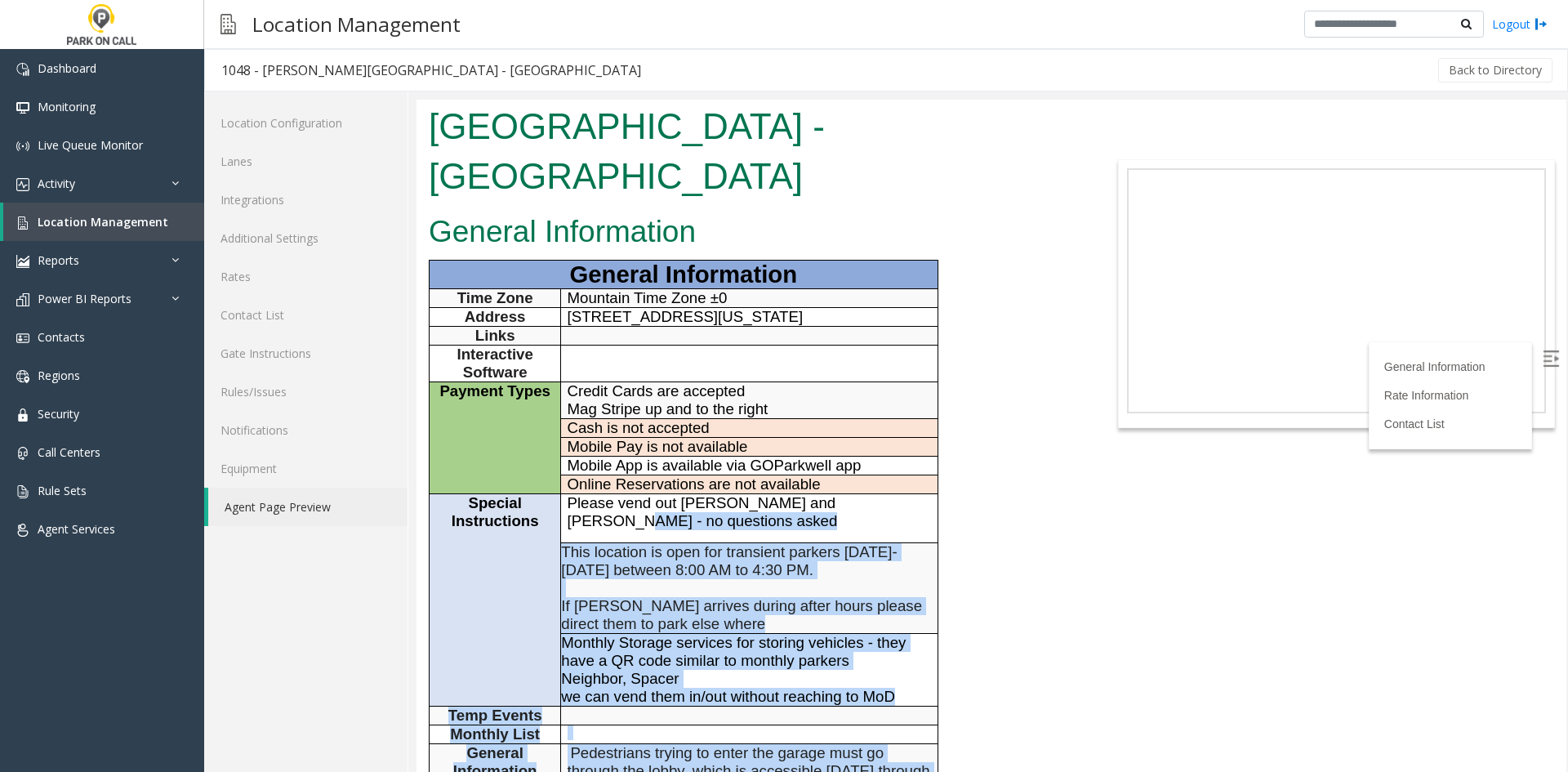
scroll to position [0, 0]
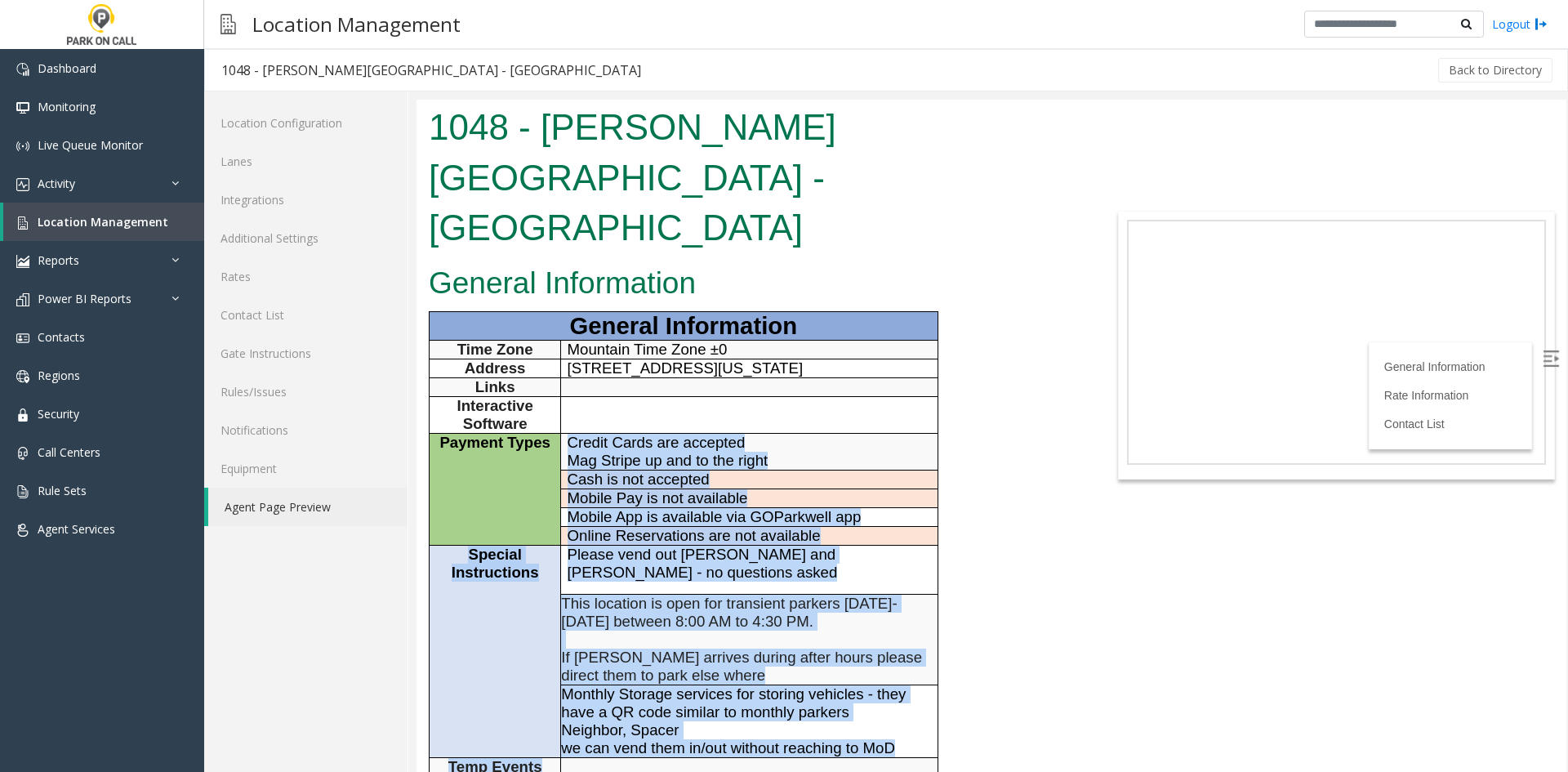
drag, startPoint x: 719, startPoint y: 478, endPoint x: 566, endPoint y: 411, distance: 167.0
click at [562, 415] on tbody "General Information Time Zone Mountain Time Zone ±0 Address [STREET_ADDRESS][US…" at bounding box center [683, 694] width 508 height 765
drag, startPoint x: 638, startPoint y: 410, endPoint x: 652, endPoint y: 406, distance: 14.6
click at [639, 508] on span "Mobile App is available via GOParkwell app" at bounding box center [715, 516] width 294 height 18
click at [695, 740] on span "we can vend them in/out without reaching to MoD" at bounding box center [728, 748] width 334 height 18
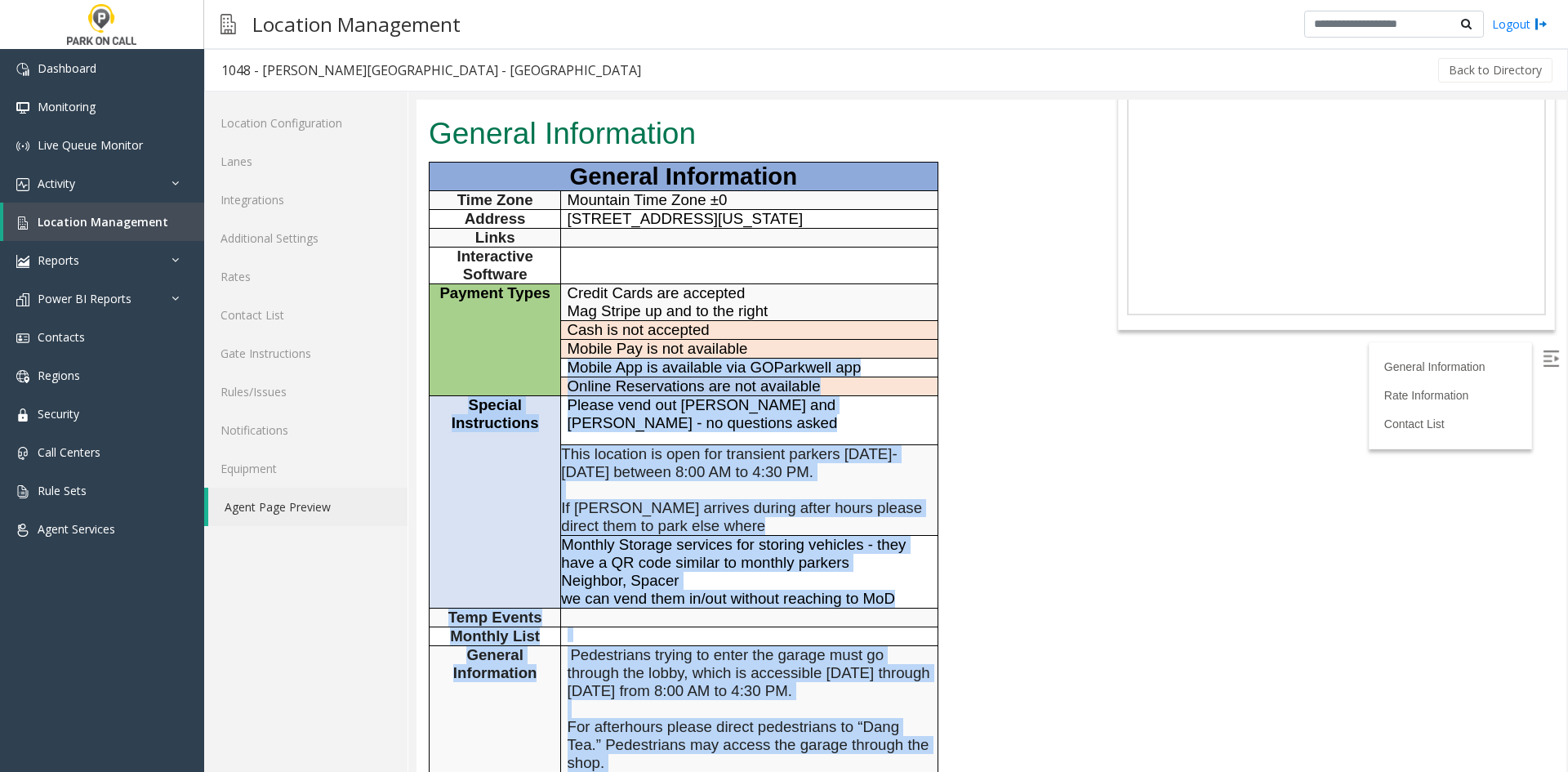
scroll to position [164, 0]
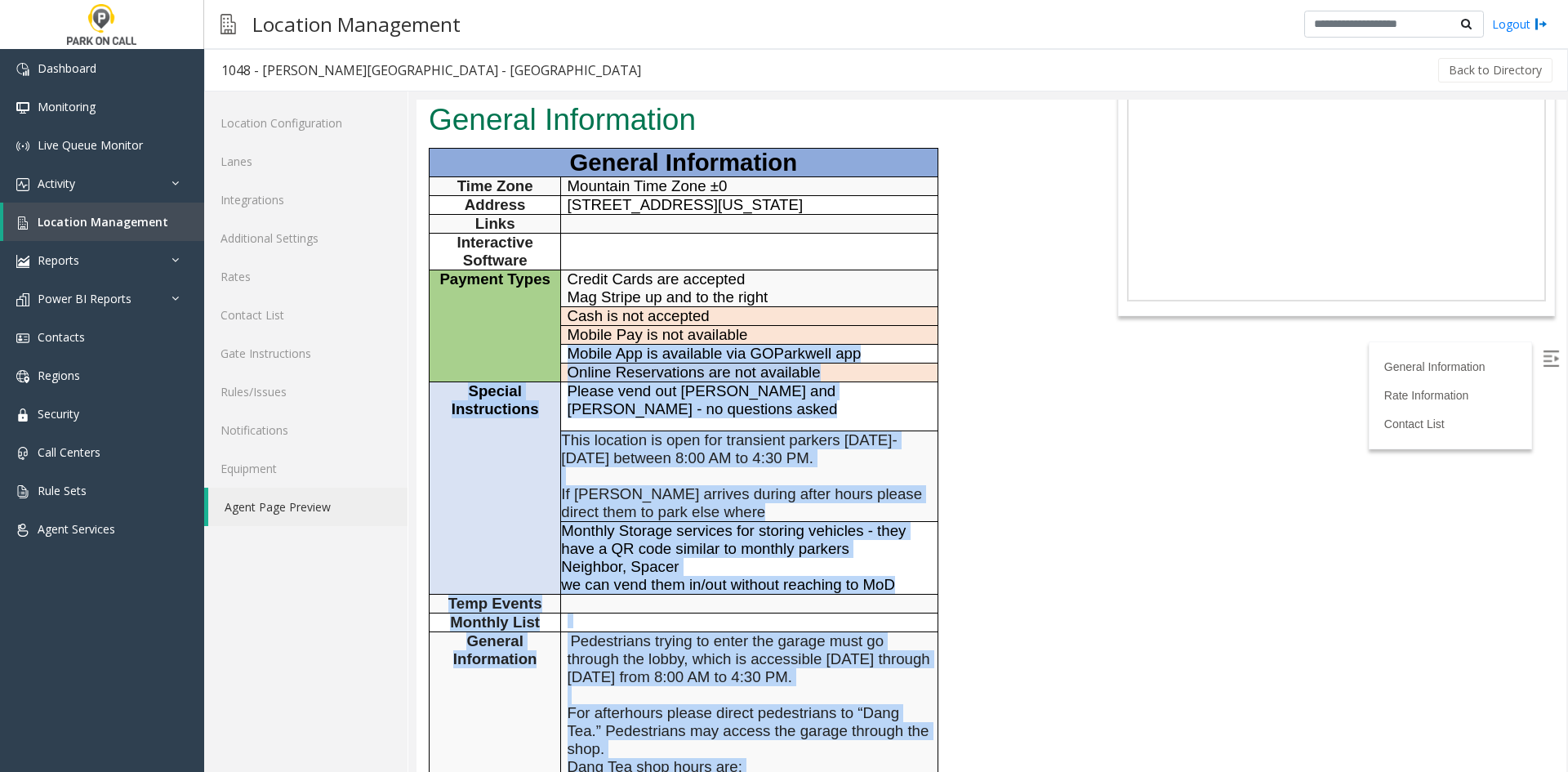
click at [672, 632] on span "Pedestrians trying to enter the garage must go through the lobby, which is acce…" at bounding box center [749, 721] width 362 height 179
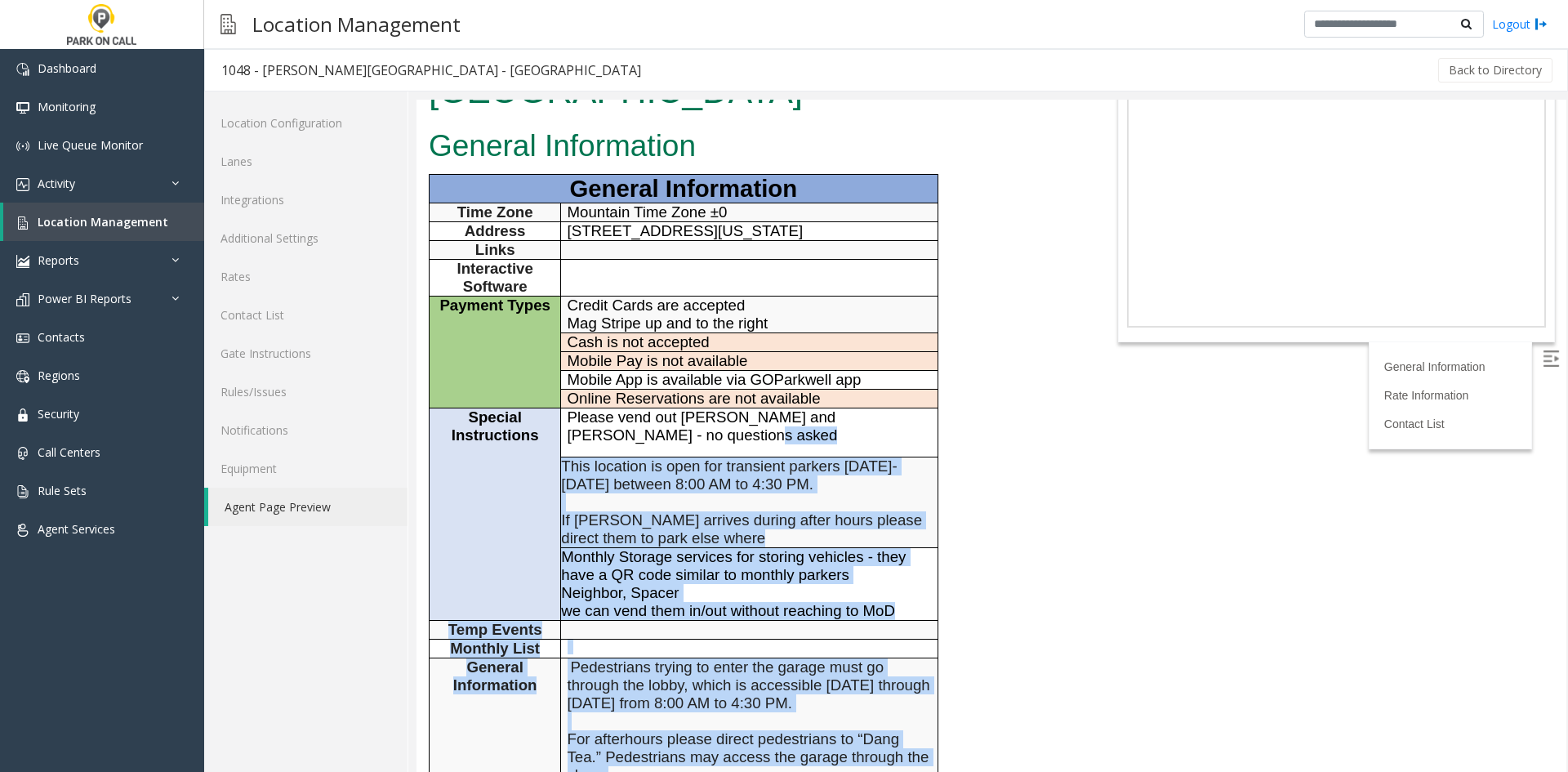
scroll to position [0, 0]
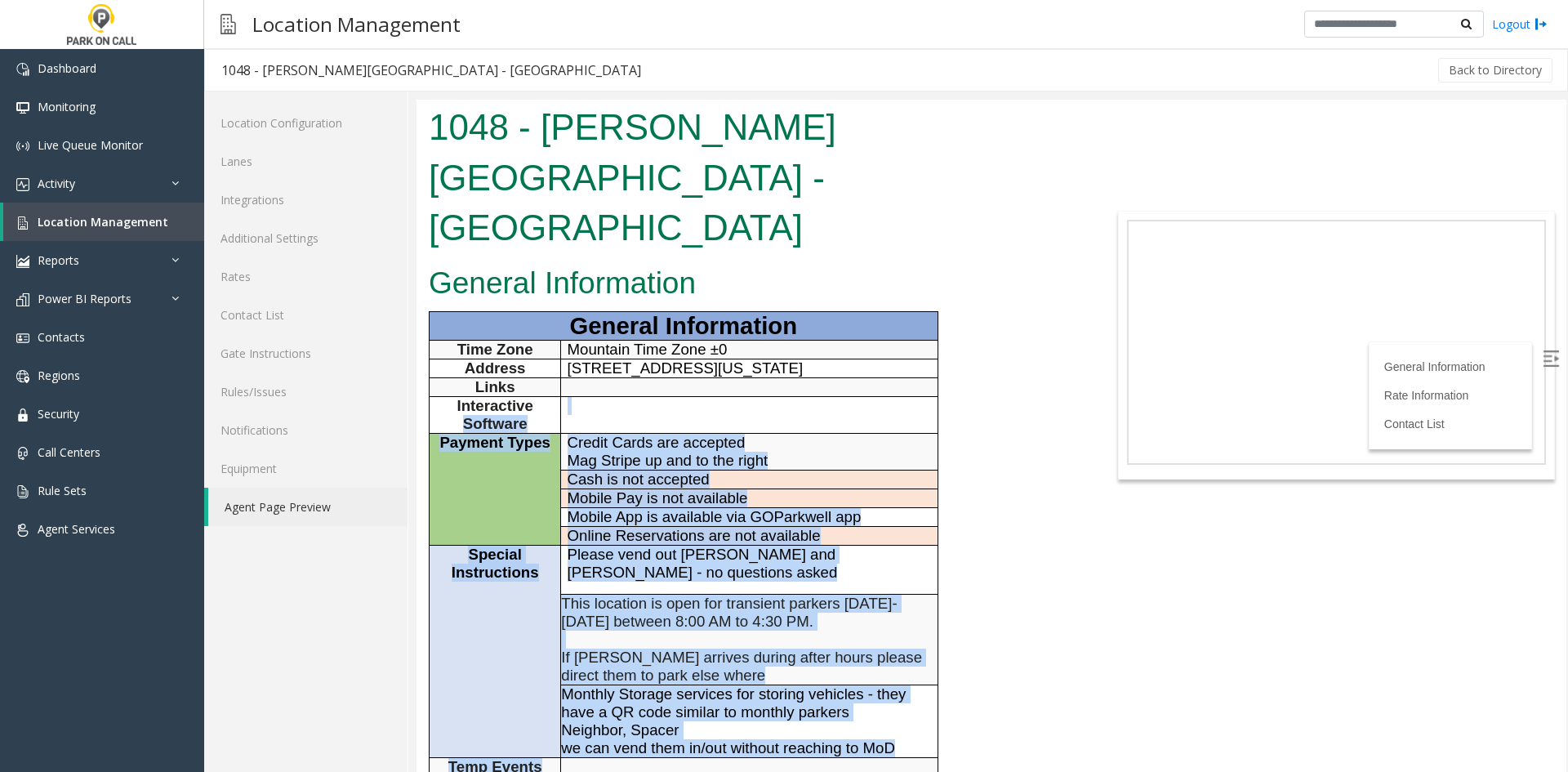
drag, startPoint x: 739, startPoint y: 472, endPoint x: 449, endPoint y: 327, distance: 324.2
click at [449, 327] on tbody "General Information Time Zone Mountain Time Zone ±0 Address [STREET_ADDRESS][US…" at bounding box center [683, 694] width 508 height 765
click at [449, 397] on p "Interactive Software" at bounding box center [494, 415] width 119 height 36
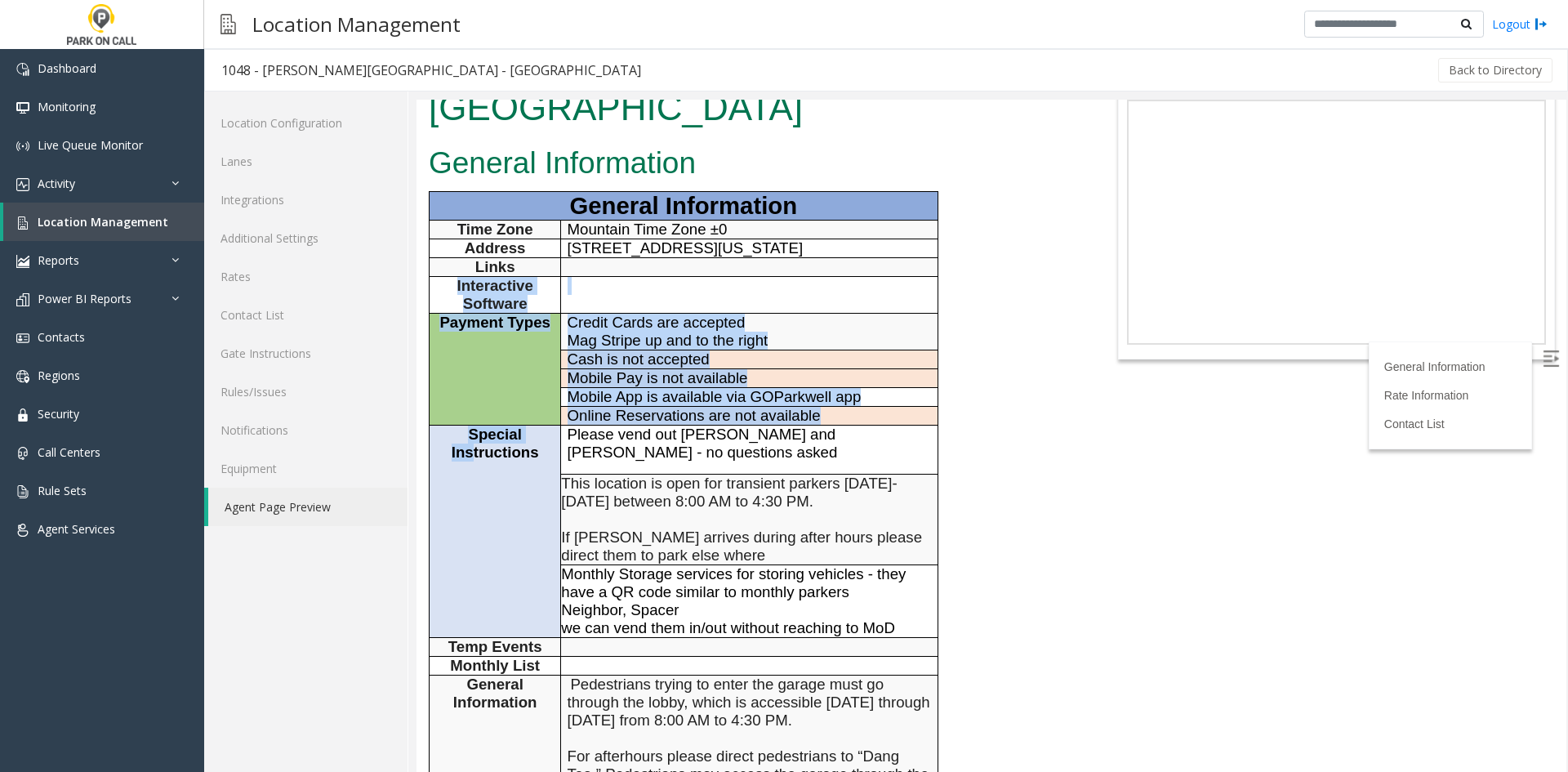
scroll to position [164, 0]
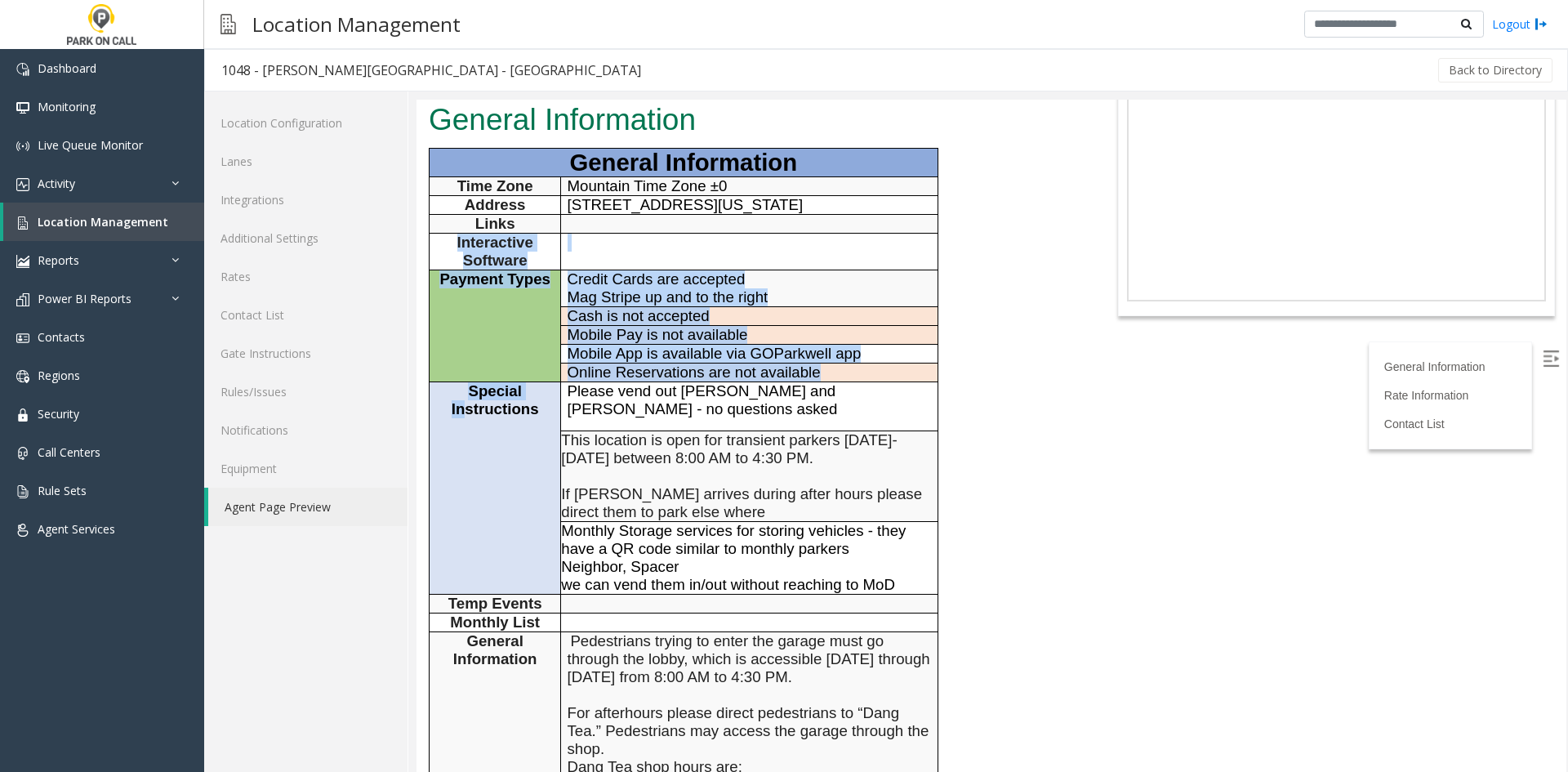
drag, startPoint x: 444, startPoint y: 312, endPoint x: 471, endPoint y: 488, distance: 178.1
click at [471, 488] on tbody "General Information Time Zone Mountain Time Zone ±0 Address [STREET_ADDRESS][US…" at bounding box center [683, 530] width 508 height 765
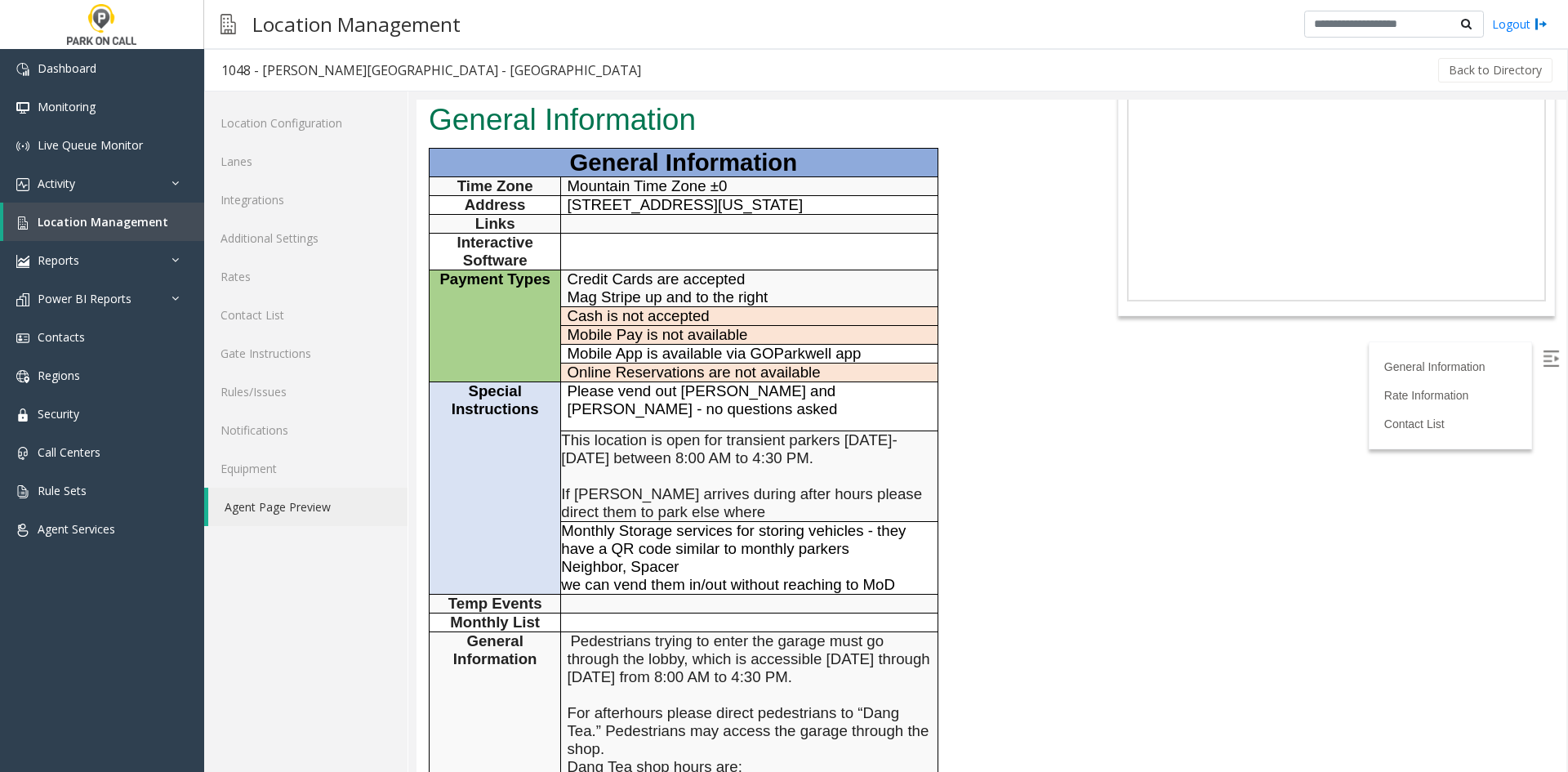
drag, startPoint x: 480, startPoint y: 509, endPoint x: 494, endPoint y: 516, distance: 15.7
click at [483, 514] on tbody "General Information Time Zone Mountain Time Zone ±0 Address [STREET_ADDRESS][US…" at bounding box center [683, 530] width 508 height 765
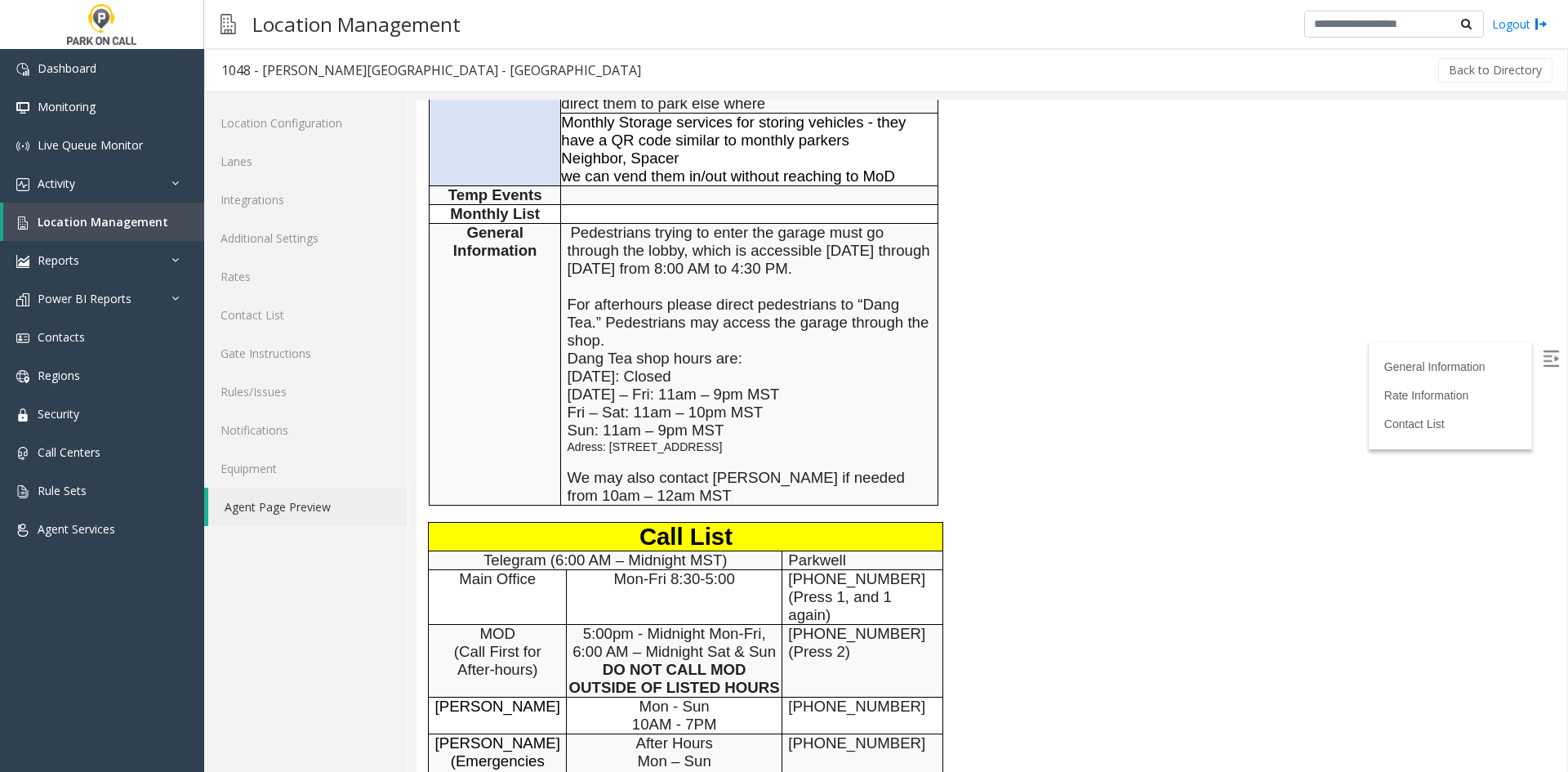
click at [610, 570] on td "Mon-Fri 8:30-5:00" at bounding box center [675, 597] width 215 height 55
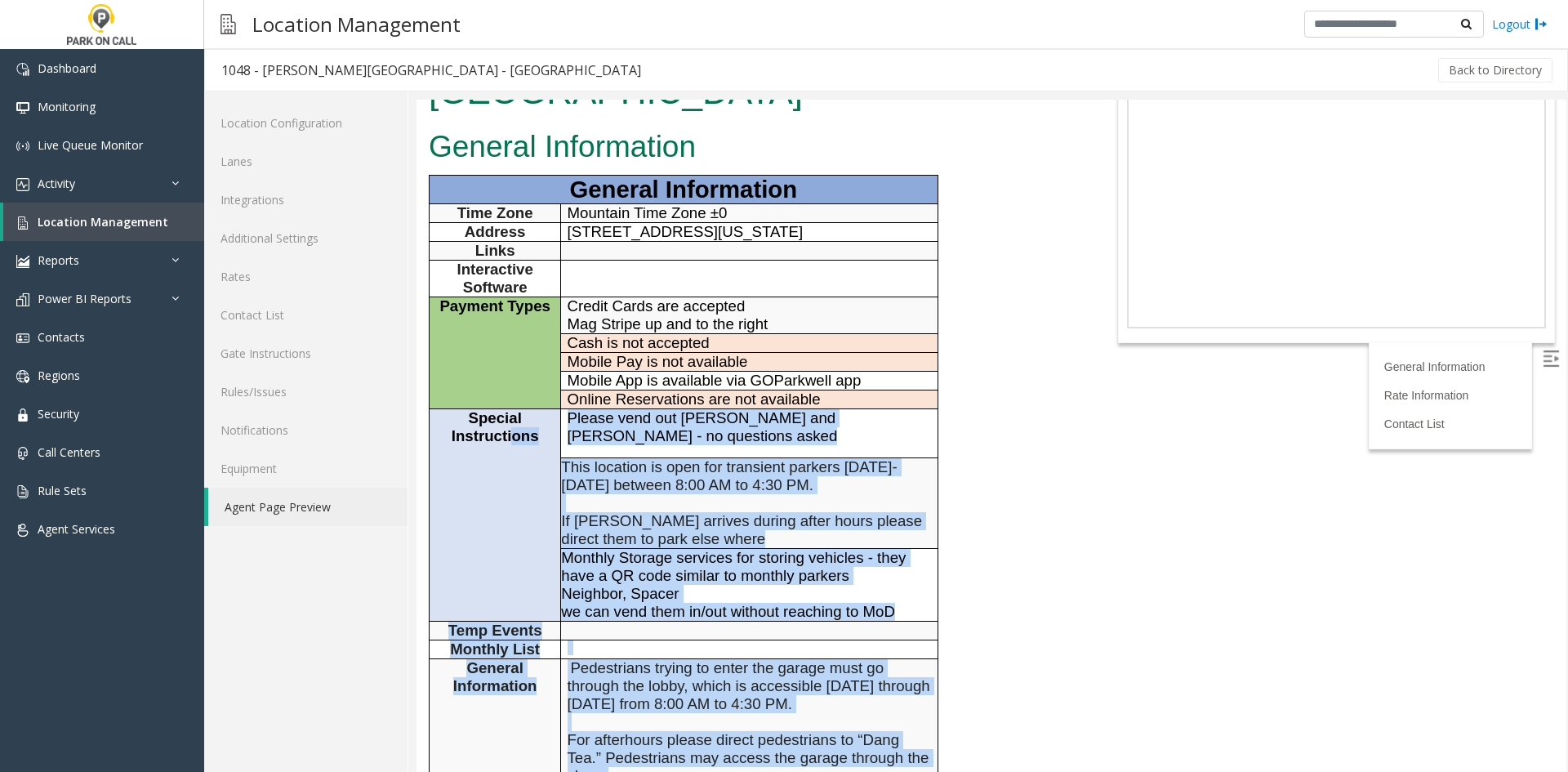
scroll to position [0, 0]
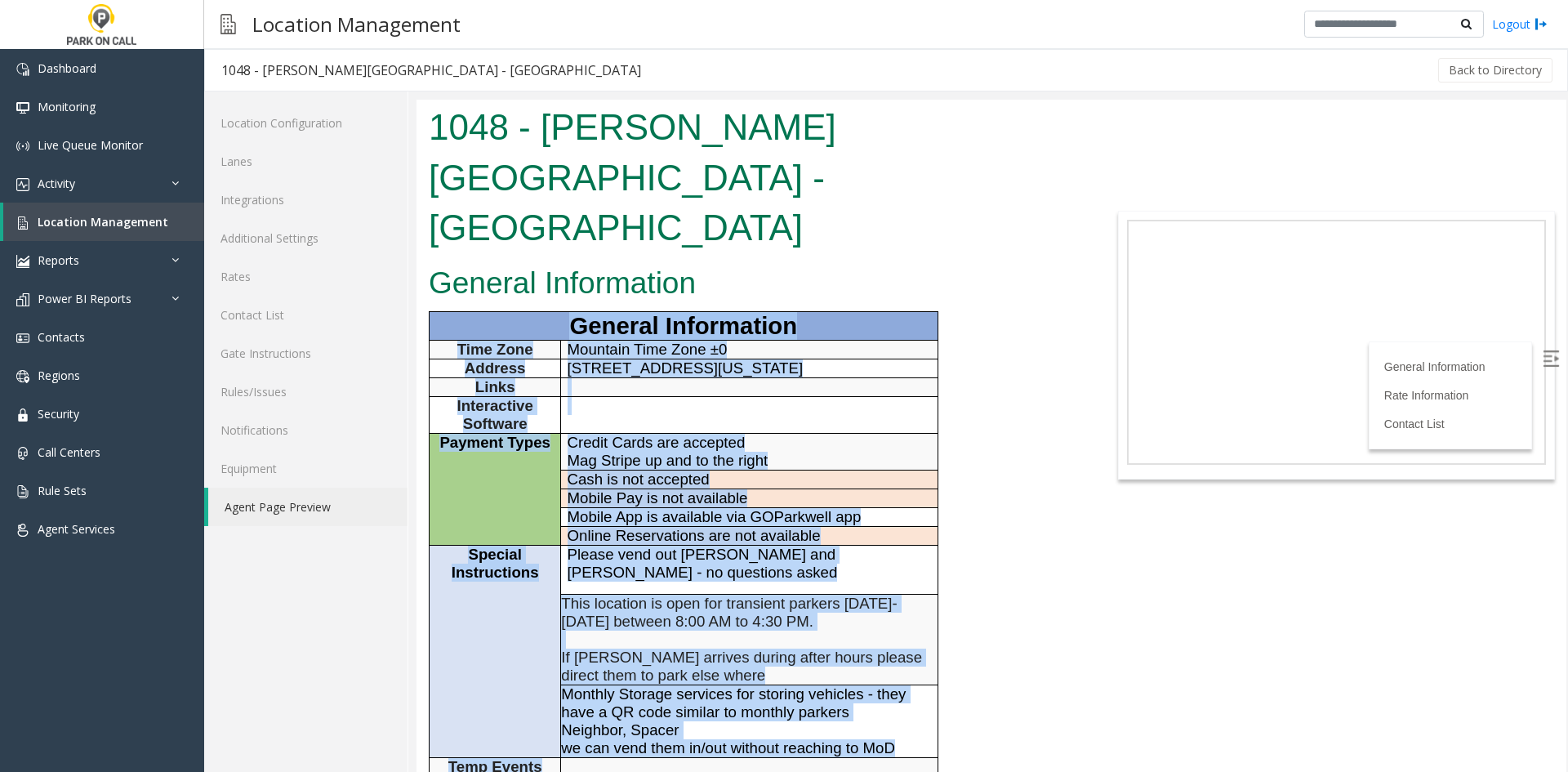
drag, startPoint x: 654, startPoint y: 402, endPoint x: 486, endPoint y: 220, distance: 247.7
click at [486, 312] on p "General Information" at bounding box center [682, 326] width 495 height 28
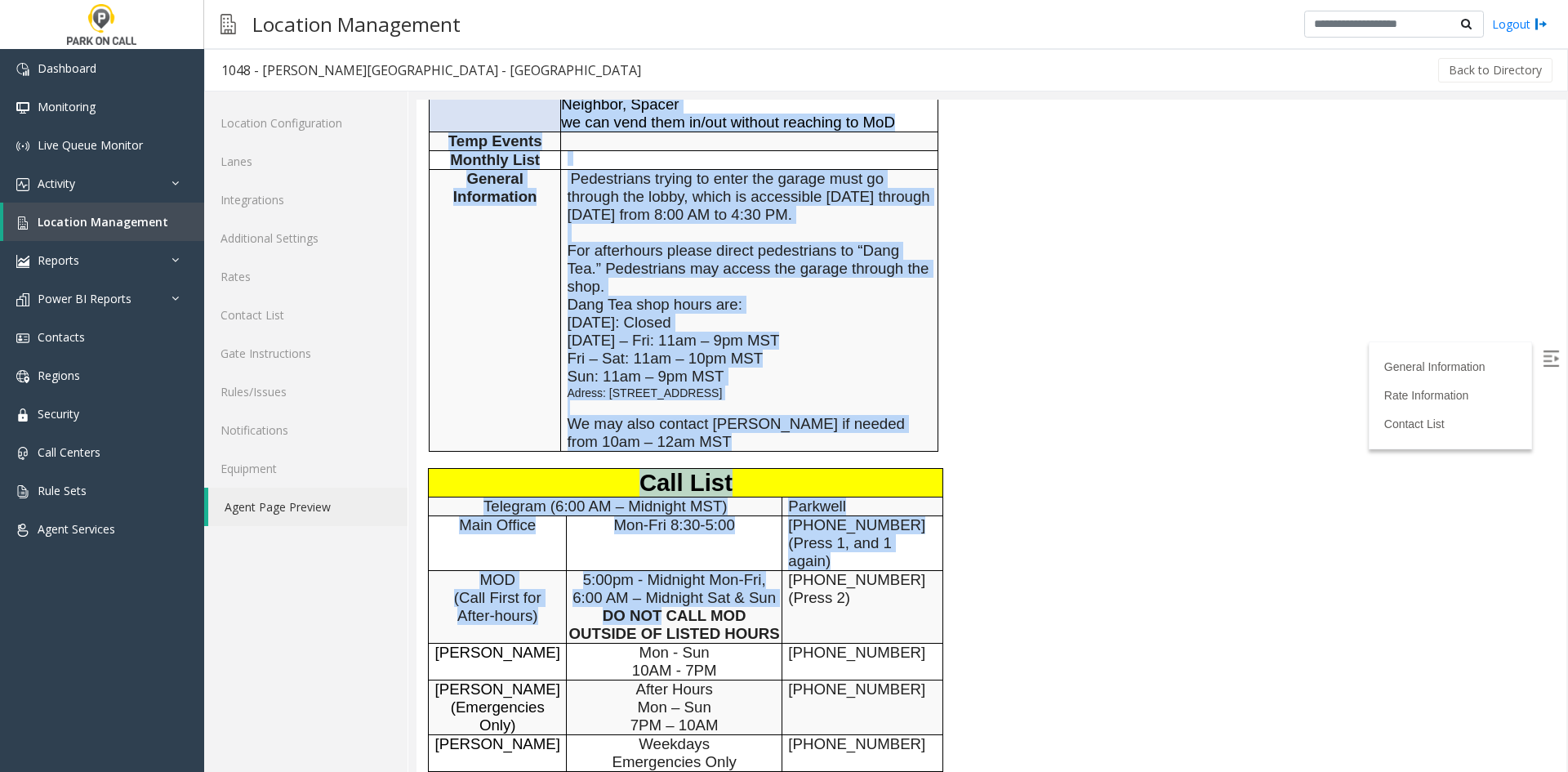
scroll to position [899, 0]
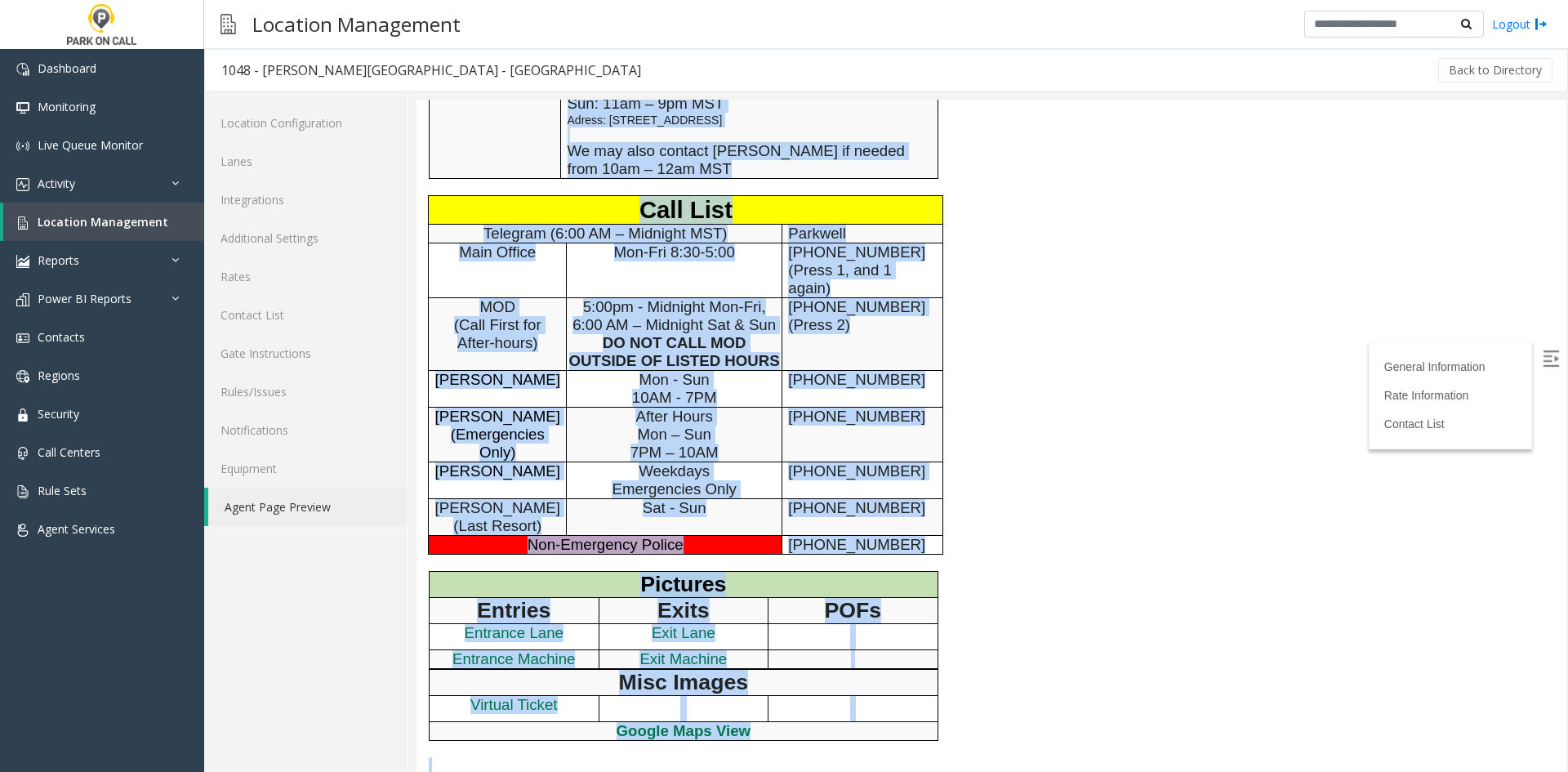
drag, startPoint x: 486, startPoint y: 220, endPoint x: 761, endPoint y: 658, distance: 517.2
click at [761, 658] on div "General Information General Information Time Zone Mountain Time Zone ±0 Address…" at bounding box center [752, 74] width 670 height 1426
click at [761, 757] on p at bounding box center [752, 764] width 646 height 15
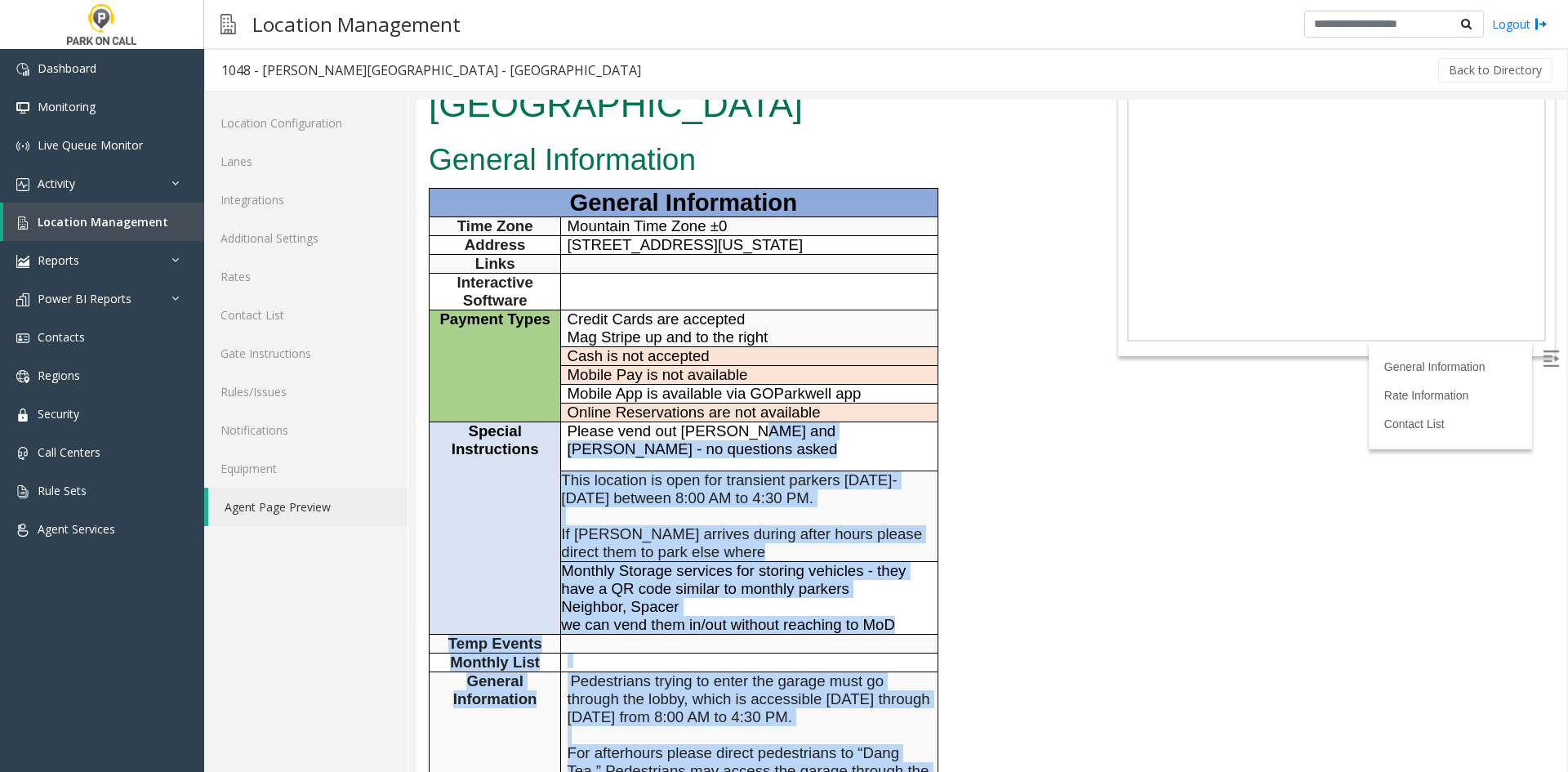
scroll to position [0, 0]
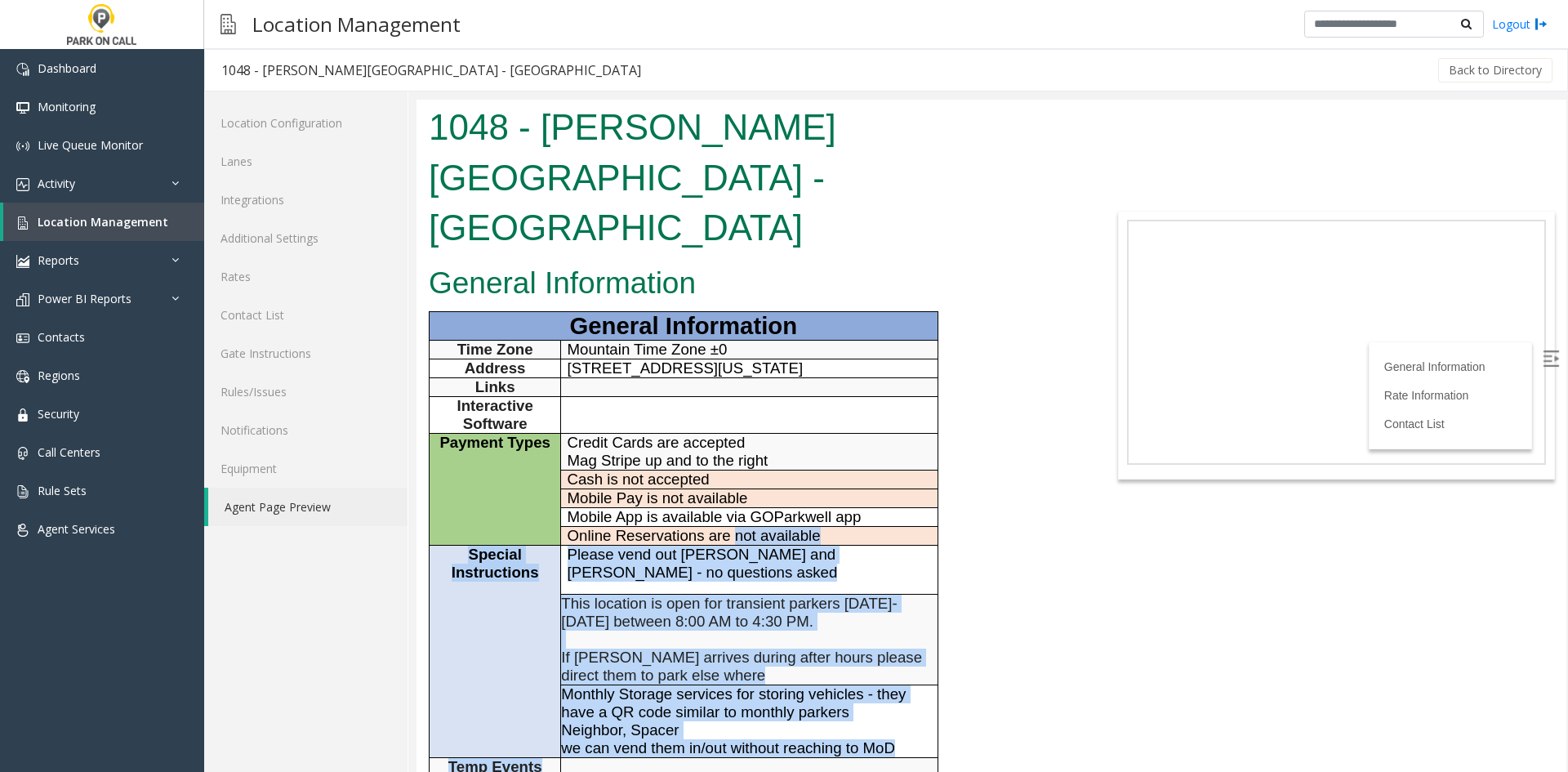
drag, startPoint x: 752, startPoint y: 577, endPoint x: 738, endPoint y: 434, distance: 143.7
click at [738, 527] on span "Online Reservations are not available" at bounding box center [694, 536] width 253 height 18
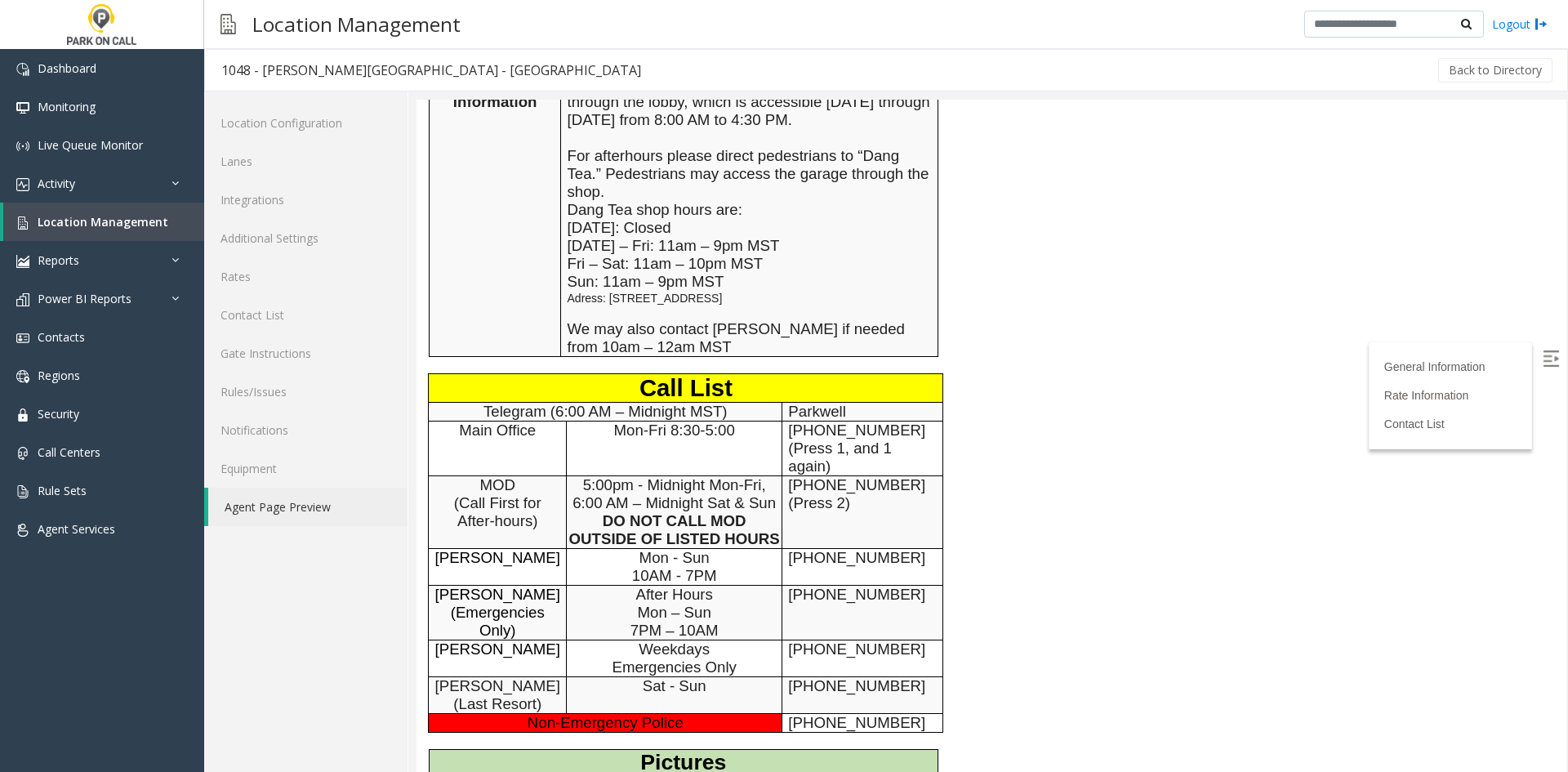
scroll to position [735, 0]
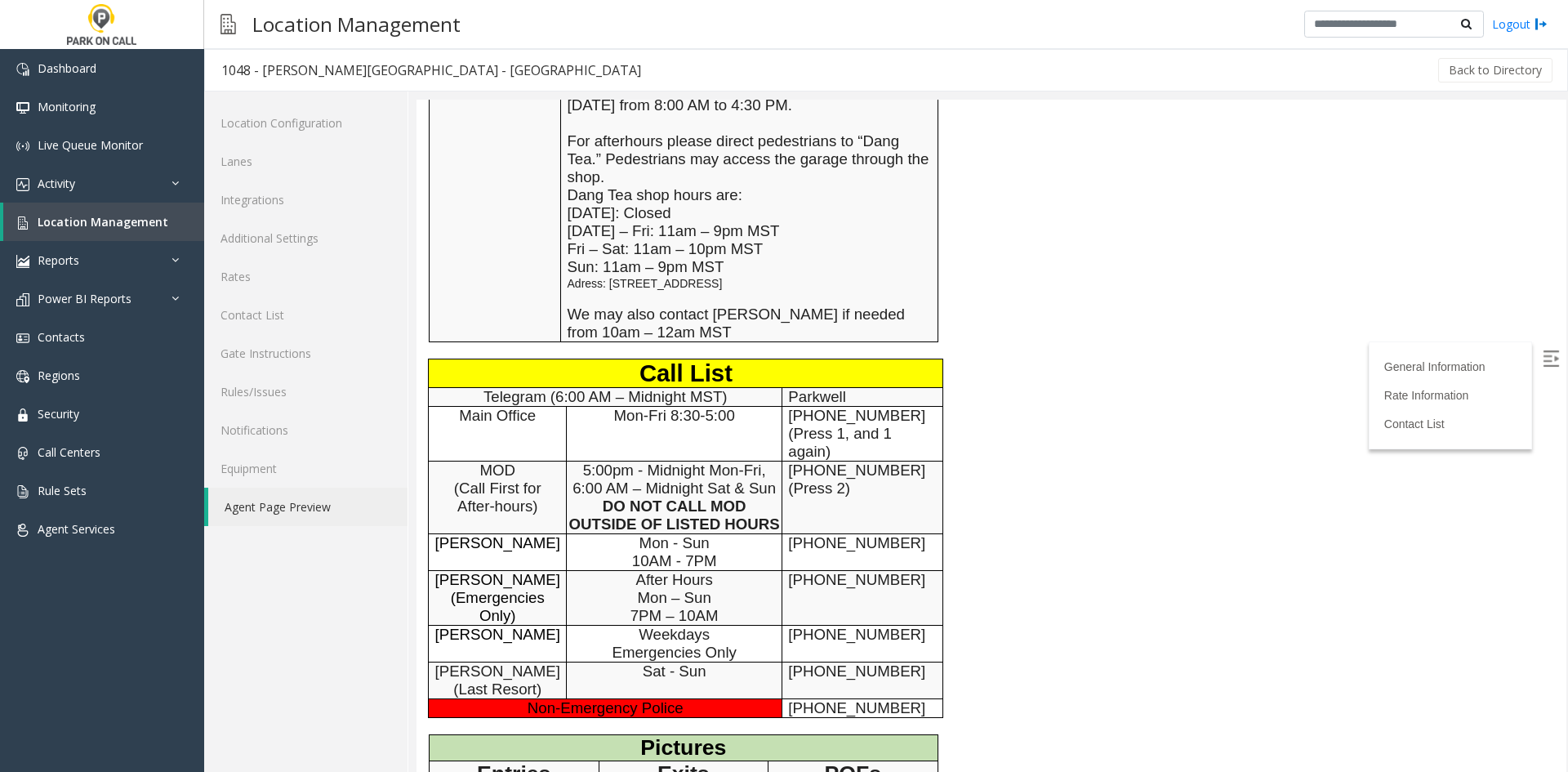
click at [788, 626] on span "[PHONE_NUMBER]" at bounding box center [857, 635] width 137 height 18
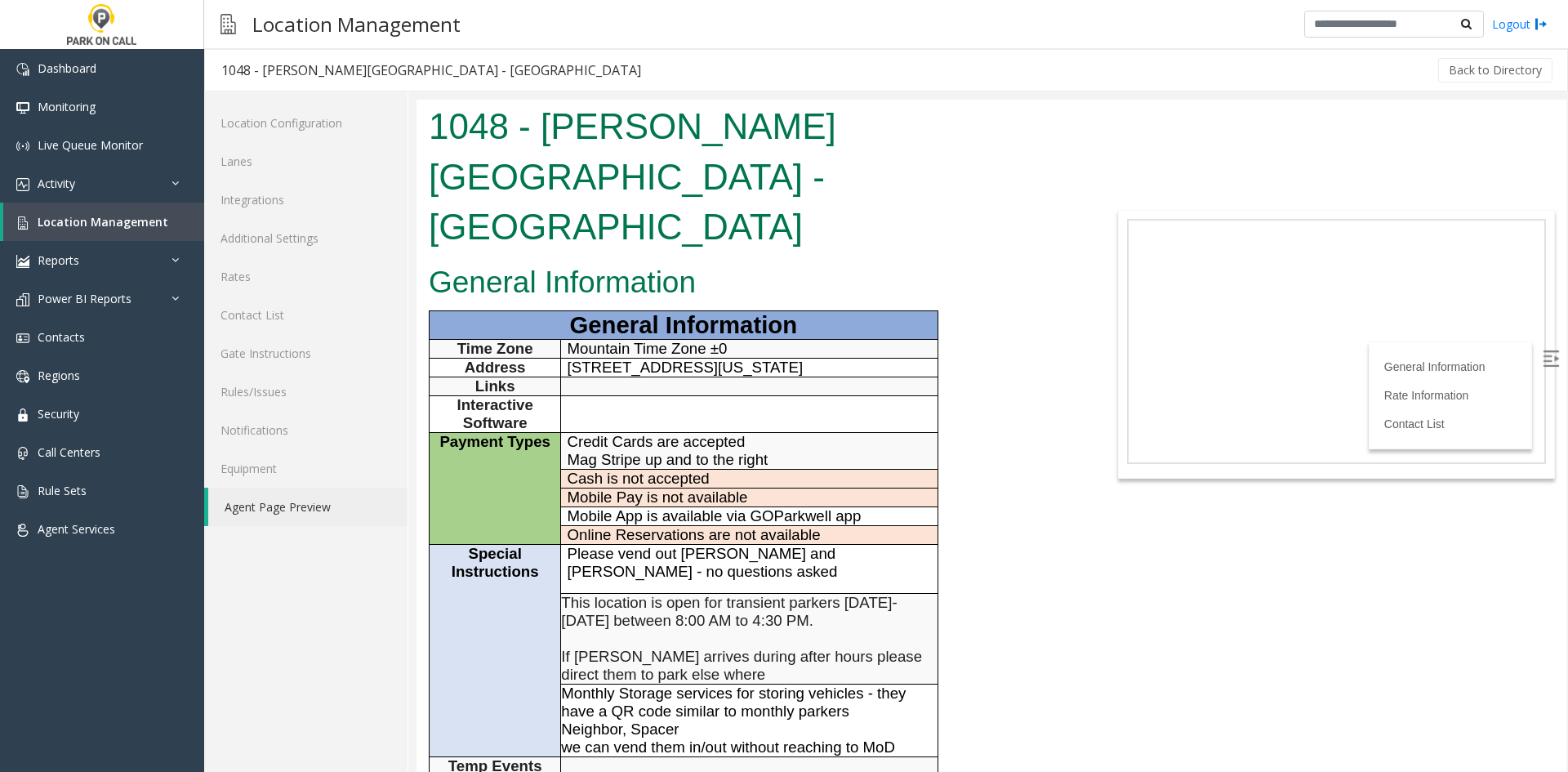
scroll to position [0, 0]
click at [118, 228] on span "Location Management" at bounding box center [102, 222] width 130 height 16
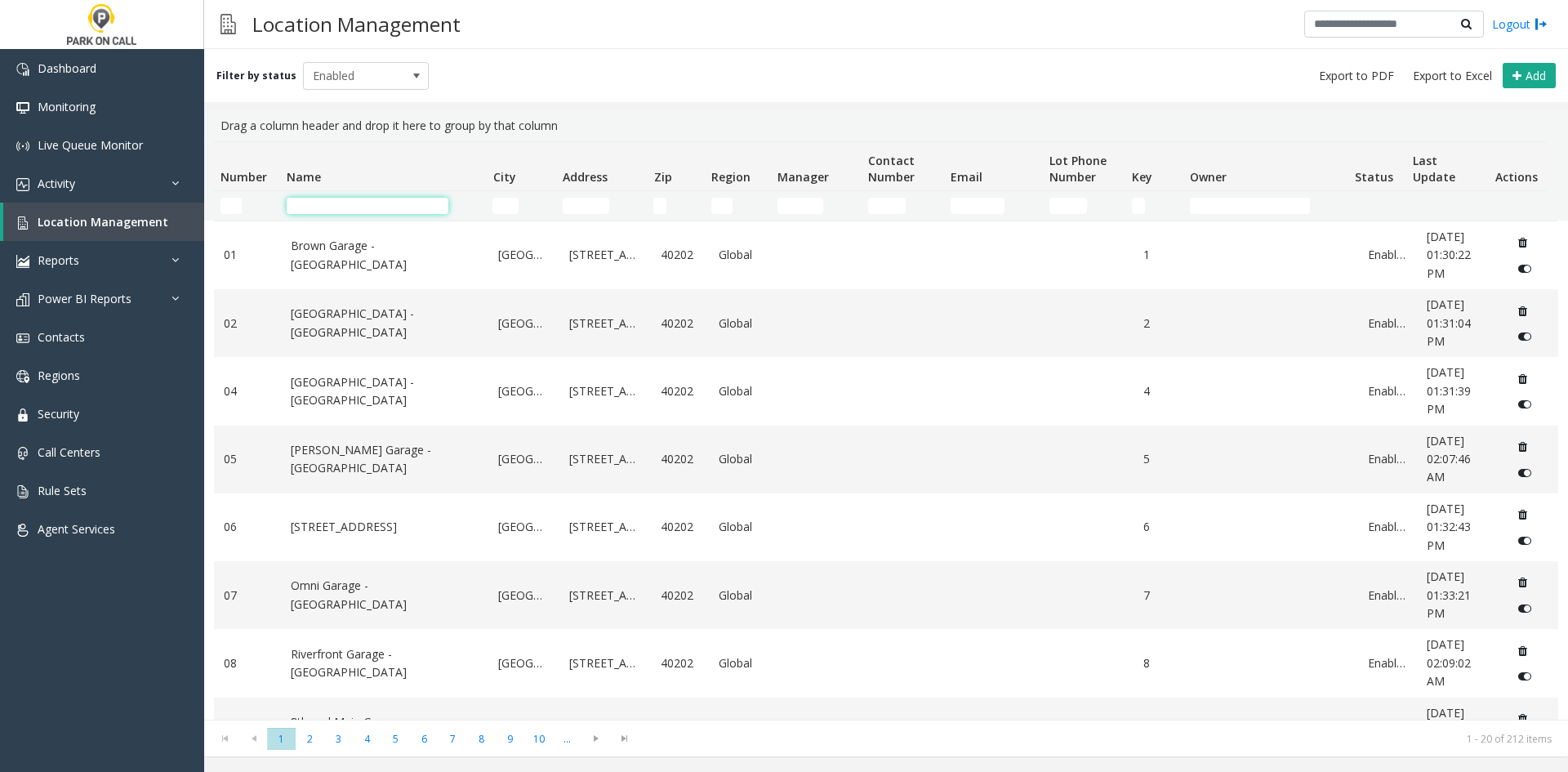
click at [373, 207] on input "Name Filter" at bounding box center [368, 206] width 162 height 17
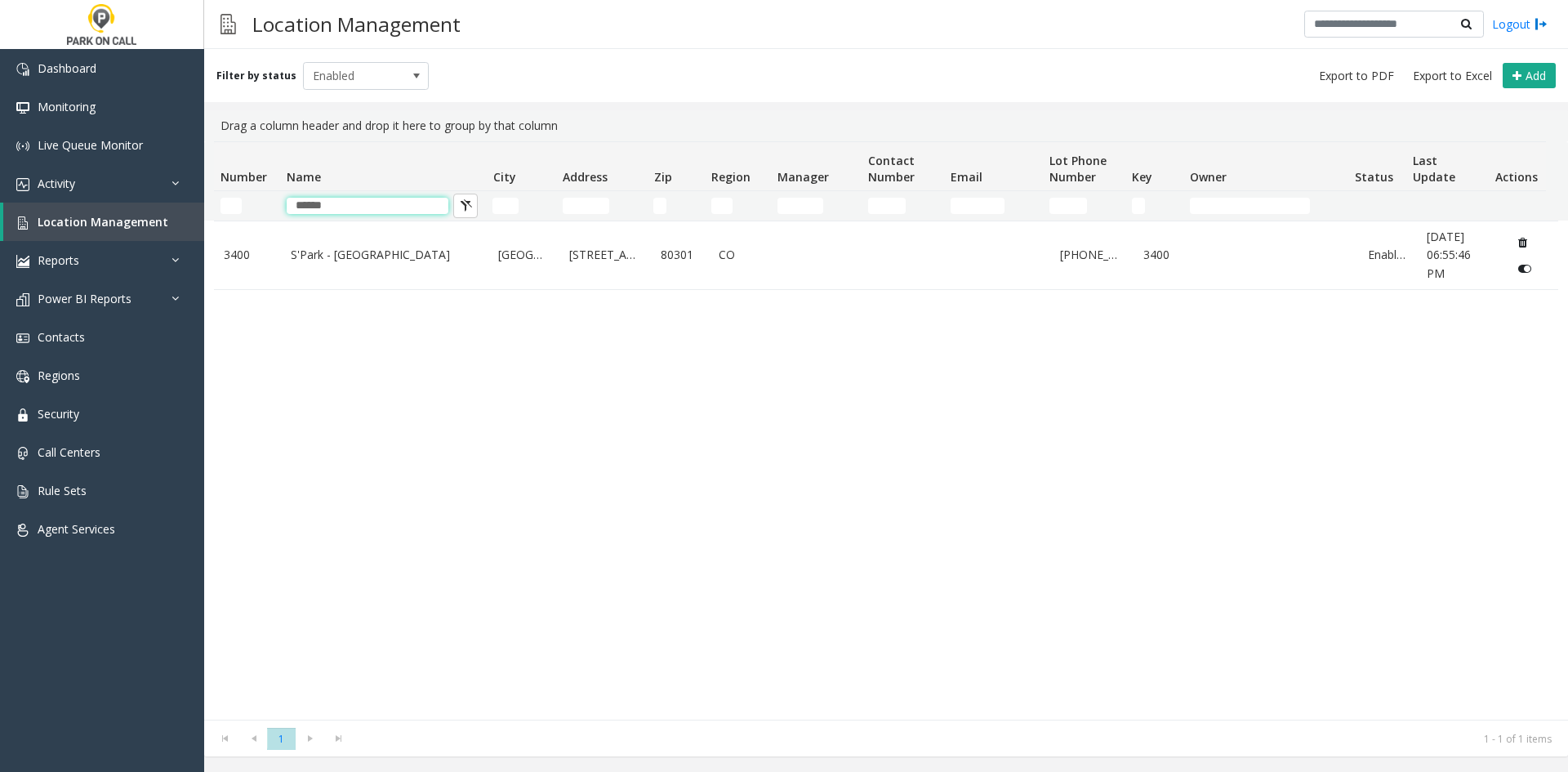
type input "******"
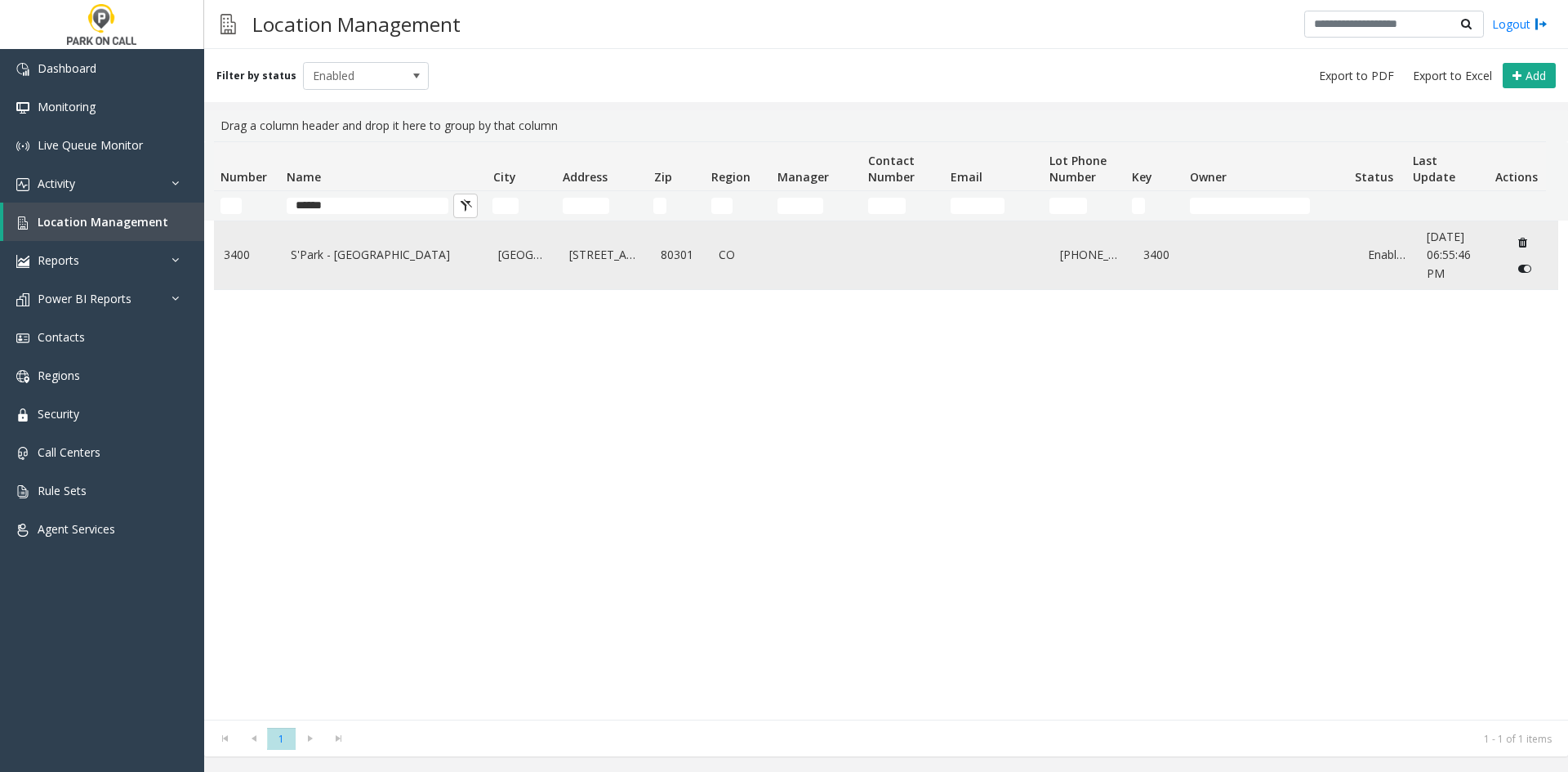
click at [350, 249] on link "S'Park - [GEOGRAPHIC_DATA]" at bounding box center [385, 255] width 189 height 18
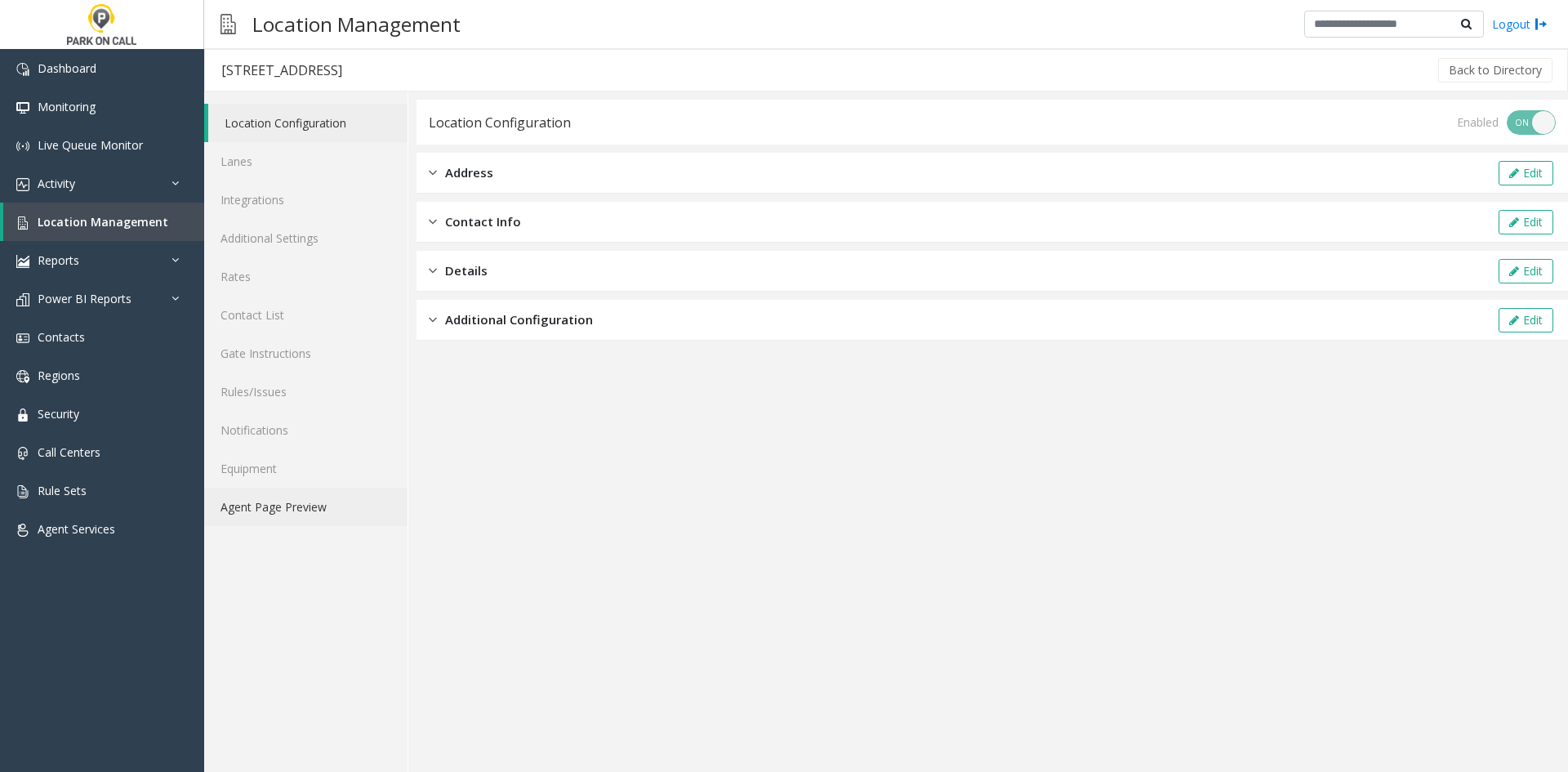
click at [312, 516] on link "Agent Page Preview" at bounding box center [305, 507] width 203 height 39
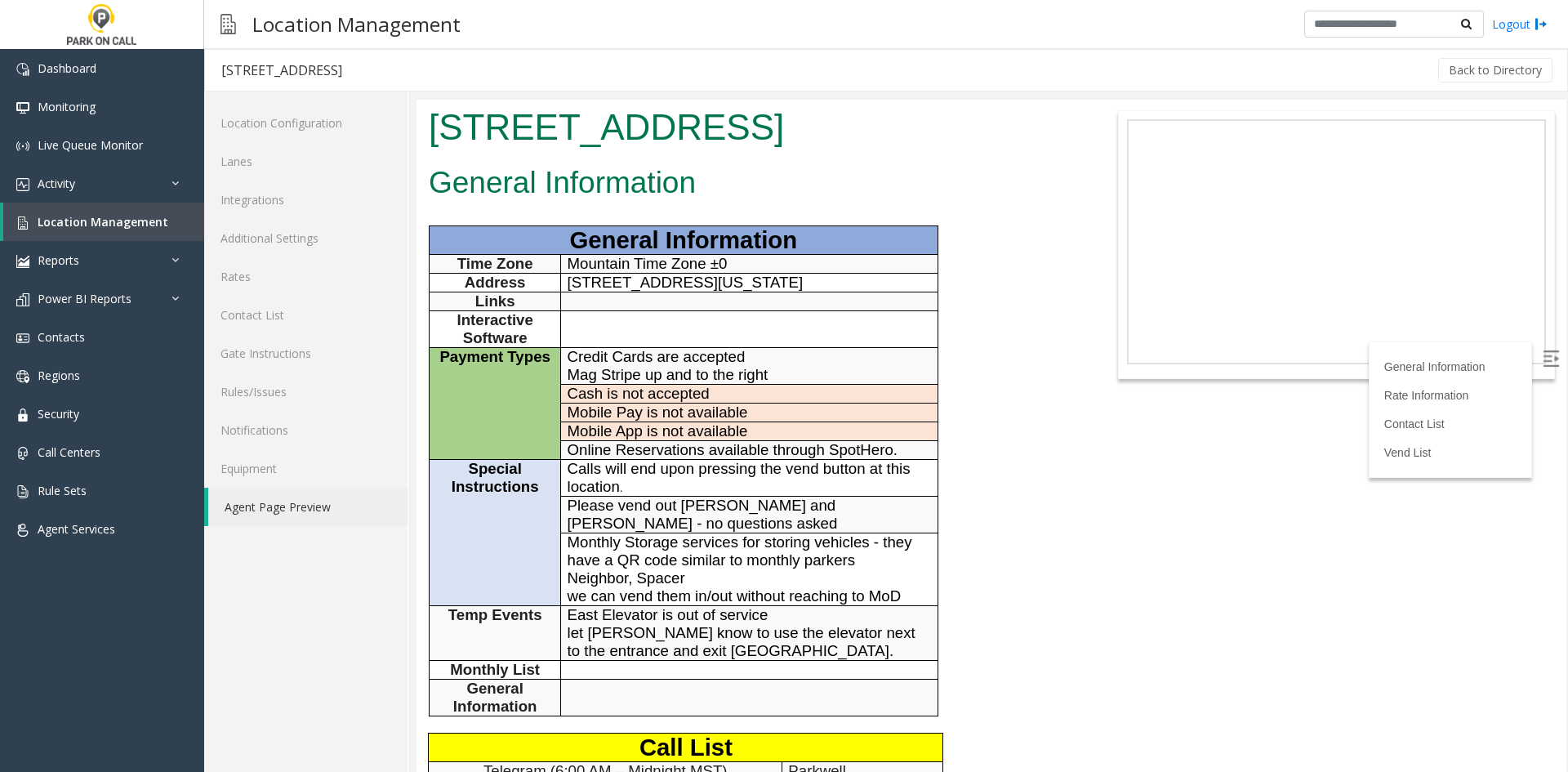
scroll to position [81, 0]
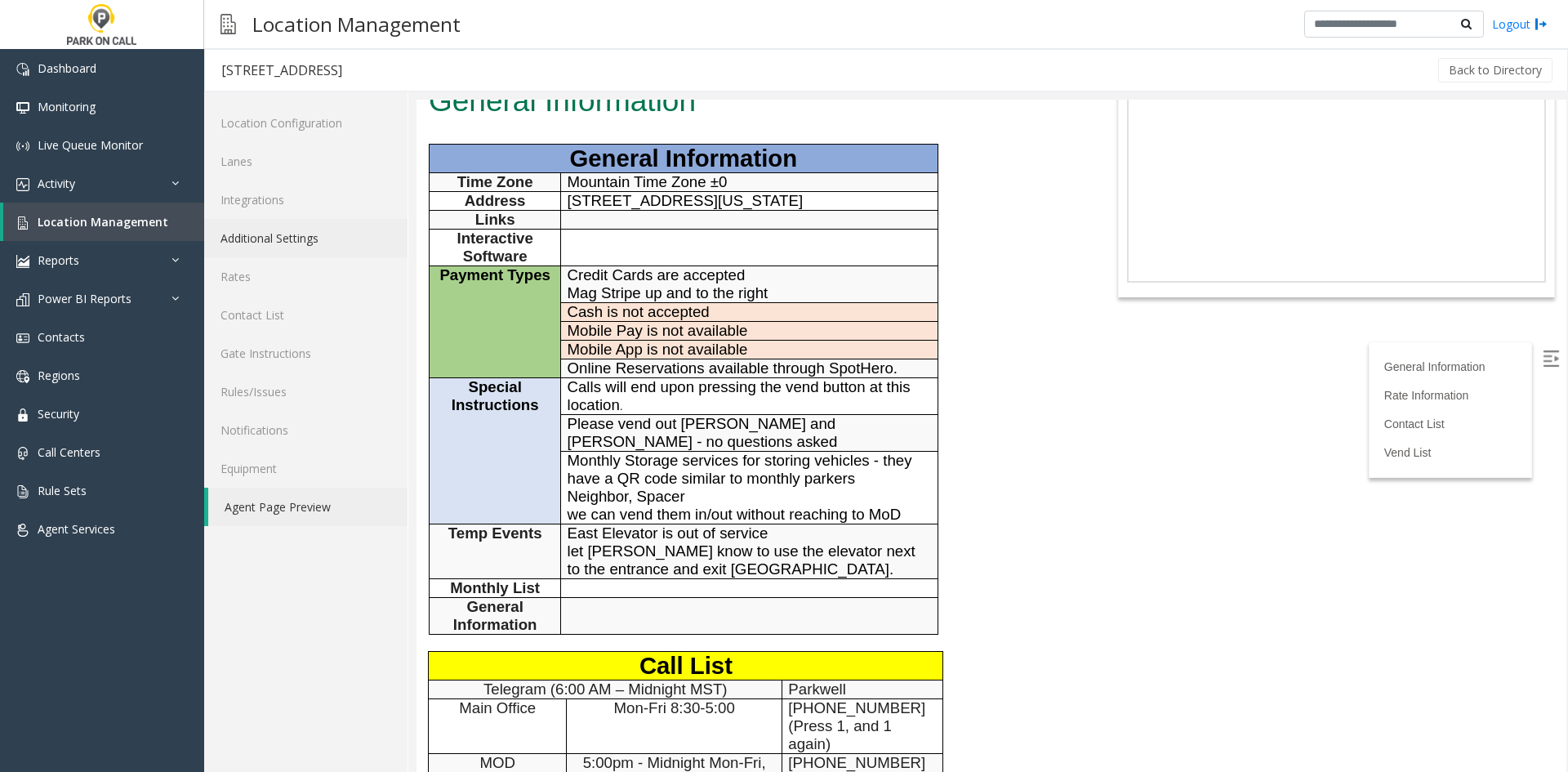
click at [305, 241] on link "Additional Settings" at bounding box center [305, 238] width 203 height 39
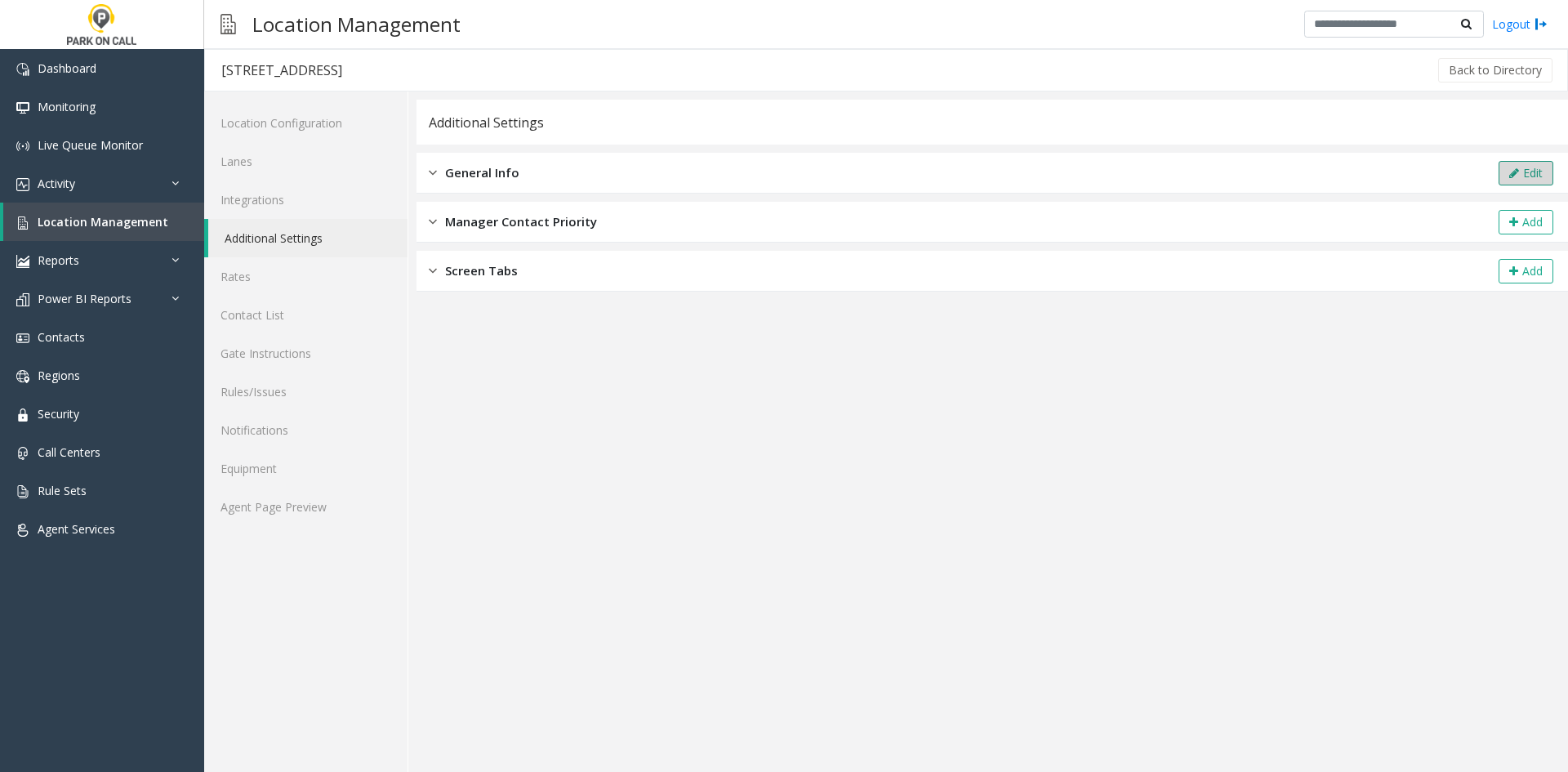
click at [1503, 172] on button "Edit" at bounding box center [1525, 173] width 55 height 25
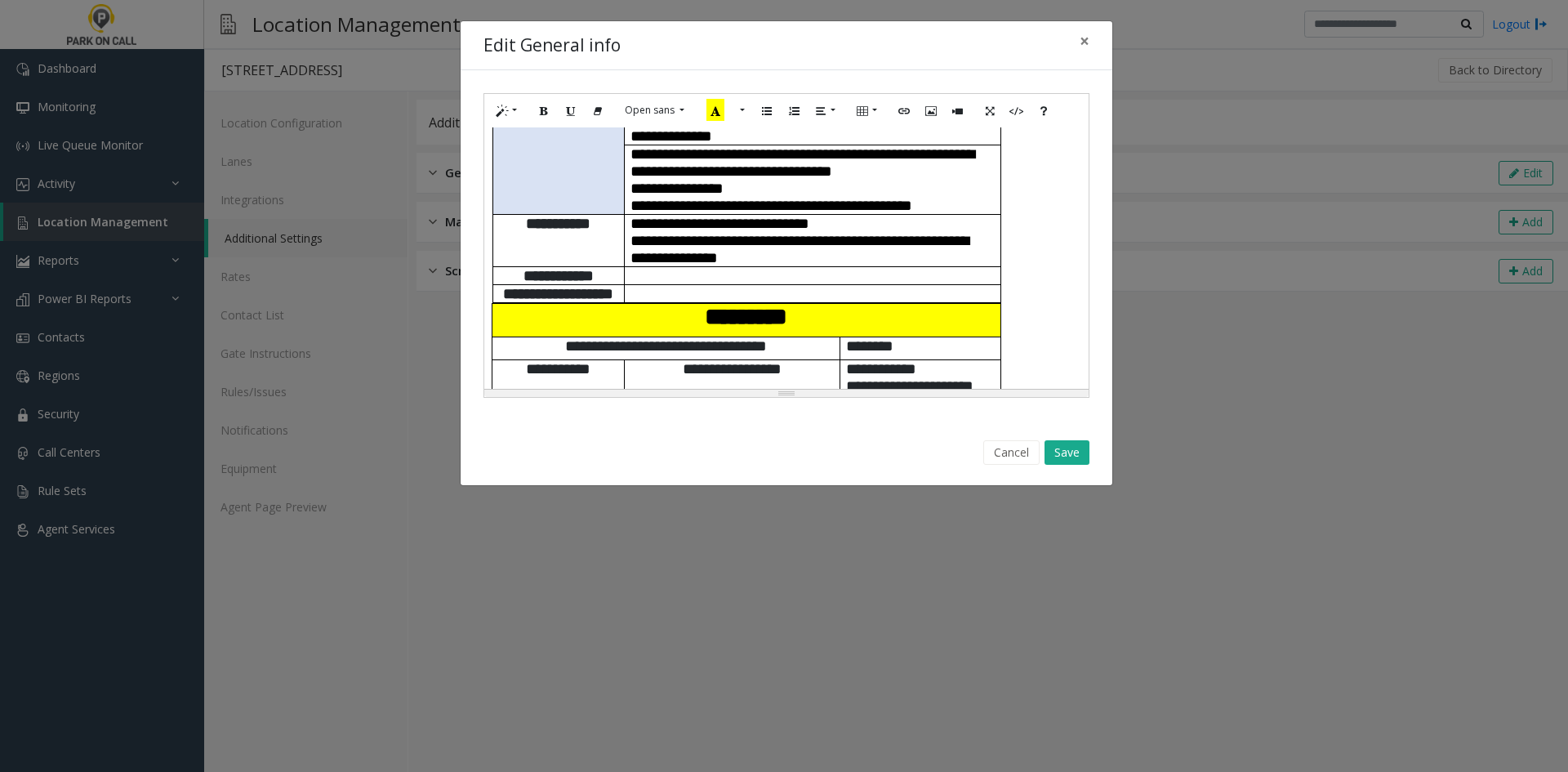
scroll to position [326, 0]
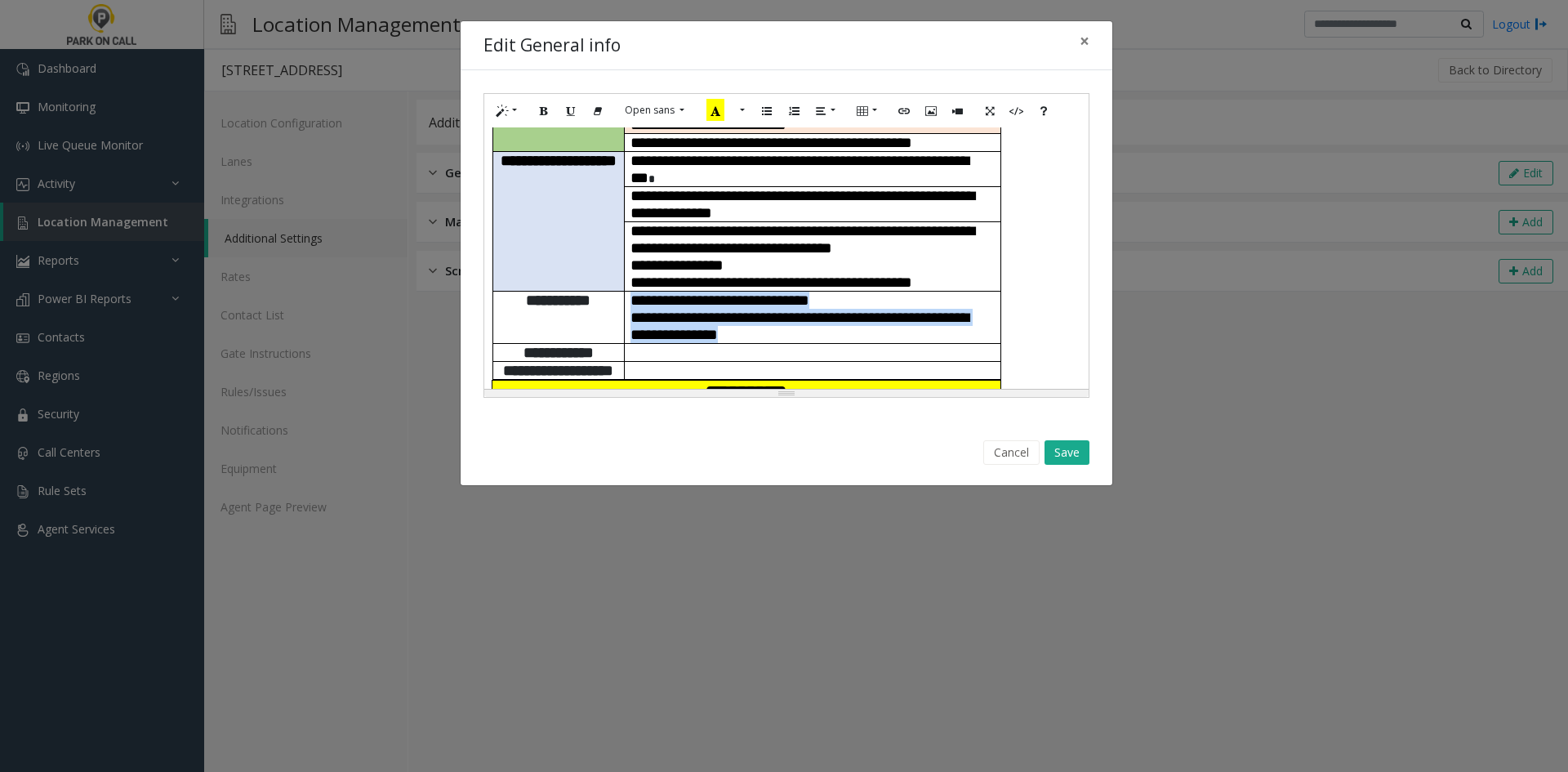
drag, startPoint x: 872, startPoint y: 305, endPoint x: 625, endPoint y: 268, distance: 249.8
click at [625, 291] on td "**********" at bounding box center [812, 317] width 376 height 53
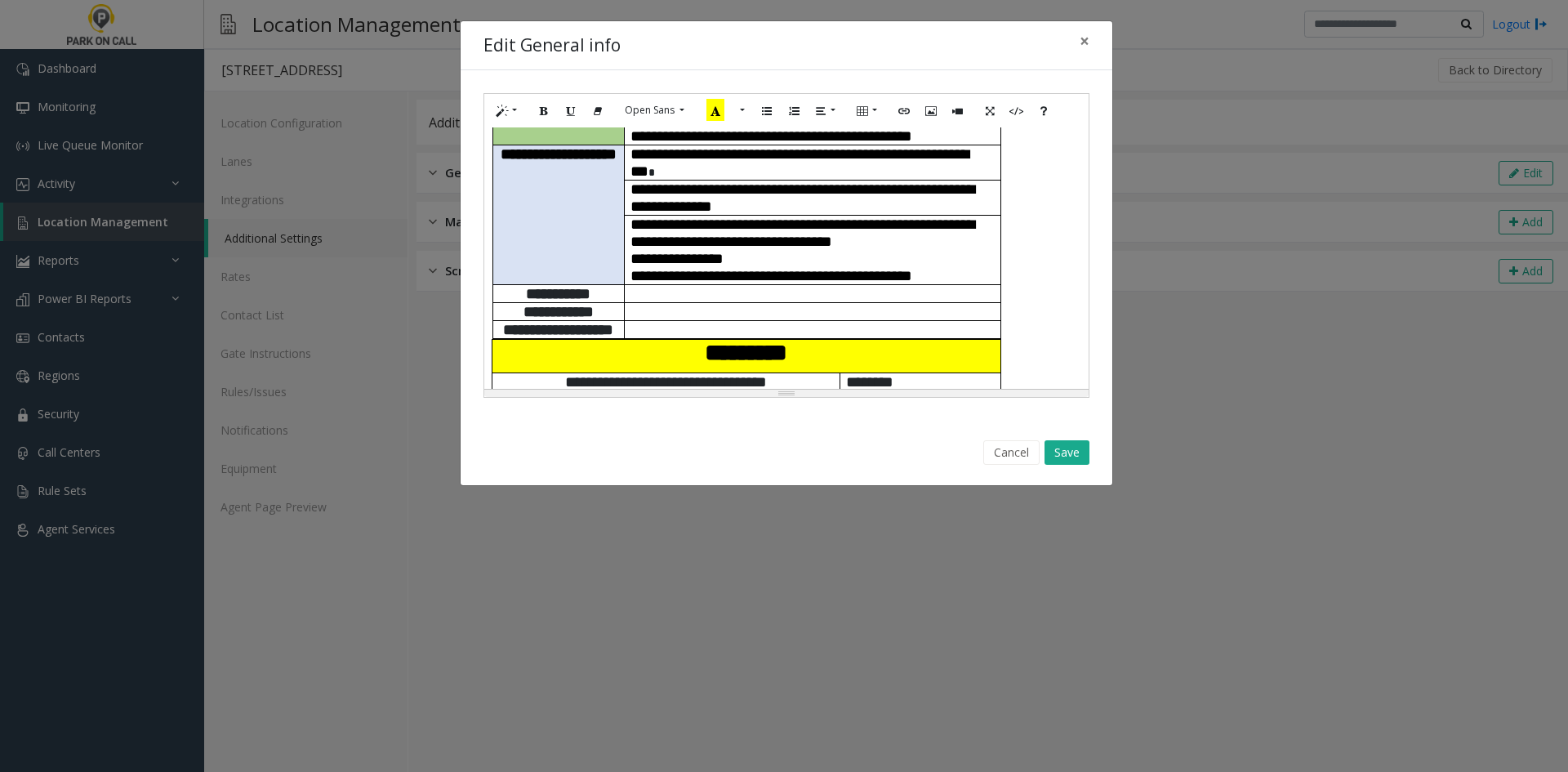
click at [1091, 454] on div "Cancel Save" at bounding box center [786, 453] width 629 height 42
click at [1076, 459] on button "Save" at bounding box center [1067, 453] width 45 height 25
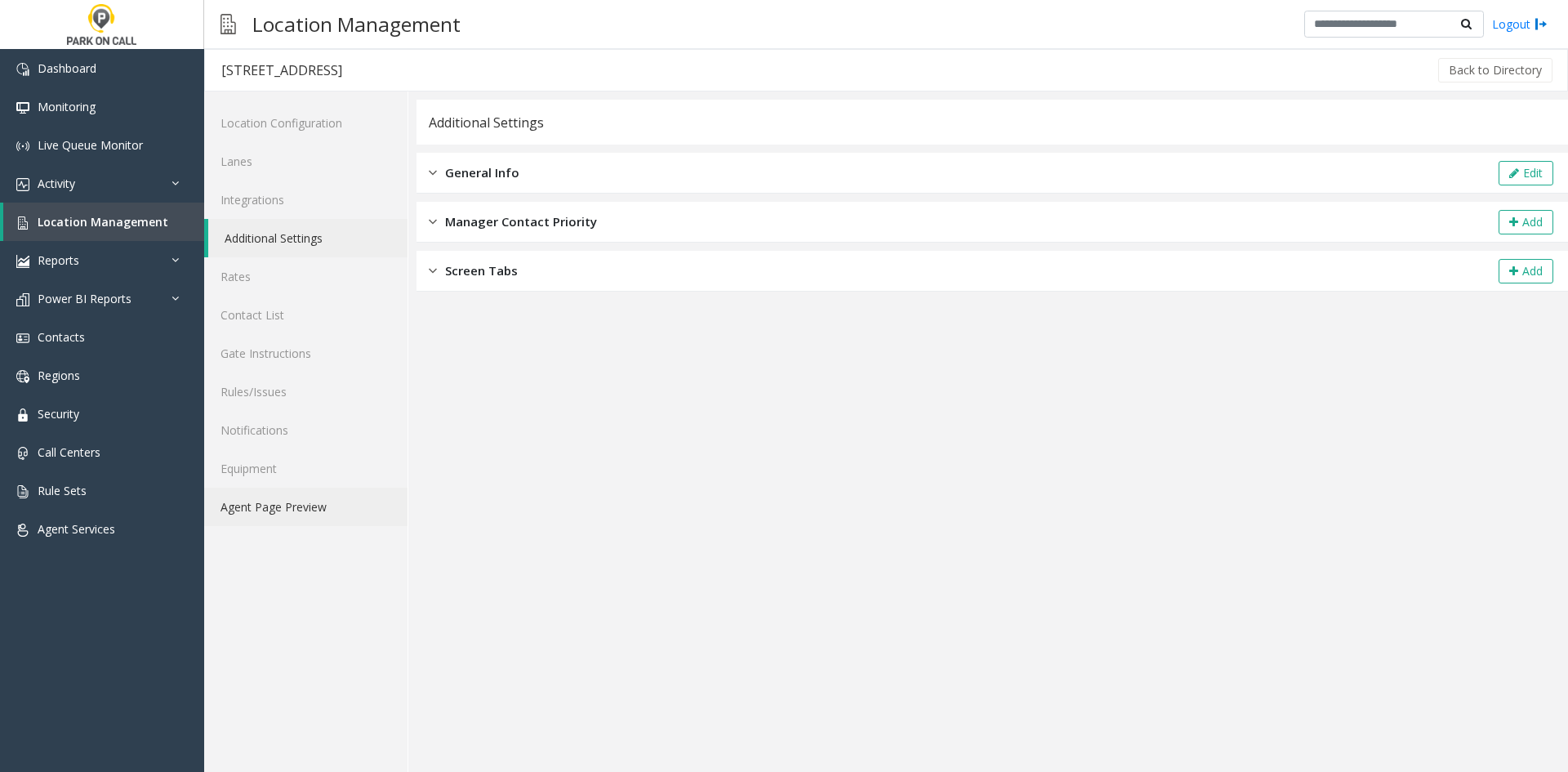
click at [302, 519] on link "Agent Page Preview" at bounding box center [305, 507] width 203 height 39
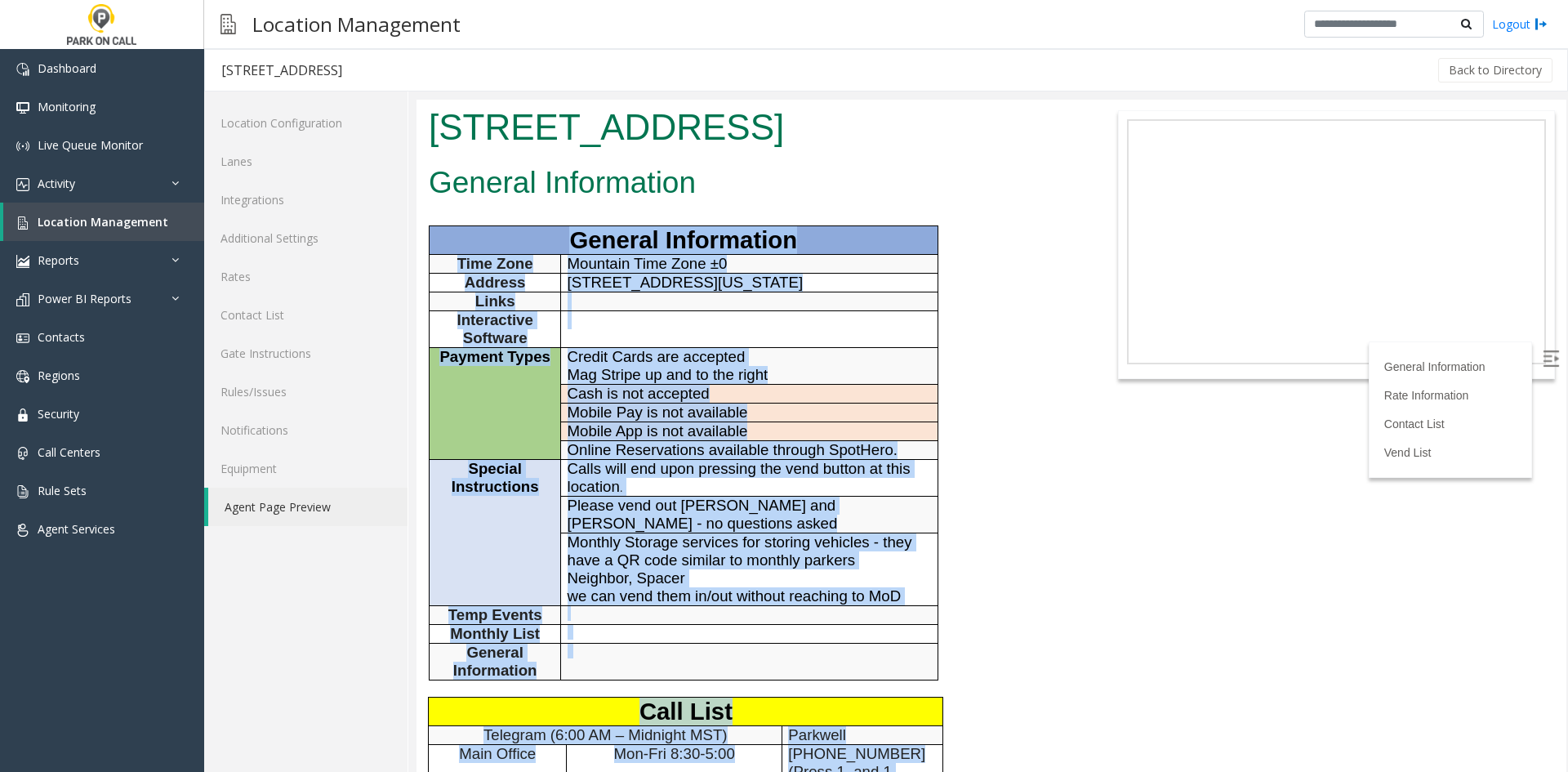
drag, startPoint x: 890, startPoint y: 560, endPoint x: 505, endPoint y: 248, distance: 495.5
click at [505, 248] on div "General Information General Information Time Zone Mountain Time Zone ±0 Address…" at bounding box center [752, 725] width 670 height 1132
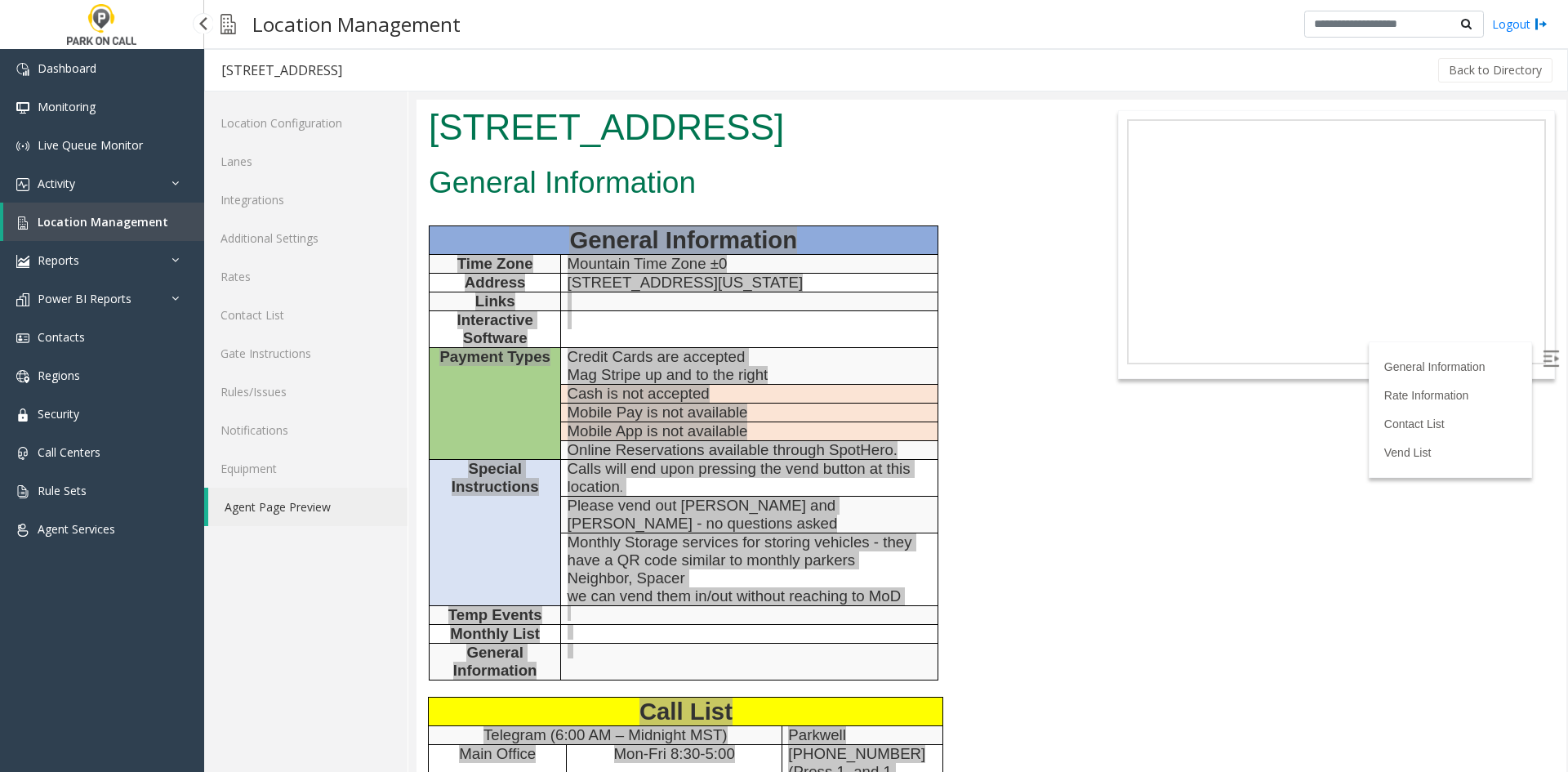
click at [149, 223] on span "Location Management" at bounding box center [102, 222] width 130 height 16
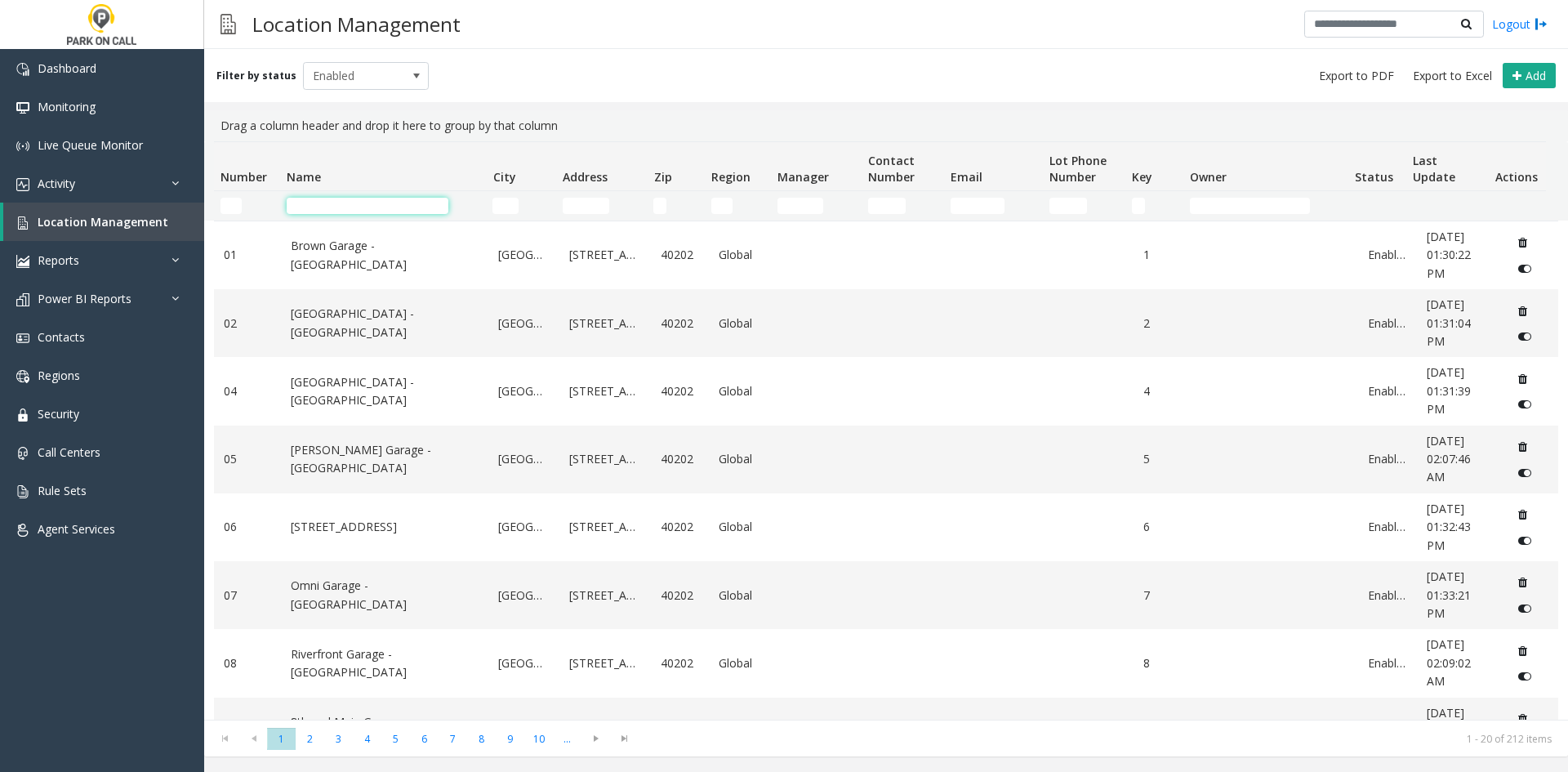
click at [443, 201] on input "Name Filter" at bounding box center [368, 206] width 162 height 17
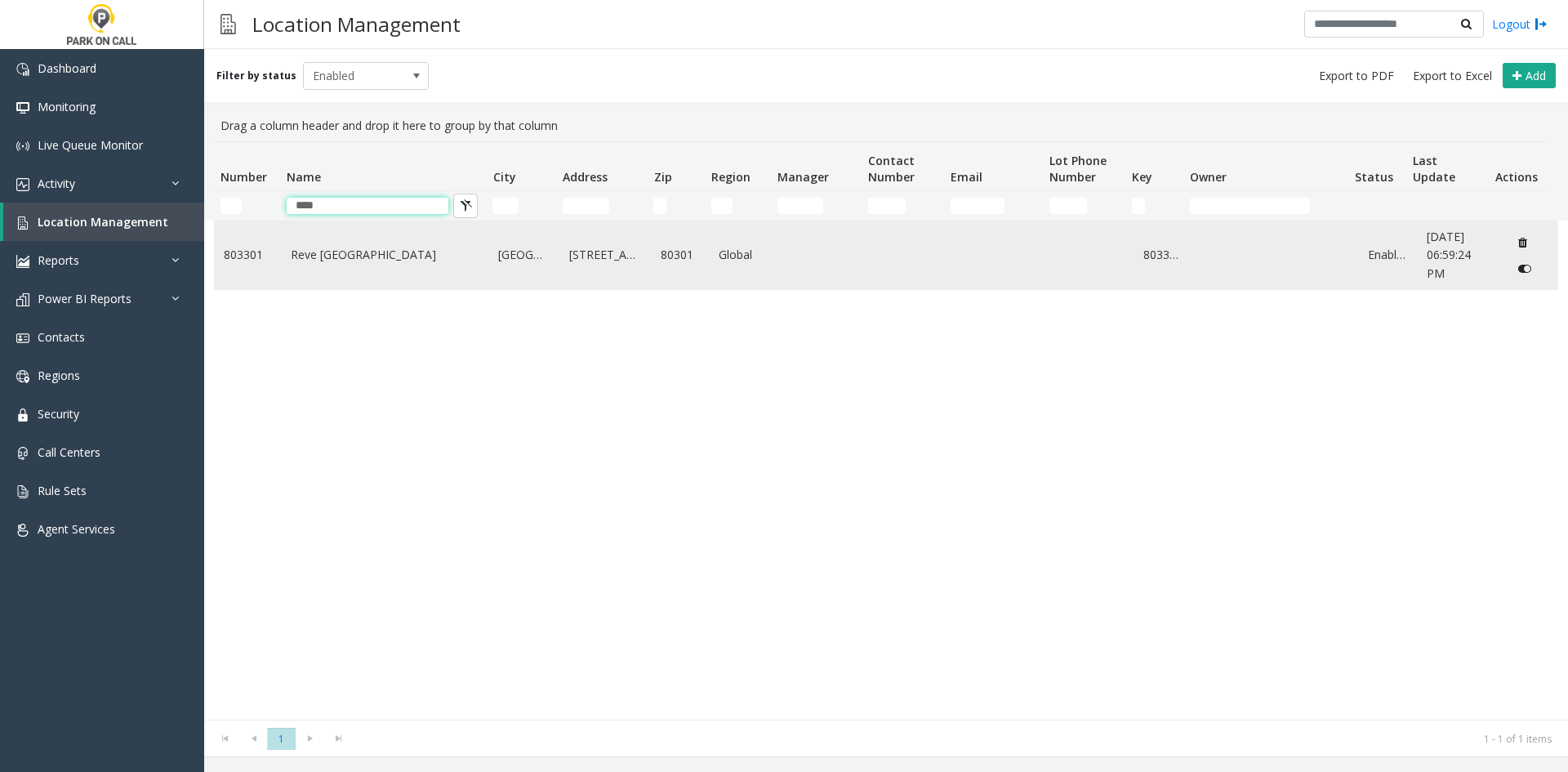
type input "****"
click at [395, 261] on link "Reve [GEOGRAPHIC_DATA]" at bounding box center [385, 255] width 189 height 18
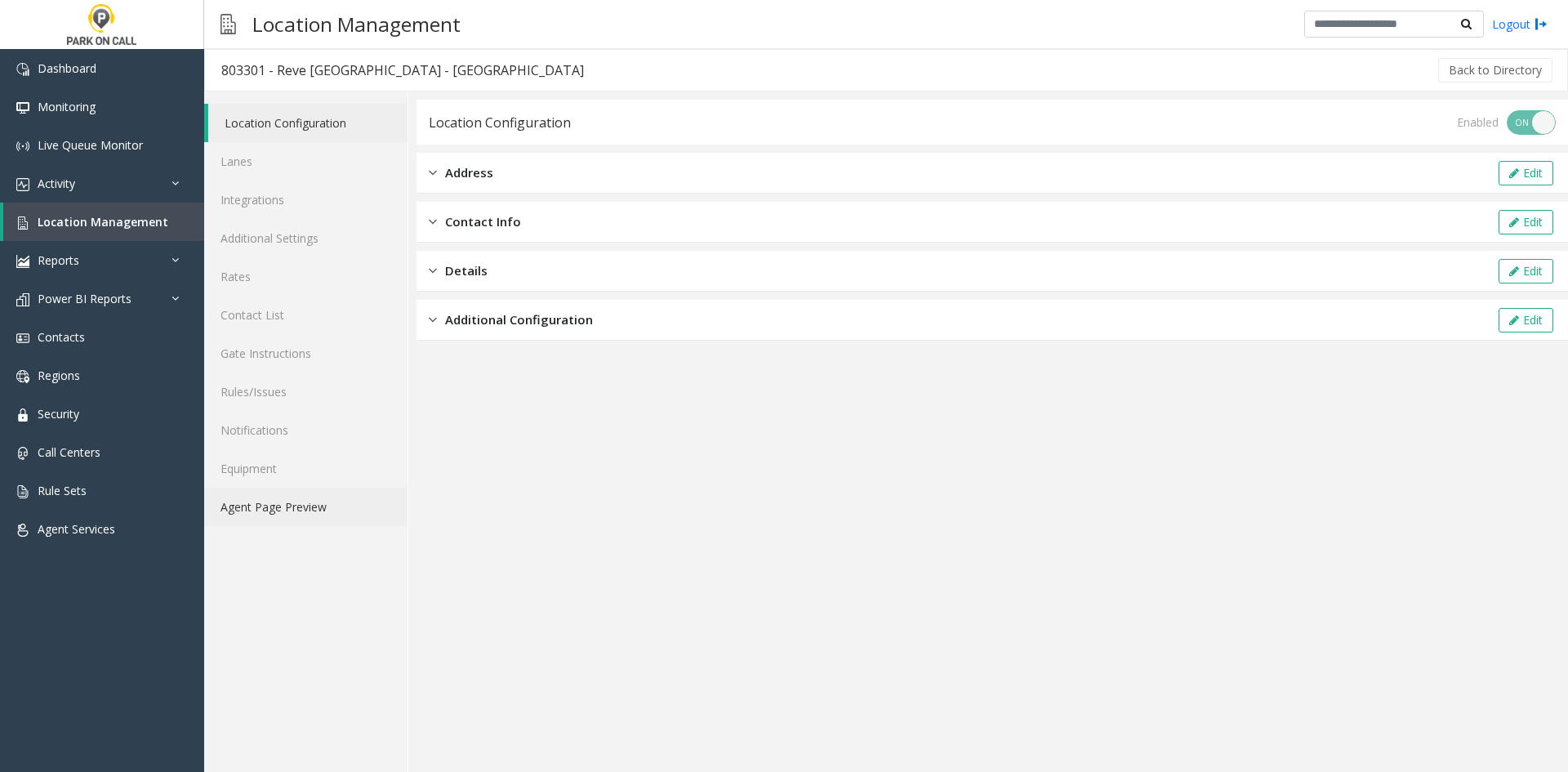
click at [275, 508] on link "Agent Page Preview" at bounding box center [305, 507] width 203 height 39
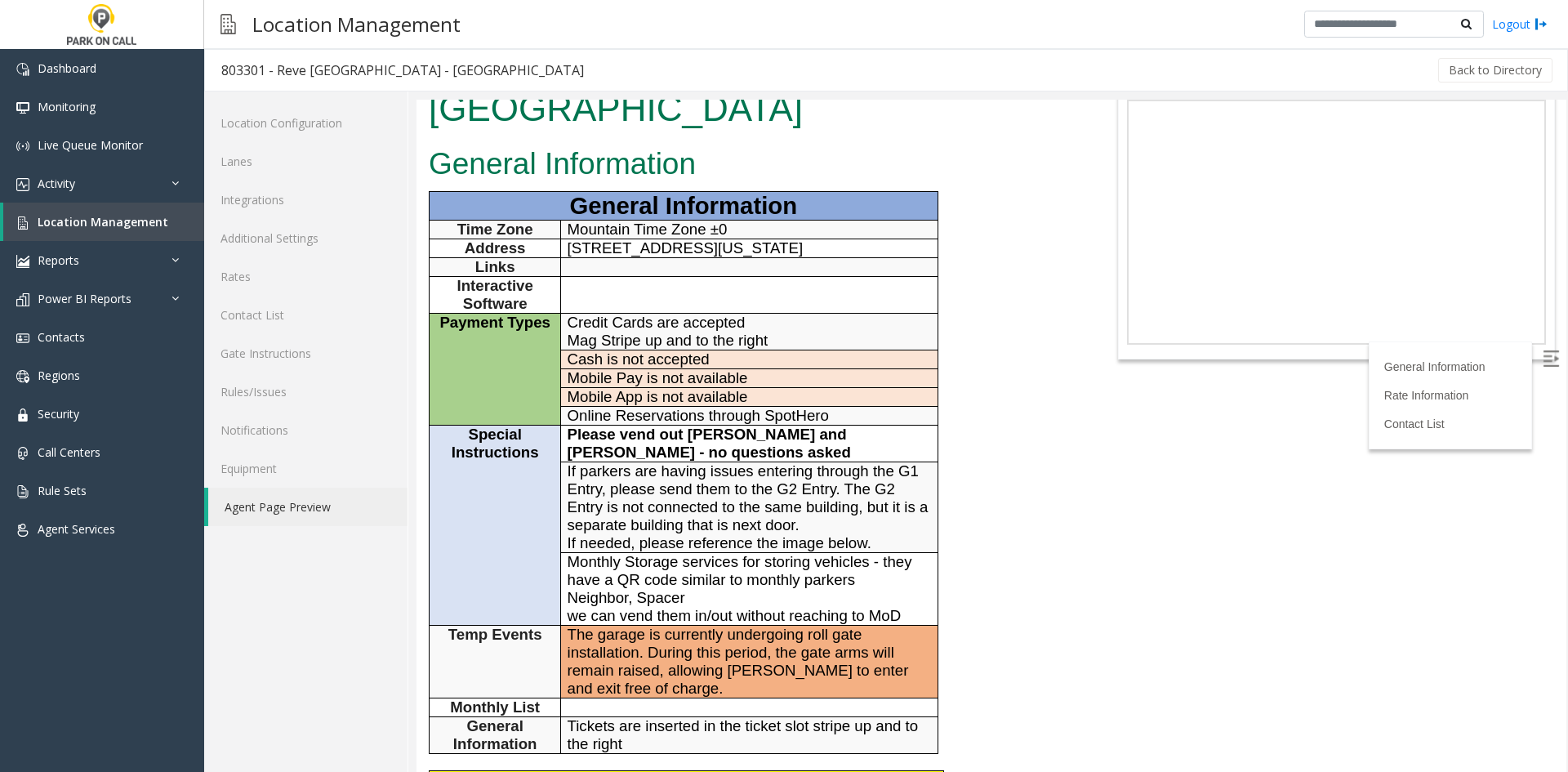
scroll to position [164, 0]
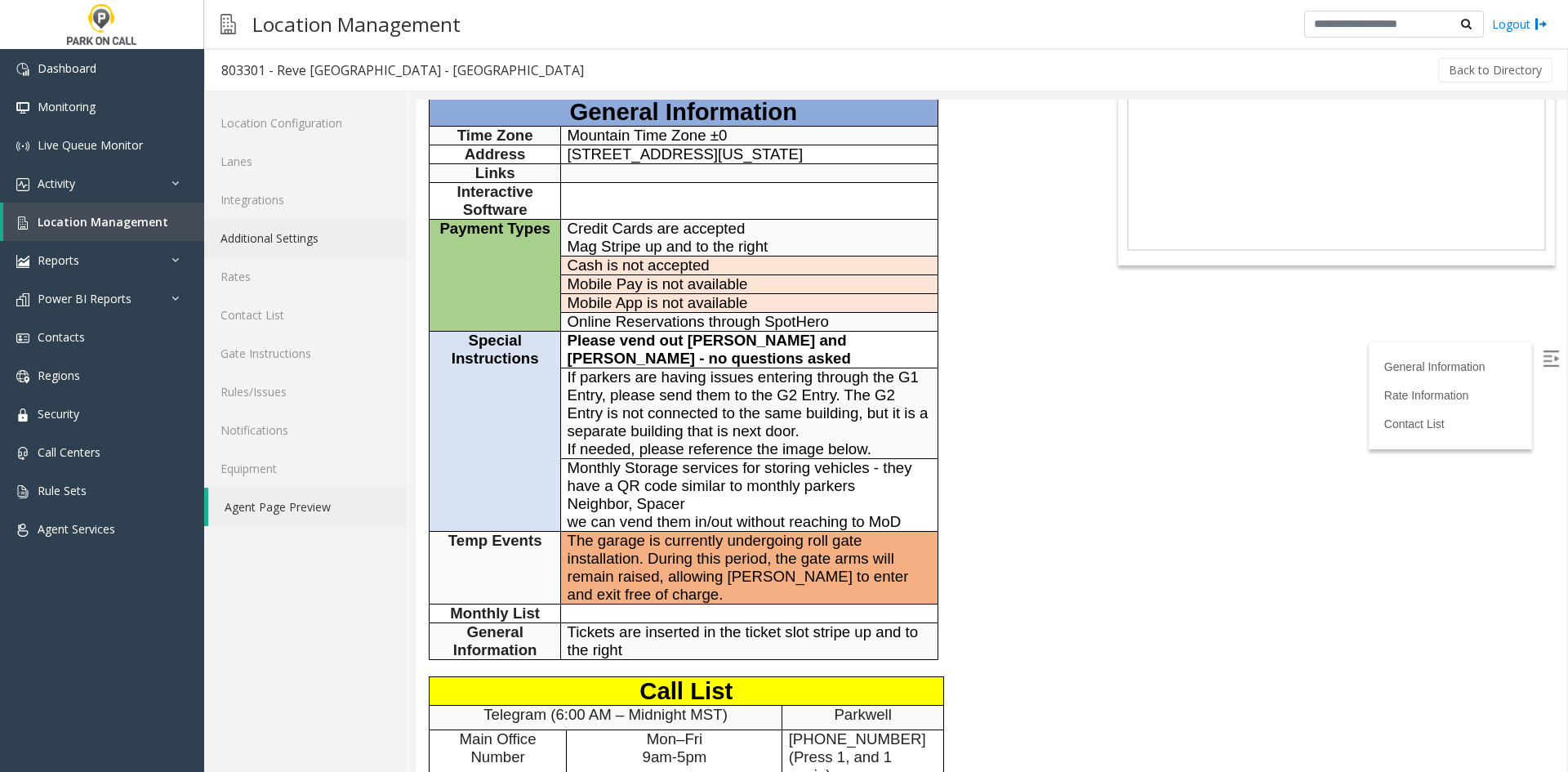
click at [348, 252] on link "Additional Settings" at bounding box center [305, 238] width 203 height 39
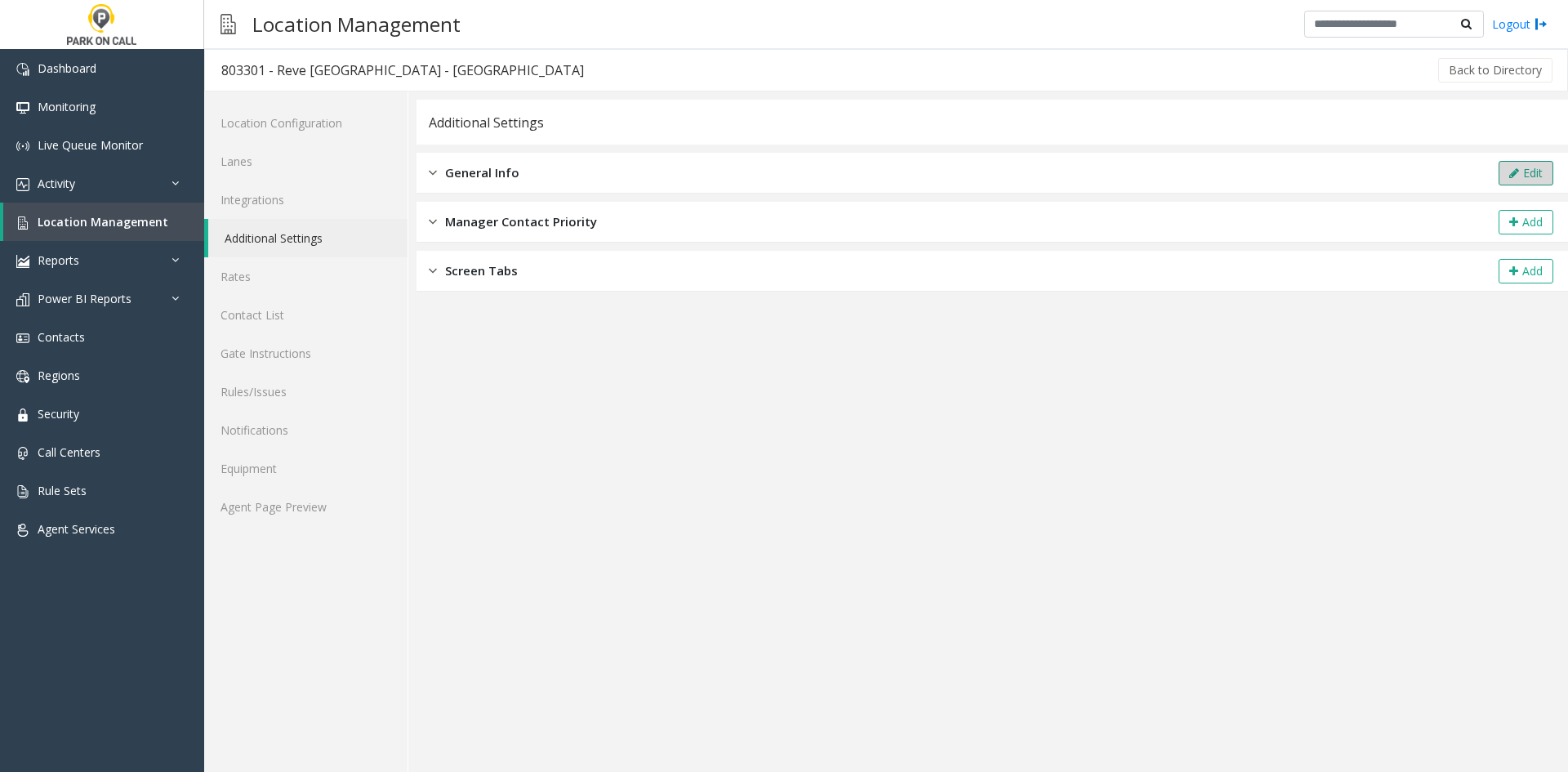
click at [1519, 185] on button "Edit" at bounding box center [1525, 173] width 55 height 25
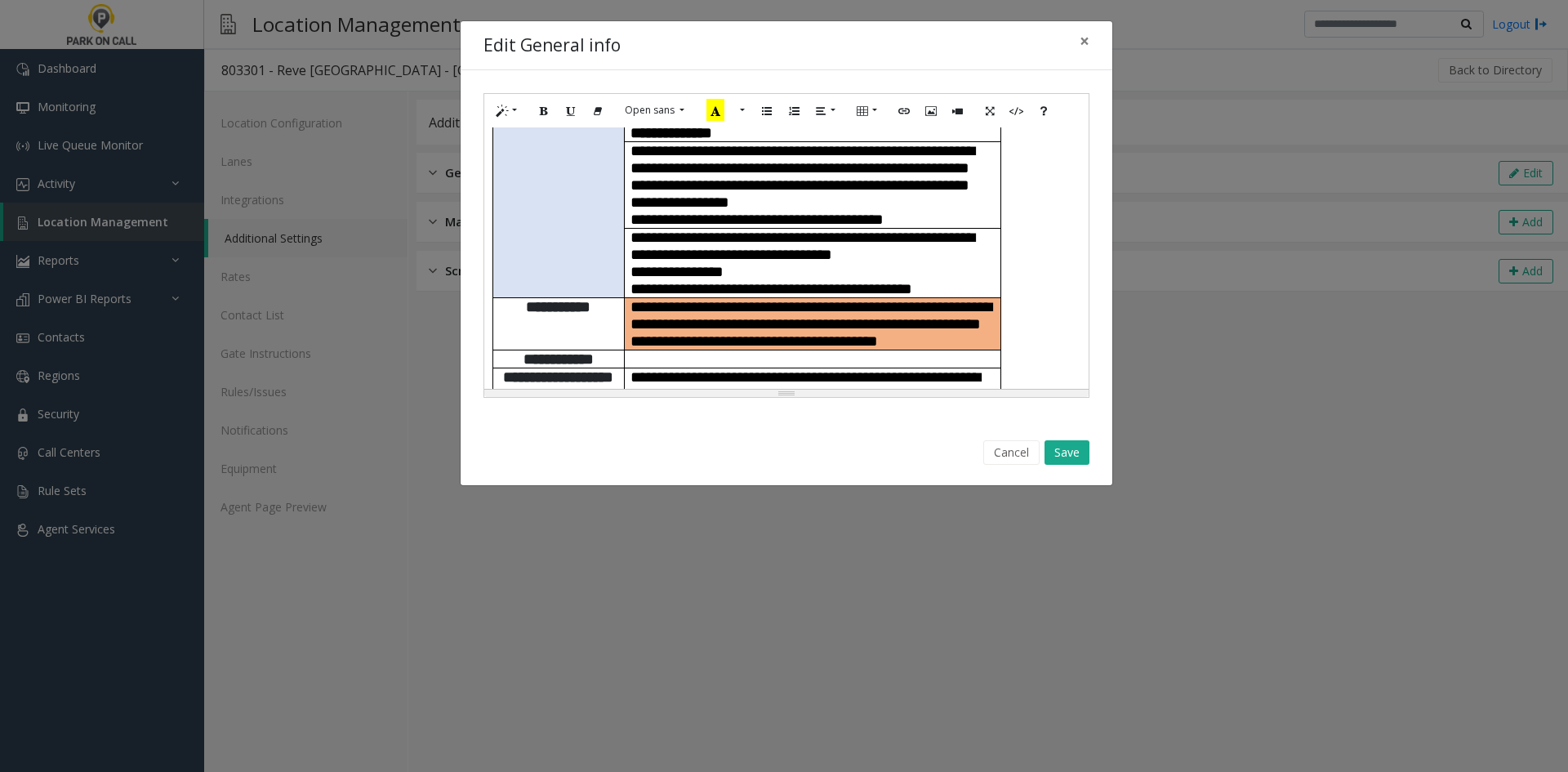
scroll to position [409, 0]
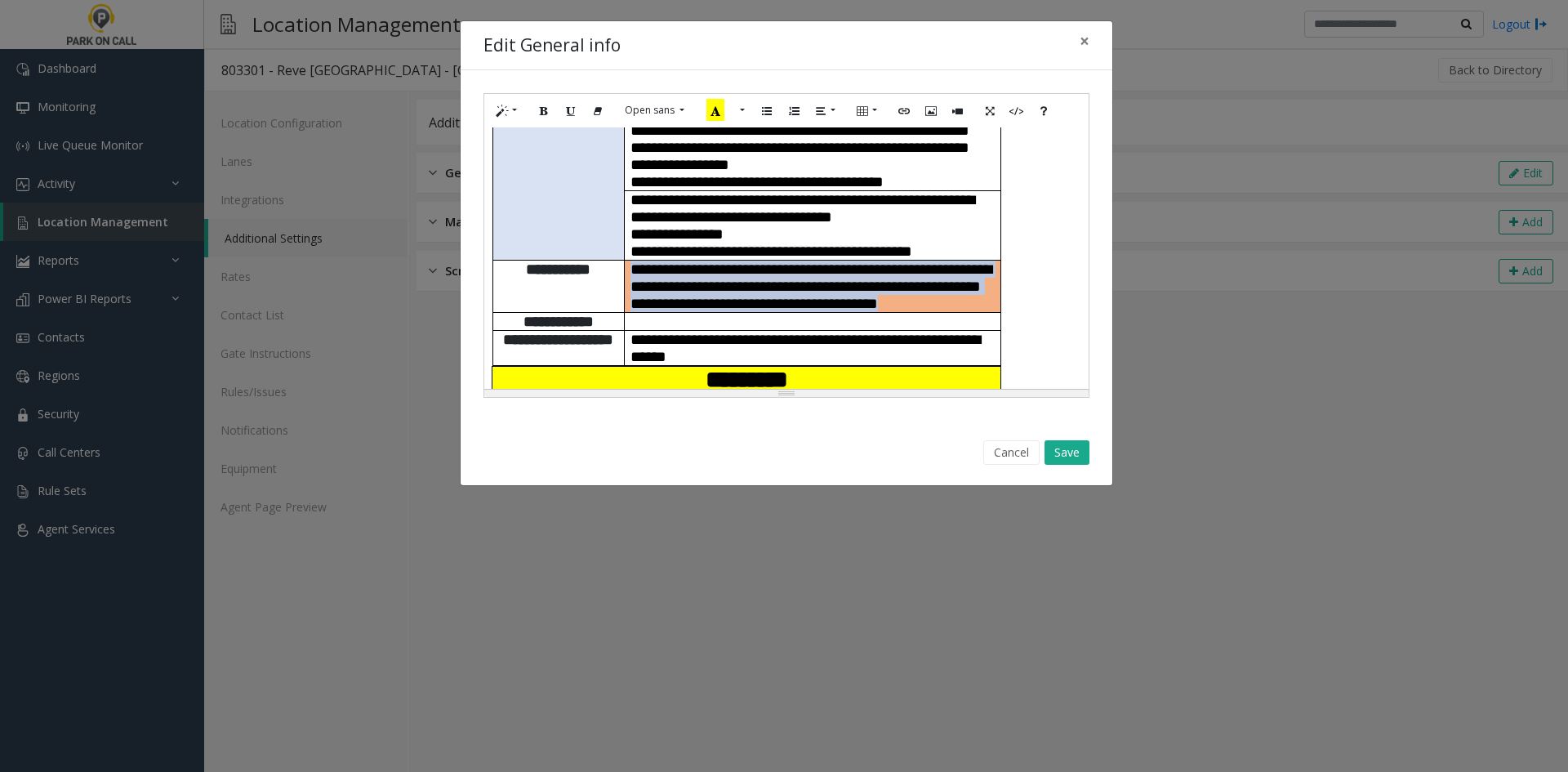
drag, startPoint x: 768, startPoint y: 291, endPoint x: 634, endPoint y: 228, distance: 148.1
click at [634, 261] on p "**********" at bounding box center [812, 286] width 364 height 52
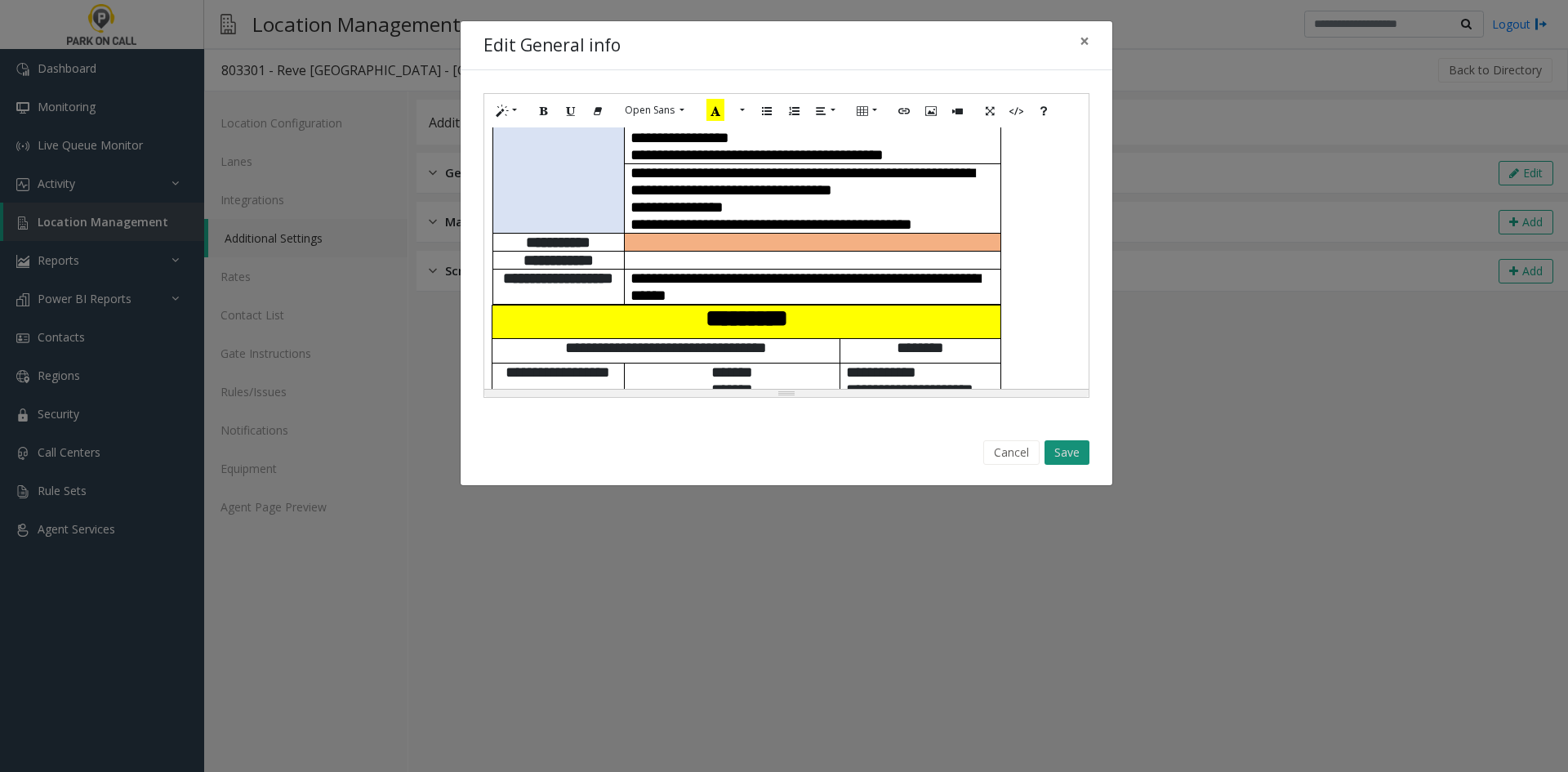
click at [1062, 446] on button "Save" at bounding box center [1067, 453] width 45 height 25
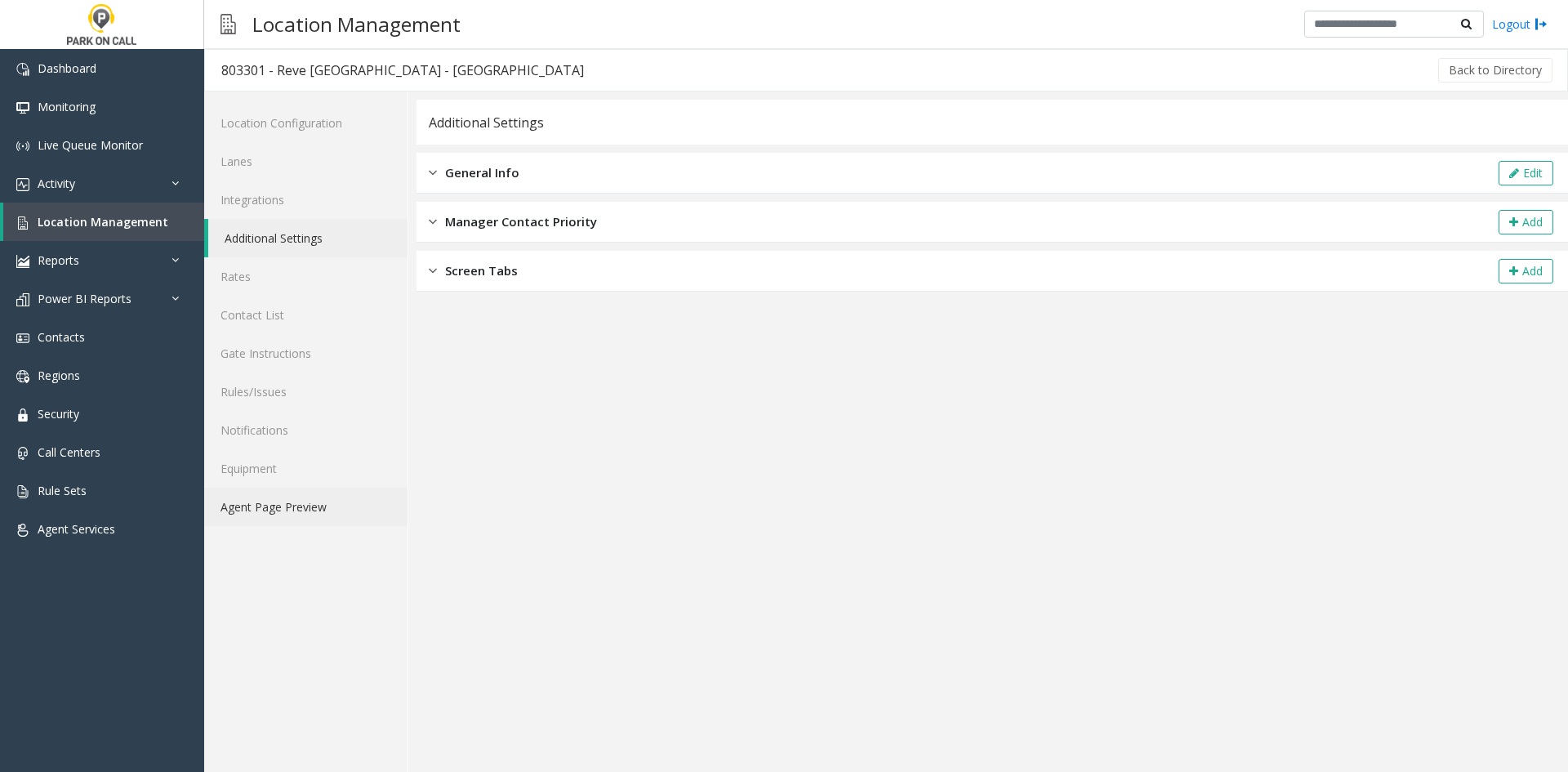
click at [345, 500] on link "Agent Page Preview" at bounding box center [305, 507] width 203 height 39
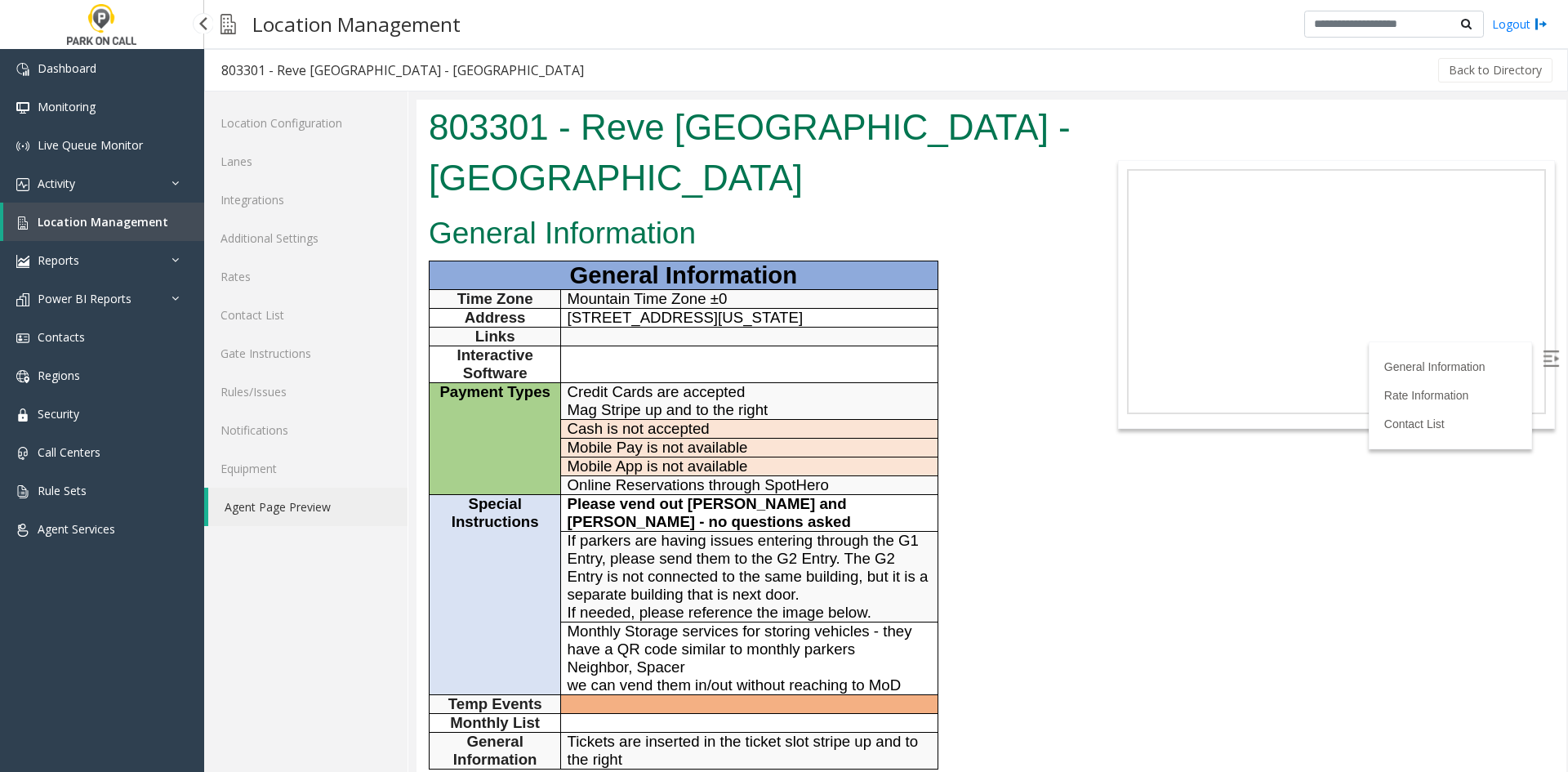
click at [103, 226] on span "Location Management" at bounding box center [102, 222] width 130 height 16
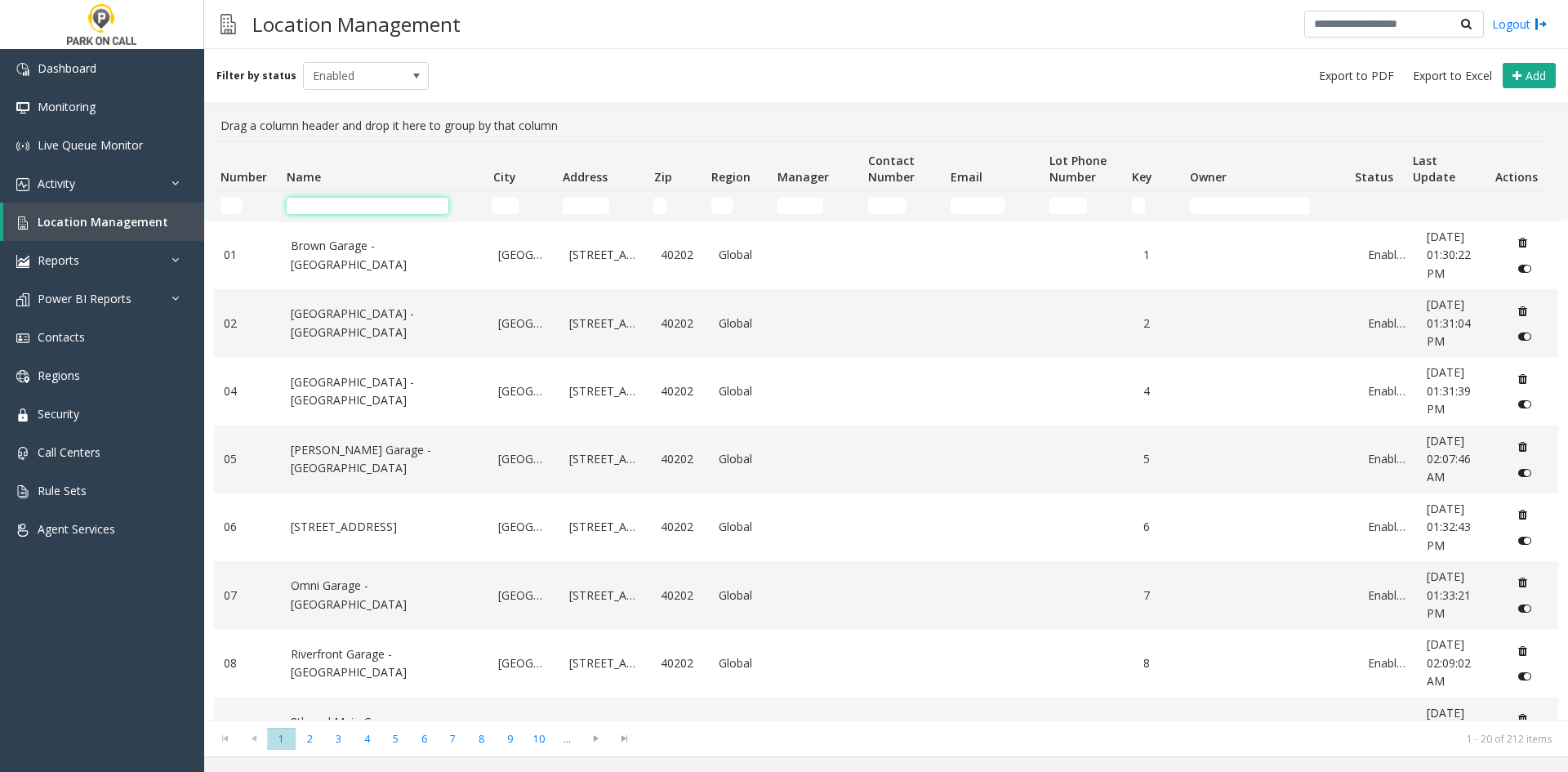
click at [387, 208] on input "Name Filter" at bounding box center [368, 206] width 162 height 17
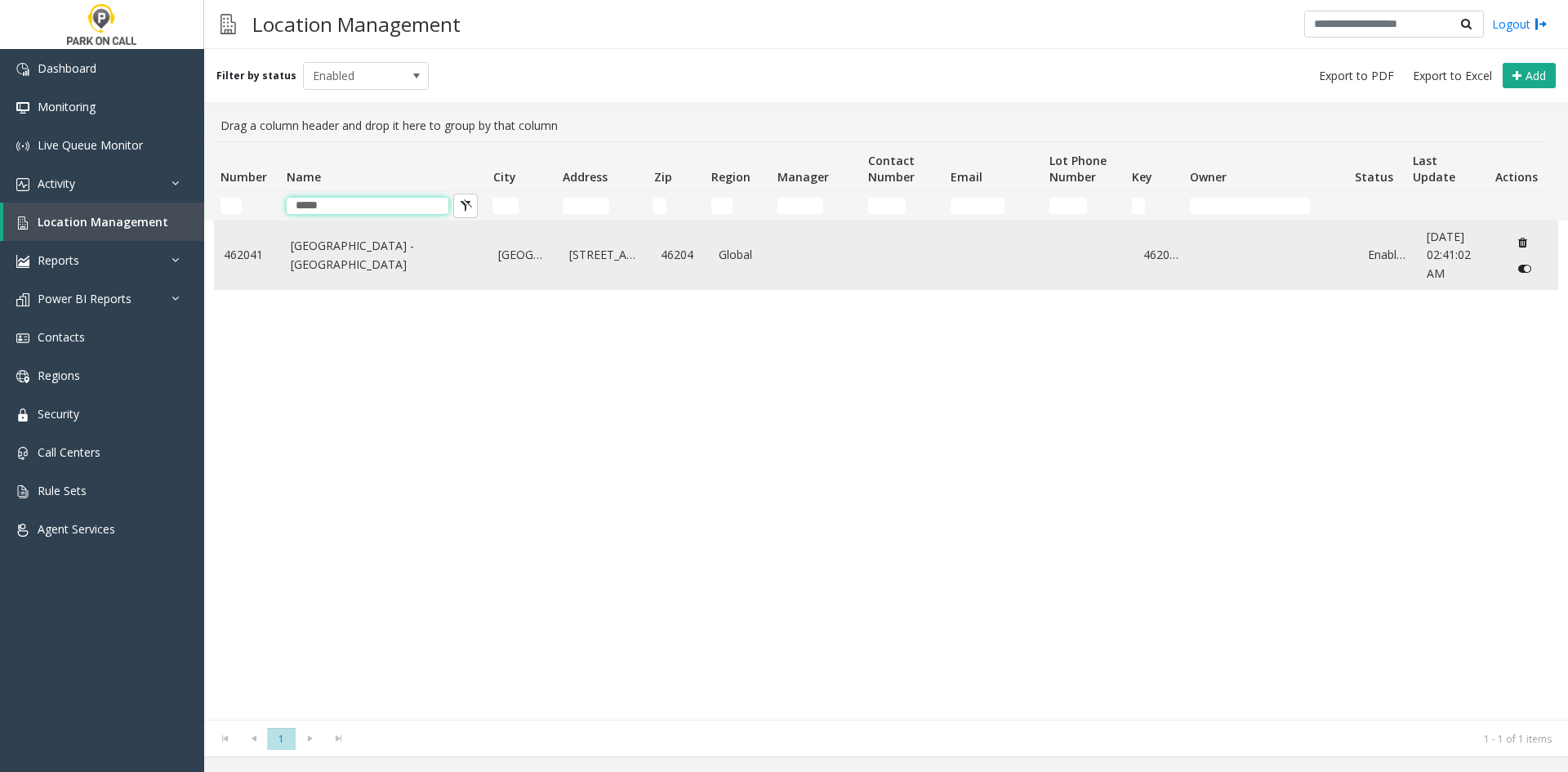
type input "*****"
click at [381, 266] on td "[GEOGRAPHIC_DATA] - [GEOGRAPHIC_DATA]" at bounding box center [385, 255] width 208 height 67
